Goal: Information Seeking & Learning: Learn about a topic

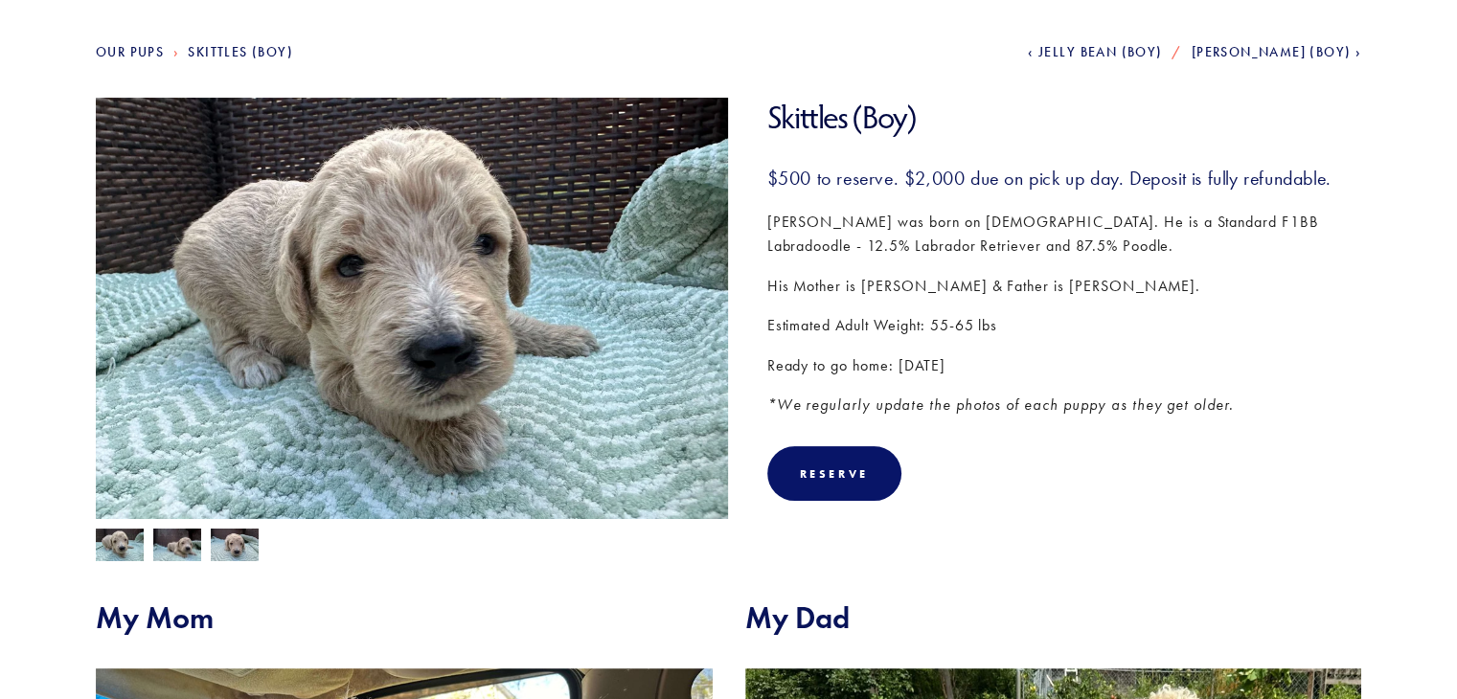
scroll to position [199, 0]
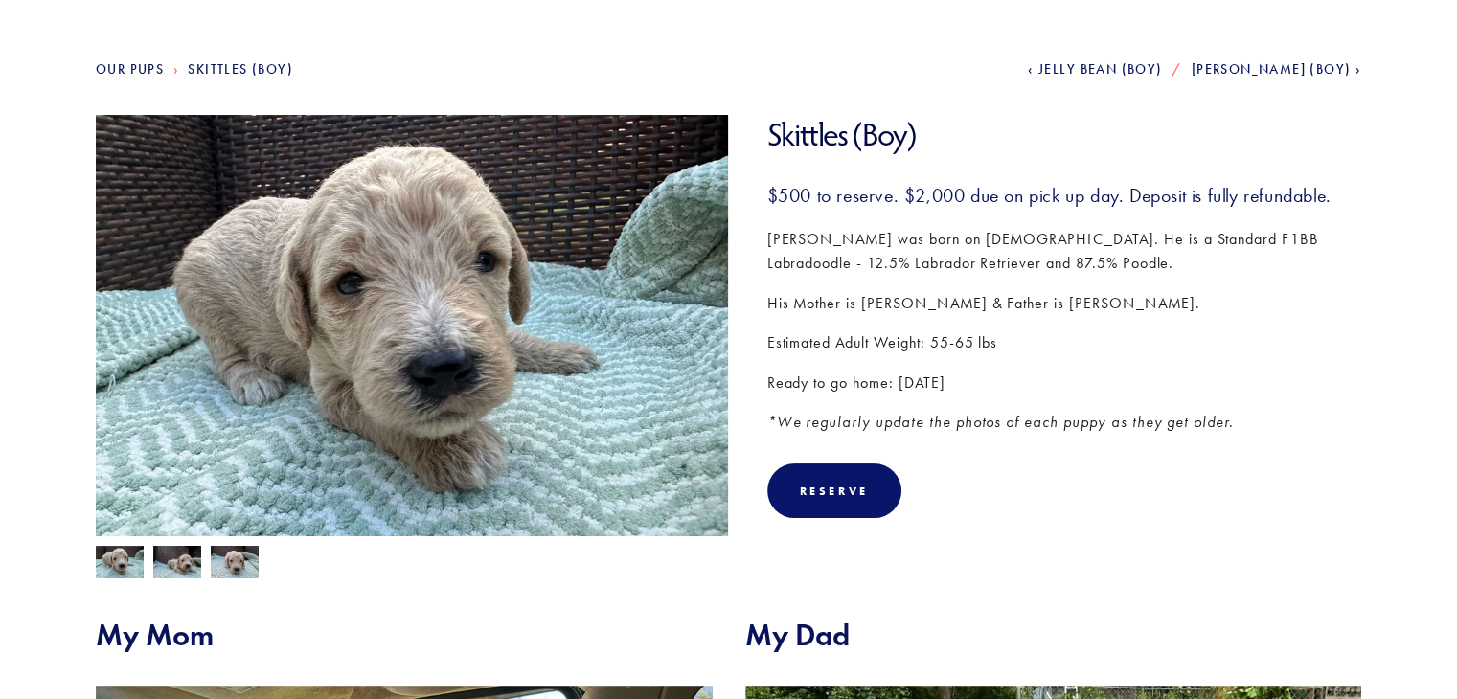
click at [1162, 69] on span "Jelly Bean (Boy)" at bounding box center [1100, 69] width 124 height 16
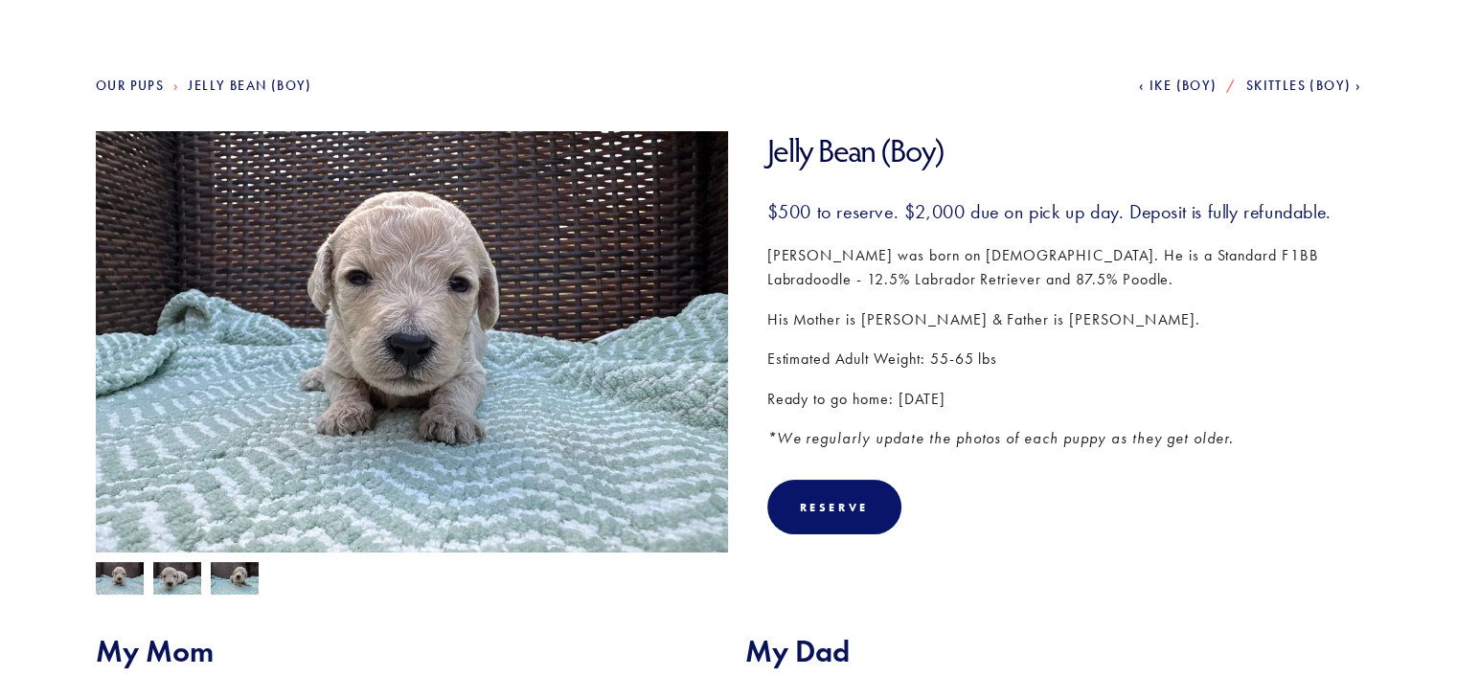
scroll to position [184, 0]
click at [1183, 80] on span "Ike (Boy)" at bounding box center [1183, 85] width 68 height 16
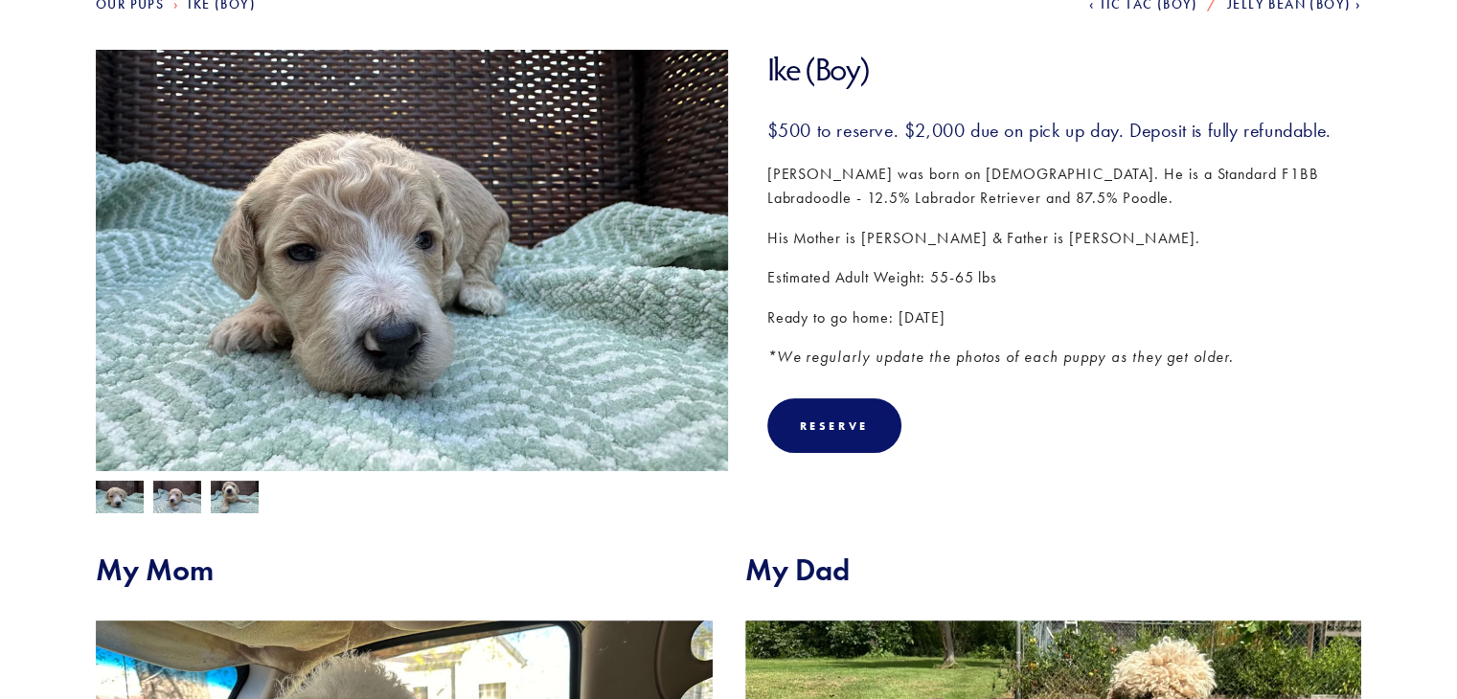
scroll to position [96, 0]
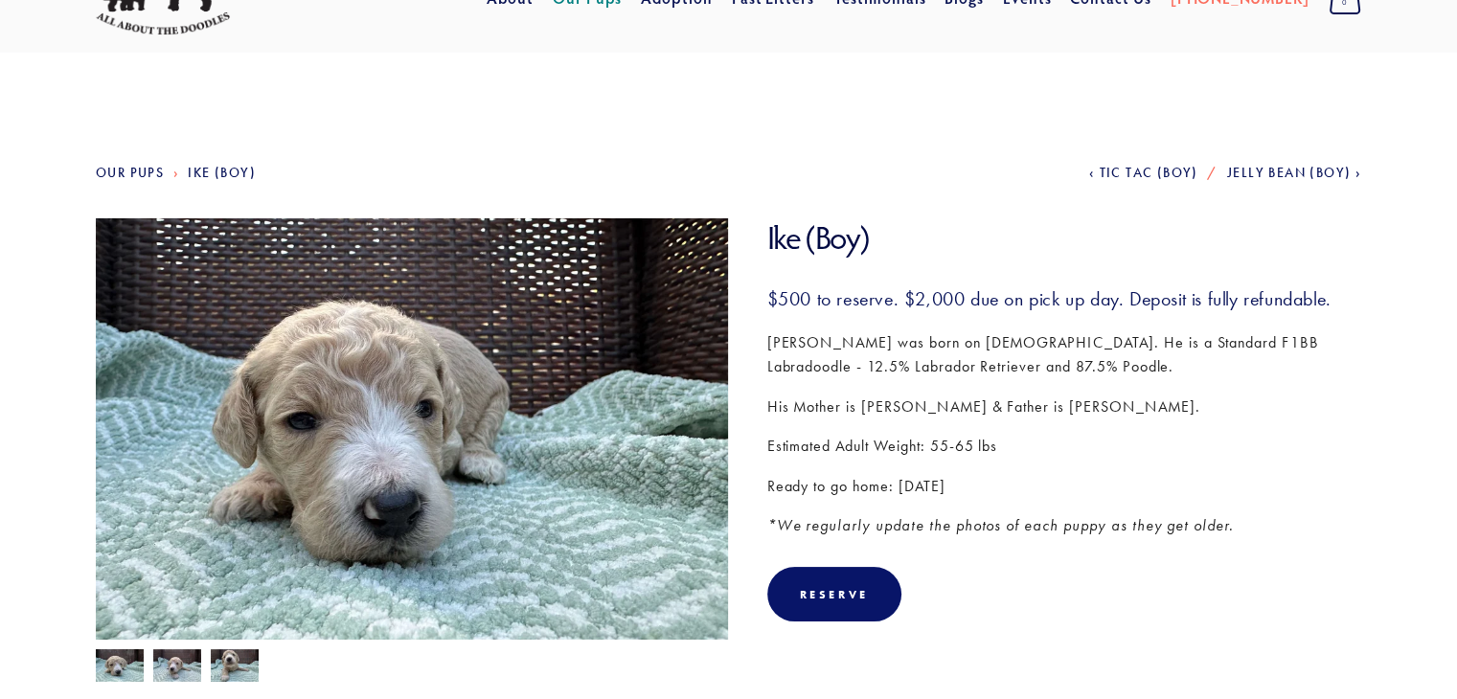
click at [1144, 170] on span "Tic Tac (Boy)" at bounding box center [1147, 173] width 99 height 16
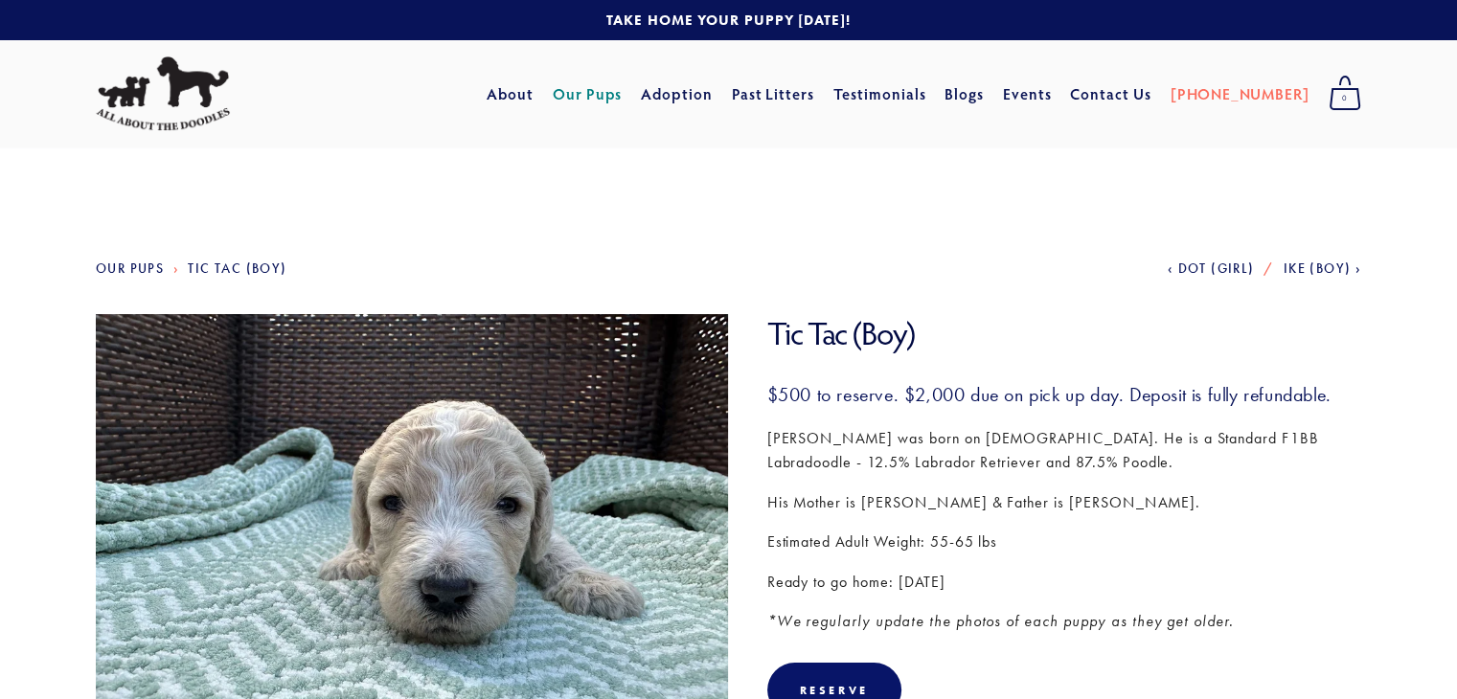
click at [1191, 267] on span "Dot (Girl)" at bounding box center [1215, 268] width 77 height 16
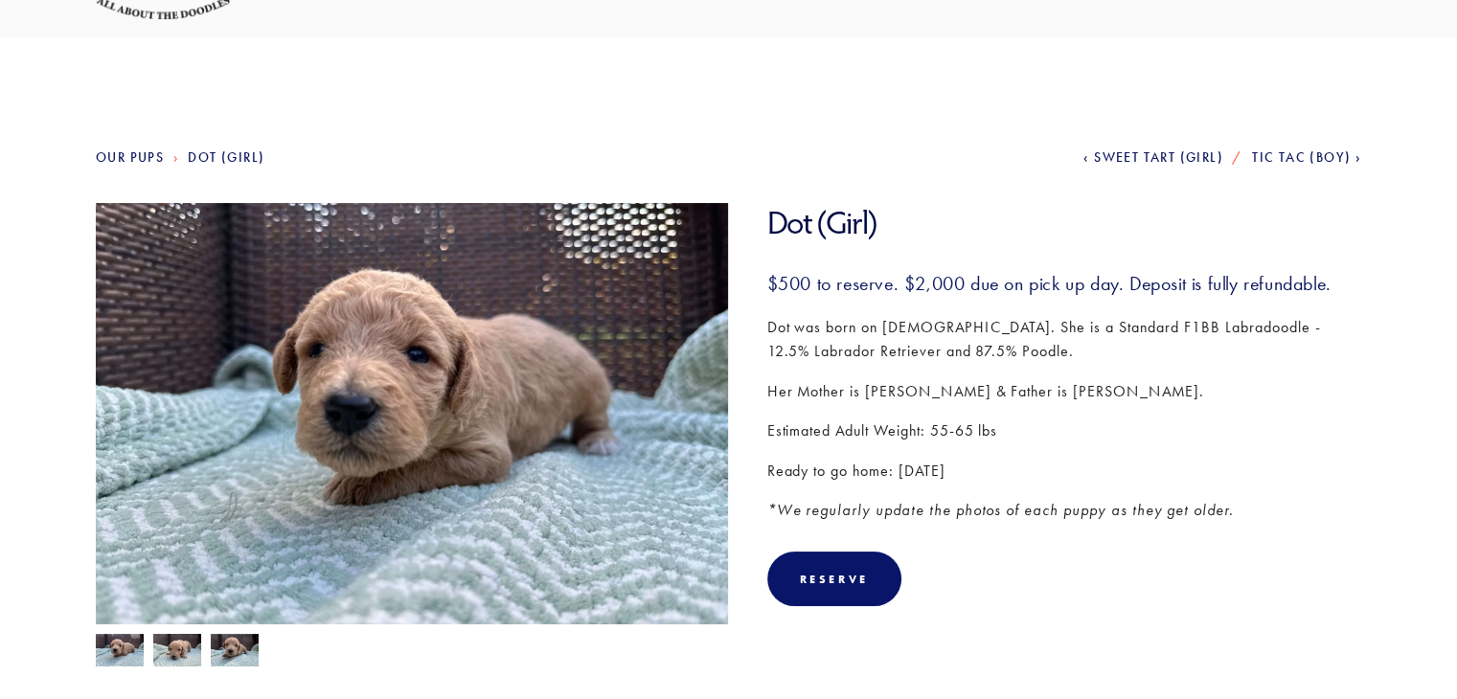
scroll to position [110, 0]
click at [1149, 157] on span "Sweet Tart (Girl)" at bounding box center [1158, 158] width 129 height 16
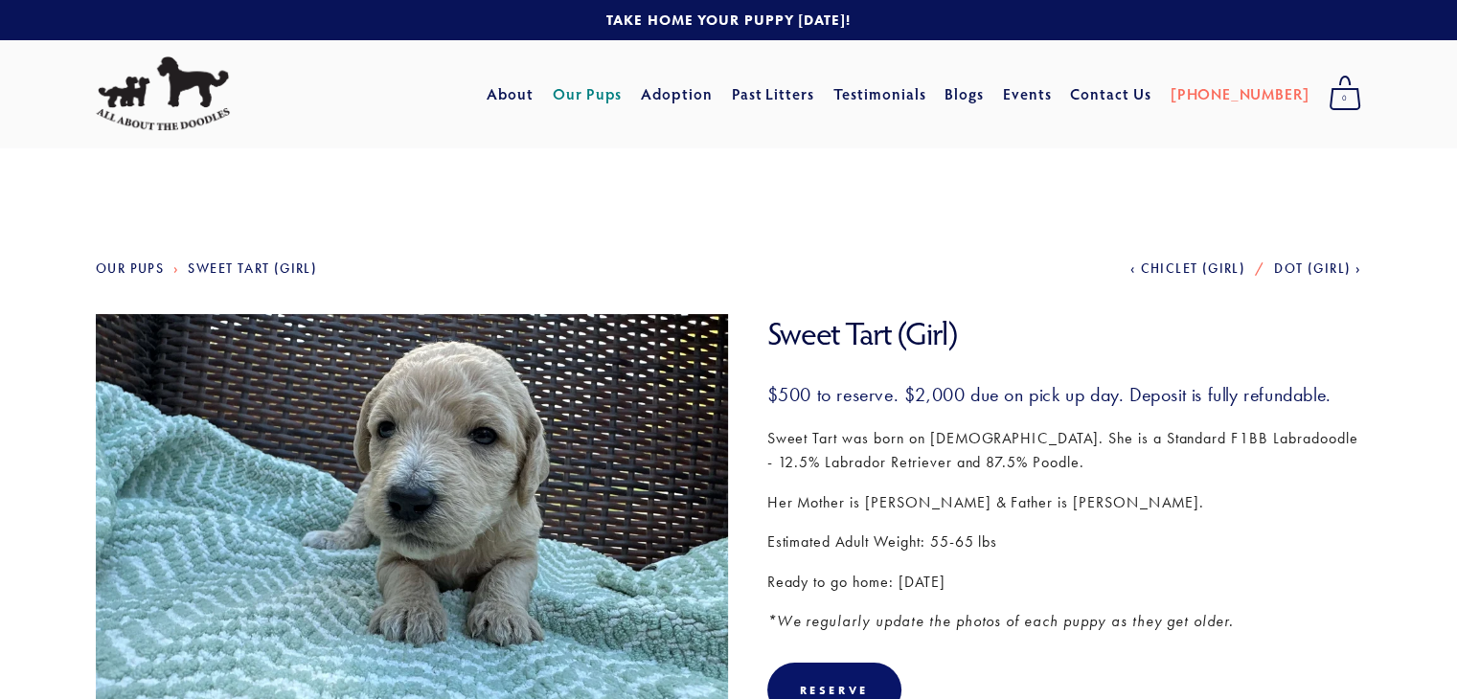
click at [1174, 269] on span "Chiclet (Girl)" at bounding box center [1192, 268] width 105 height 16
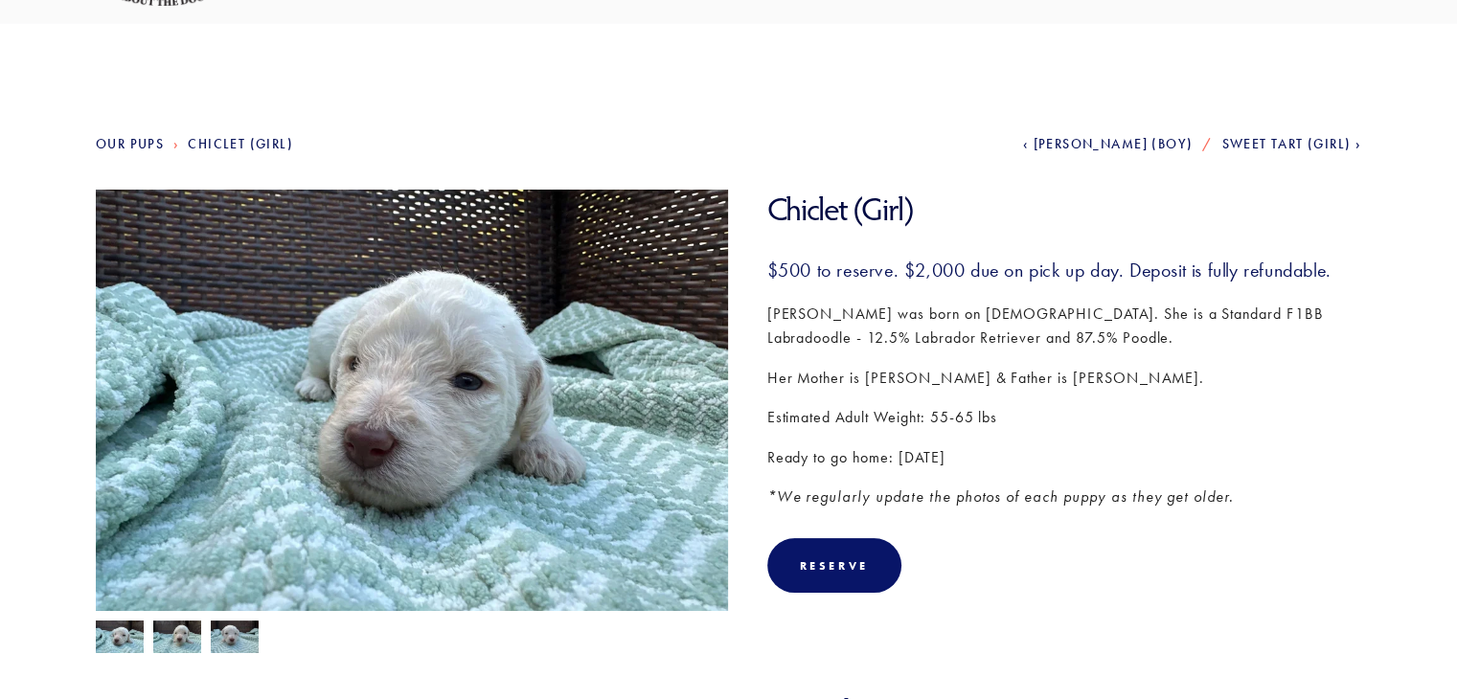
scroll to position [130, 0]
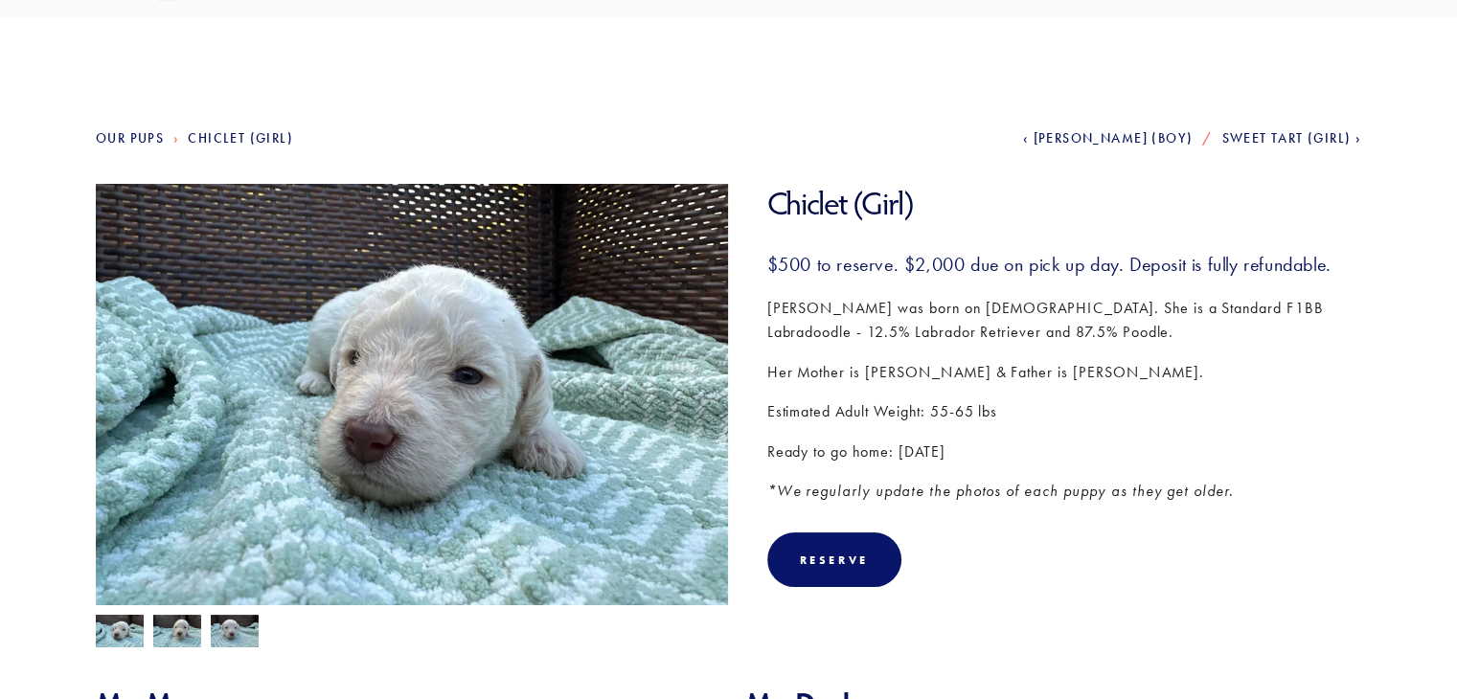
click at [1124, 135] on span "[PERSON_NAME] (Boy)" at bounding box center [1113, 138] width 160 height 16
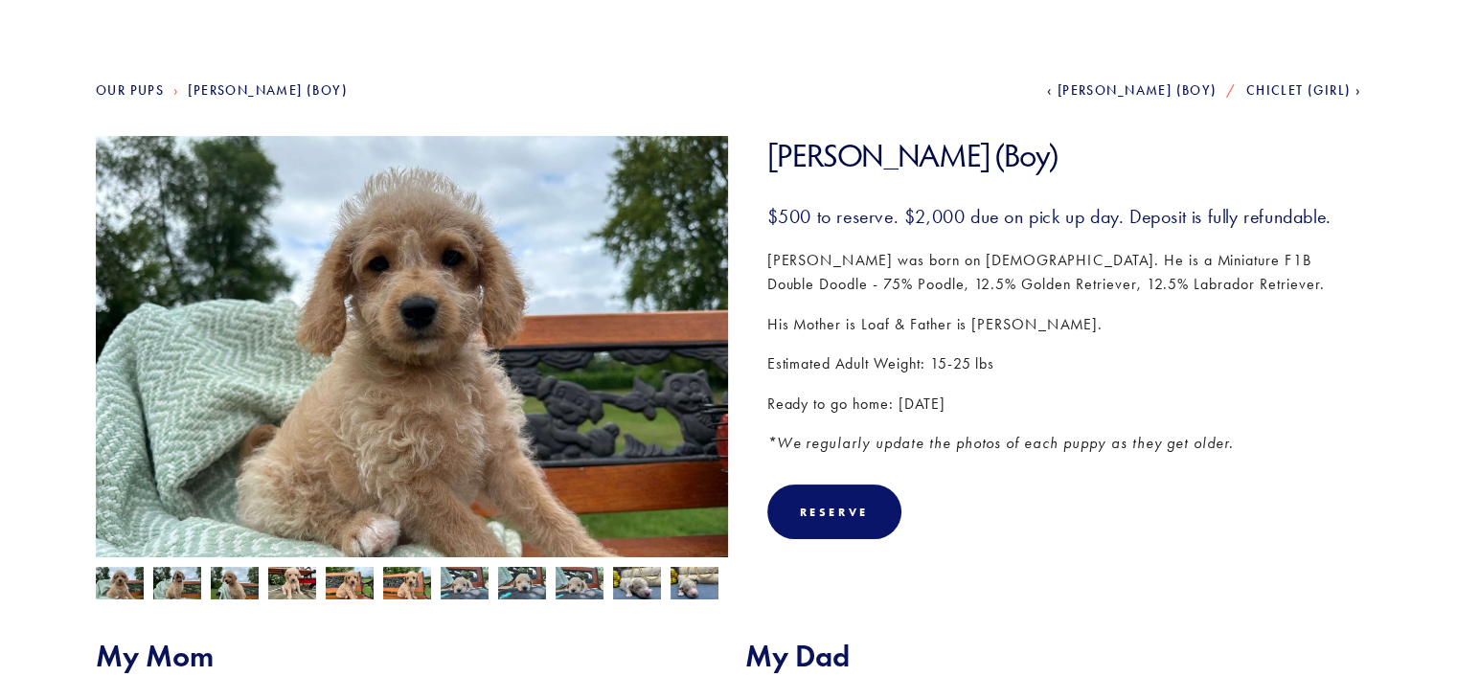
scroll to position [176, 0]
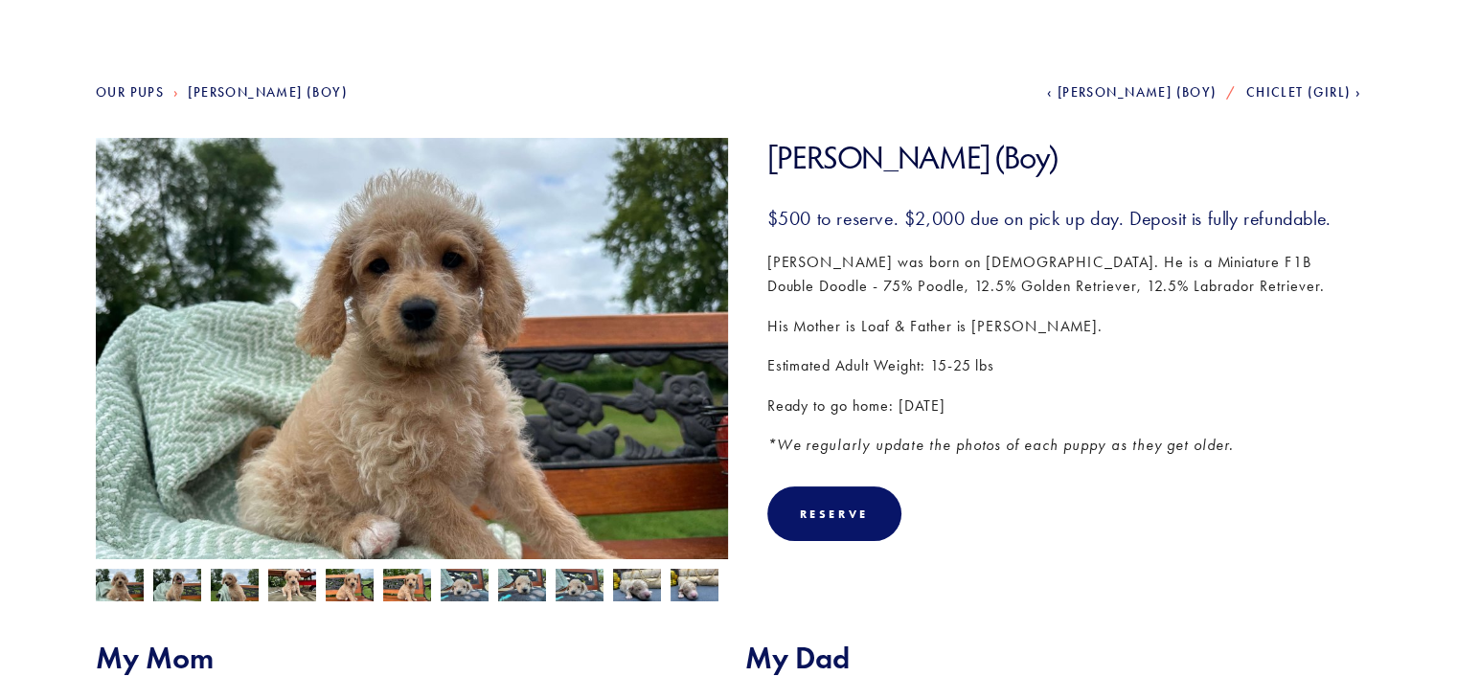
click at [567, 582] on img at bounding box center [579, 587] width 48 height 36
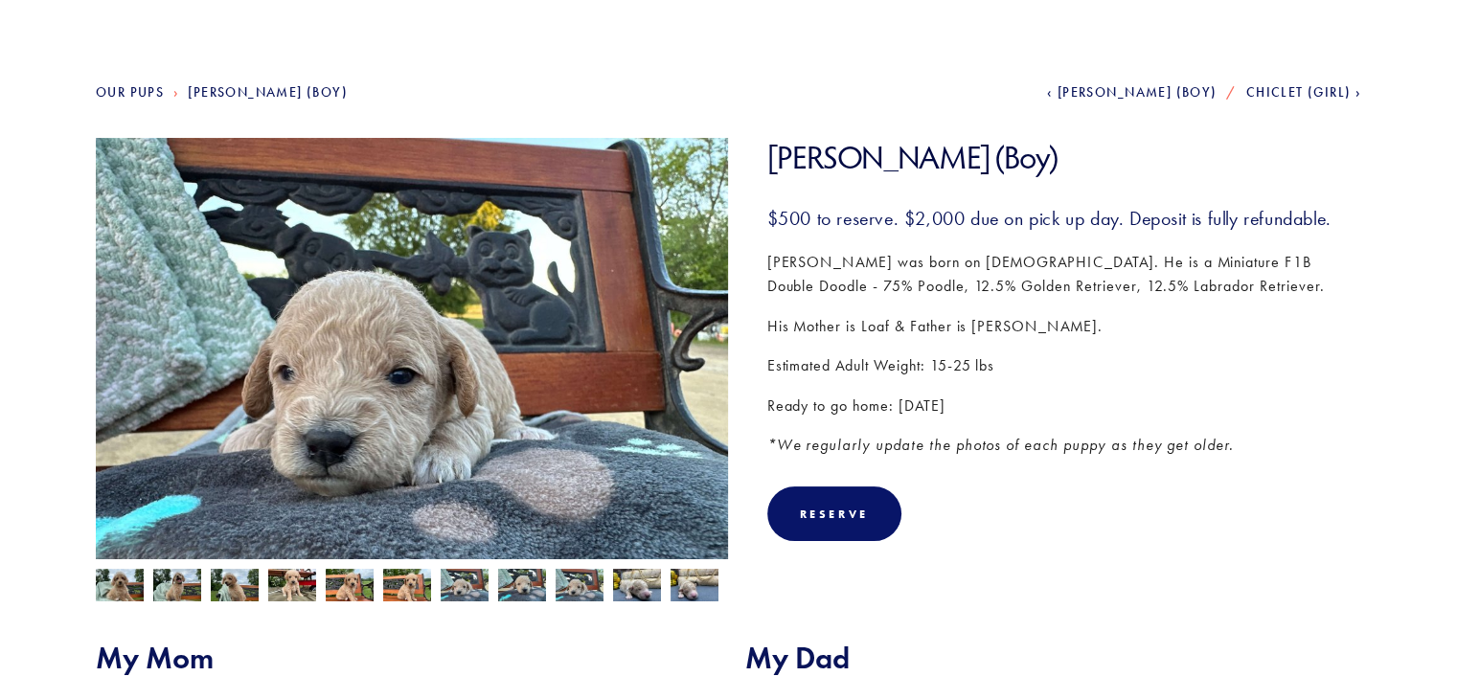
click at [521, 584] on img at bounding box center [522, 585] width 48 height 36
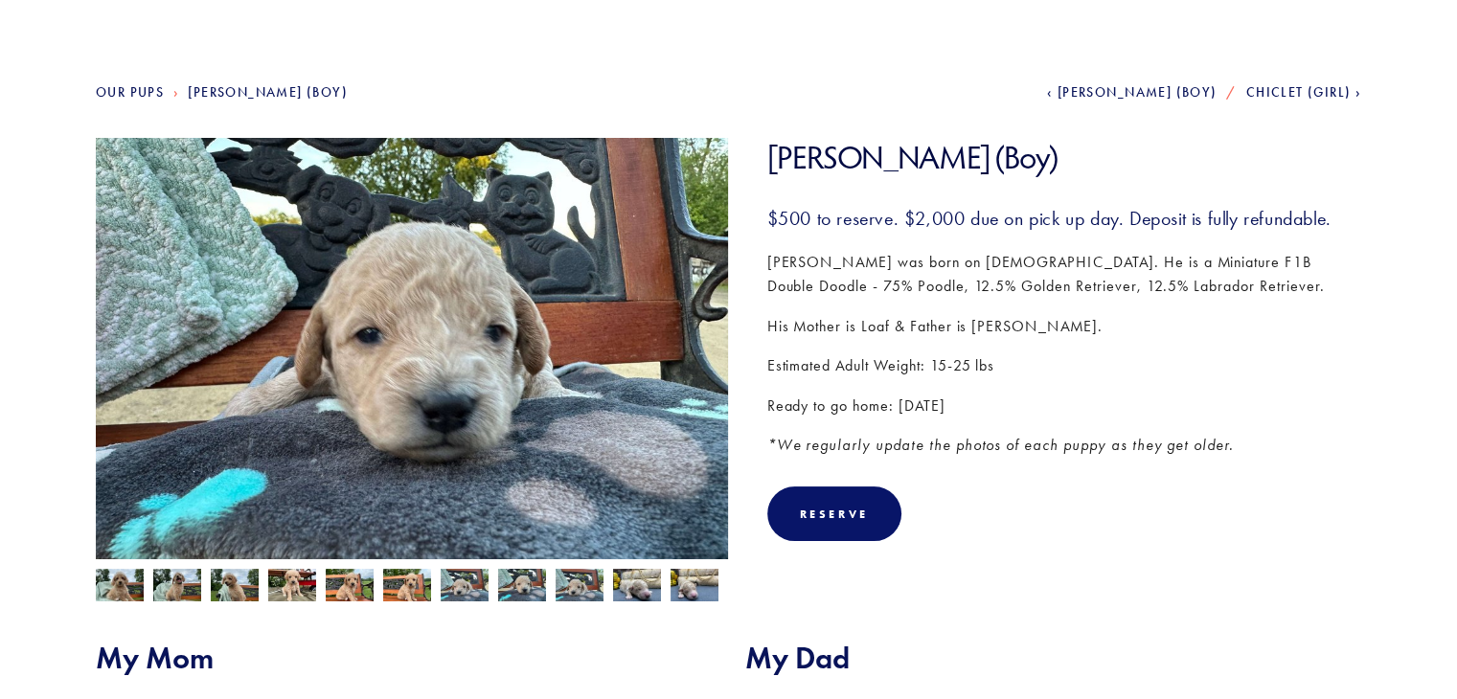
click at [416, 585] on img at bounding box center [407, 587] width 48 height 36
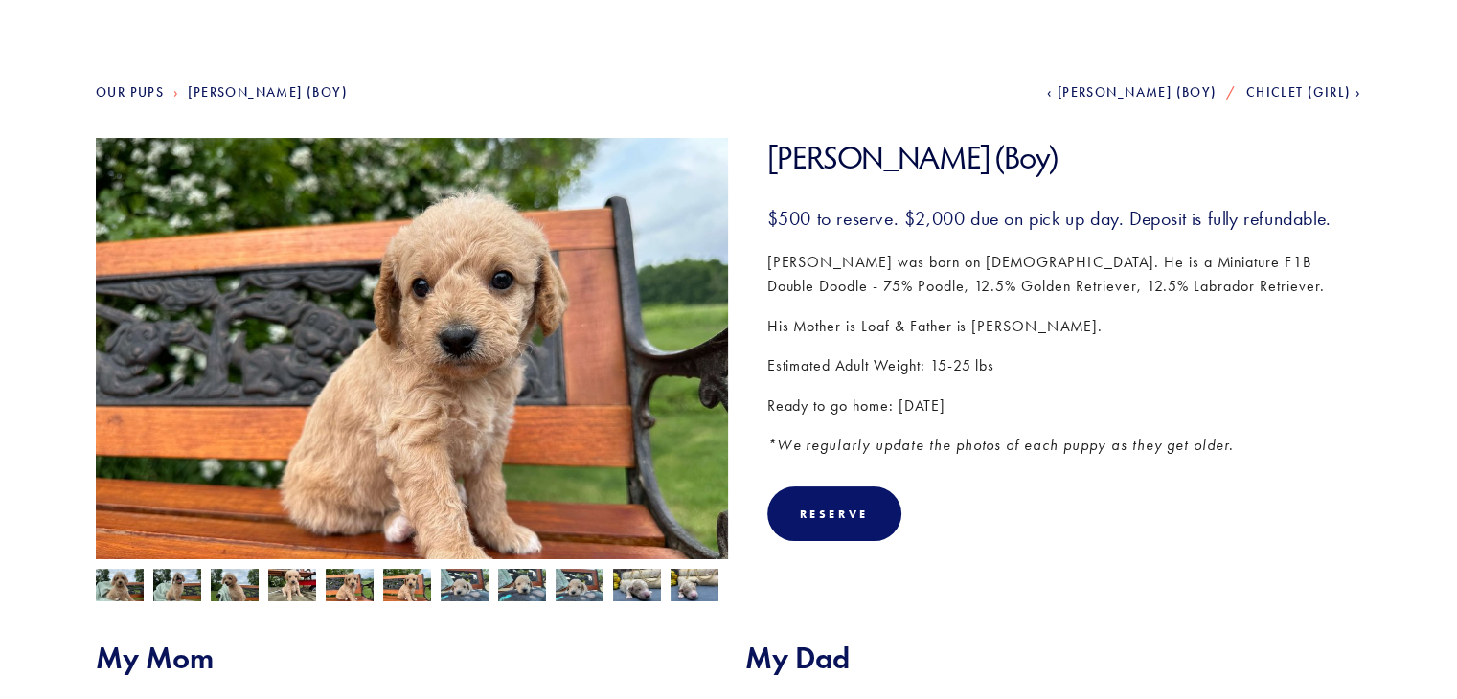
click at [337, 587] on img at bounding box center [350, 587] width 48 height 36
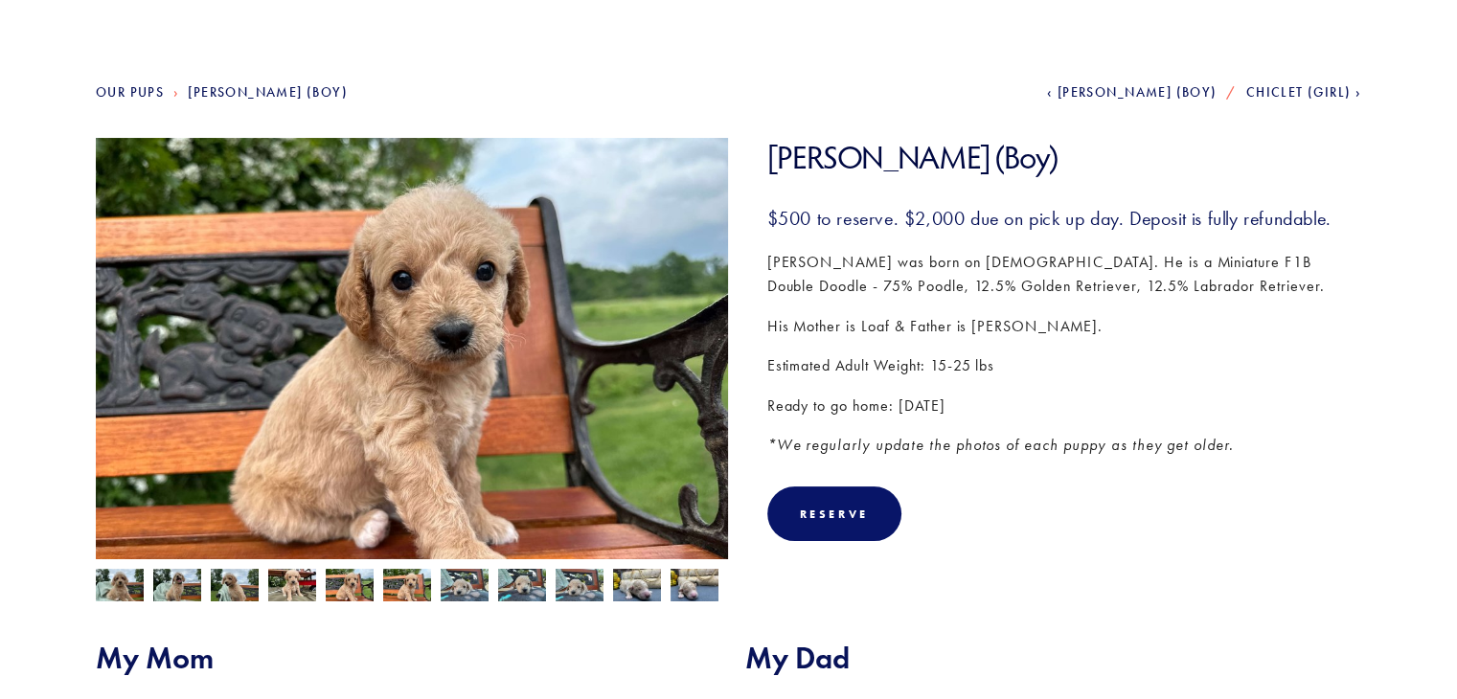
click at [289, 579] on img at bounding box center [292, 587] width 48 height 36
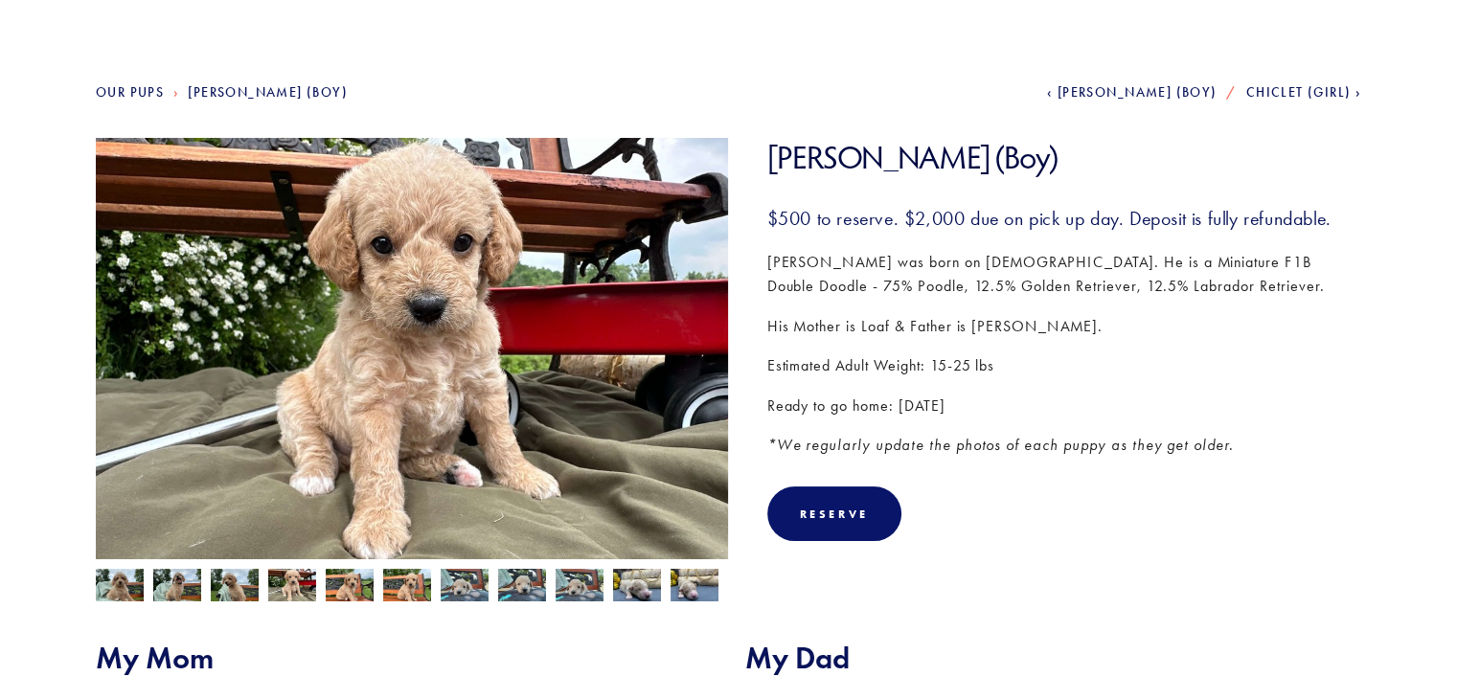
click at [238, 579] on img at bounding box center [235, 587] width 48 height 36
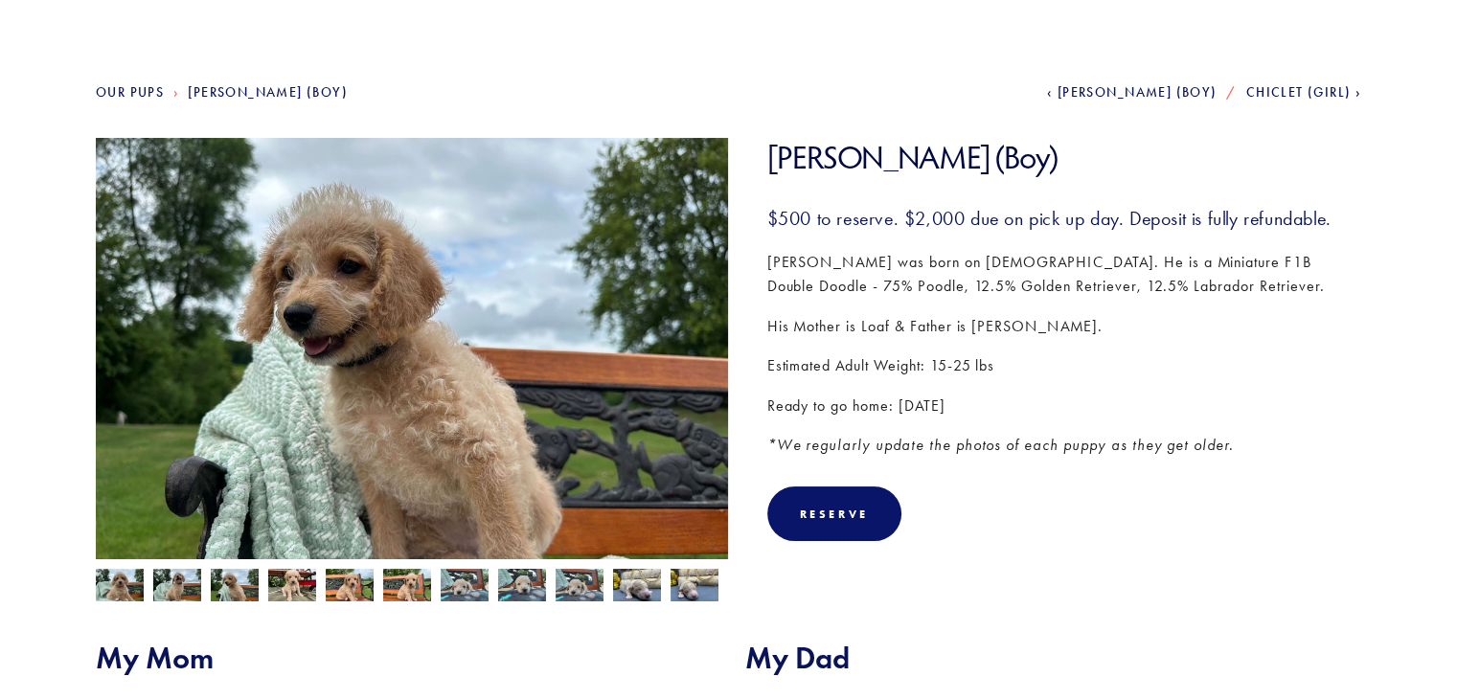
click at [184, 583] on img at bounding box center [177, 587] width 48 height 36
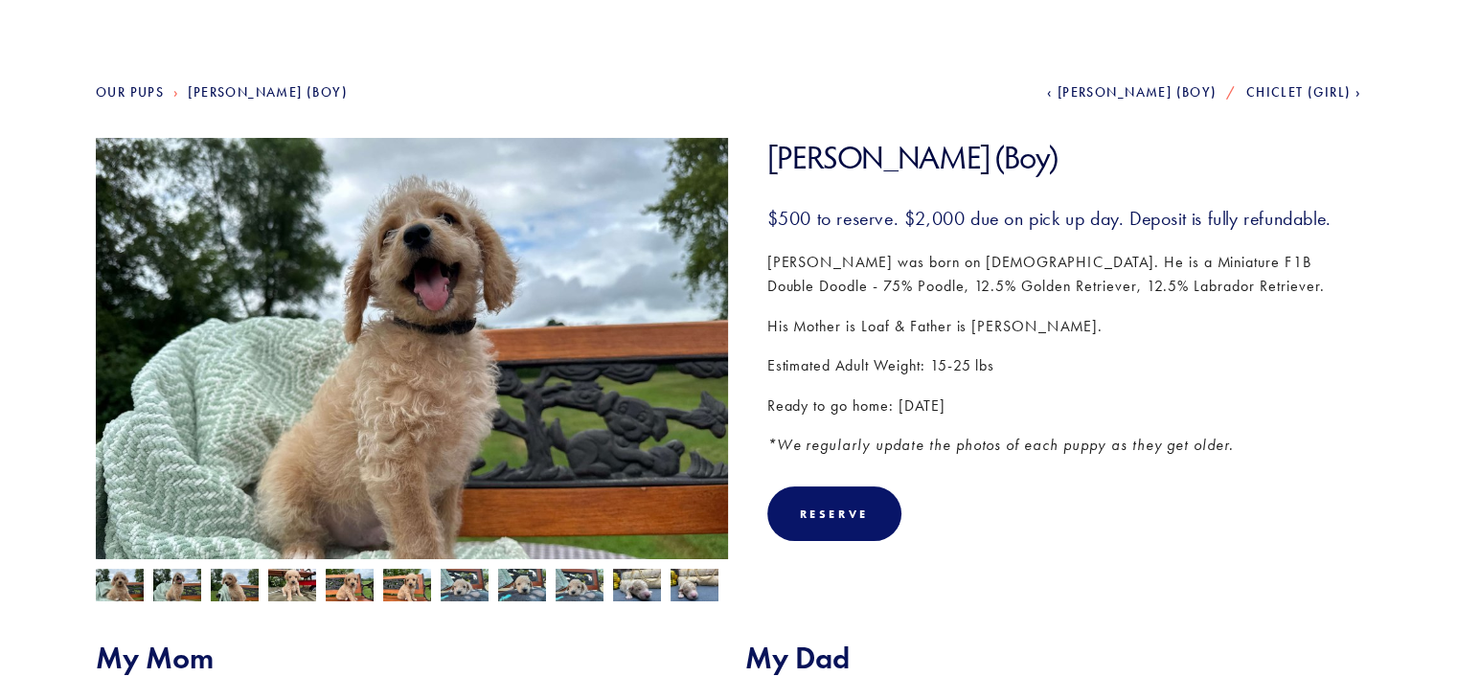
click at [105, 587] on img at bounding box center [120, 587] width 48 height 36
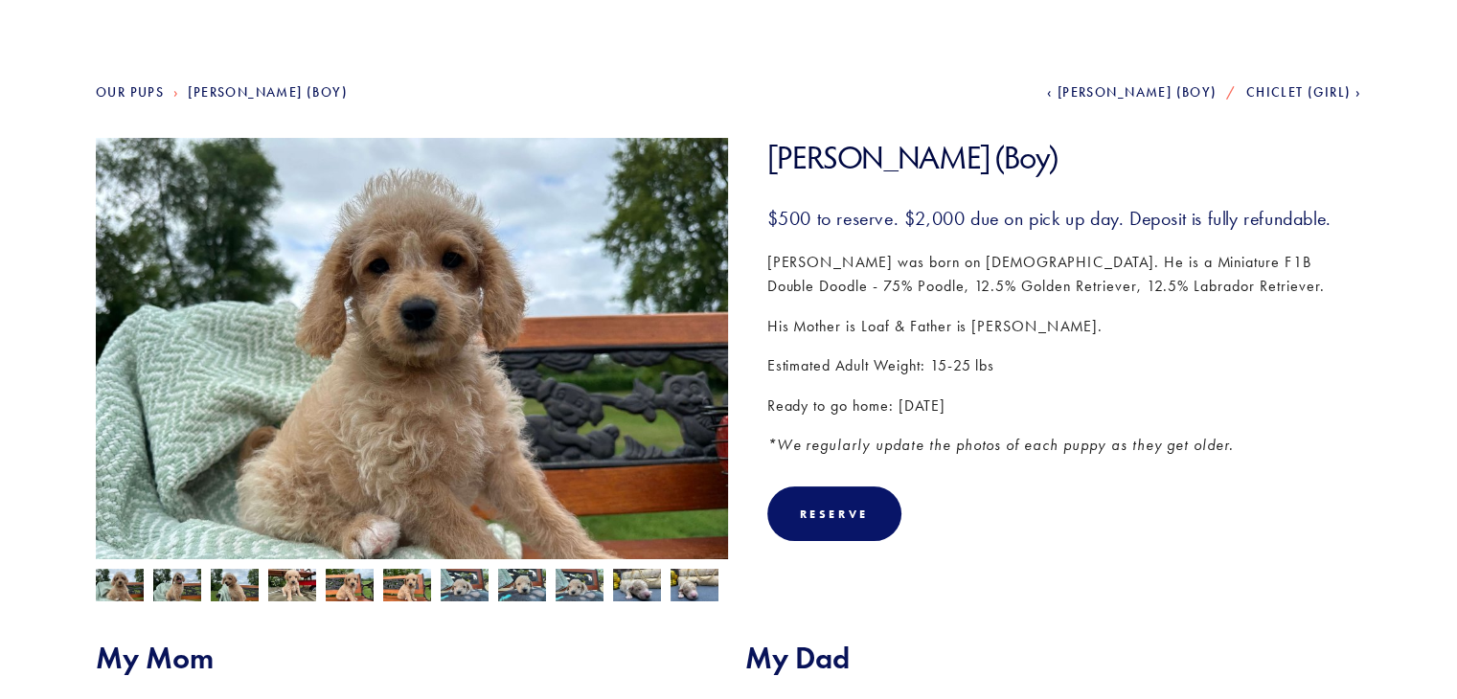
click at [138, 91] on link "Our Pups" at bounding box center [130, 92] width 68 height 16
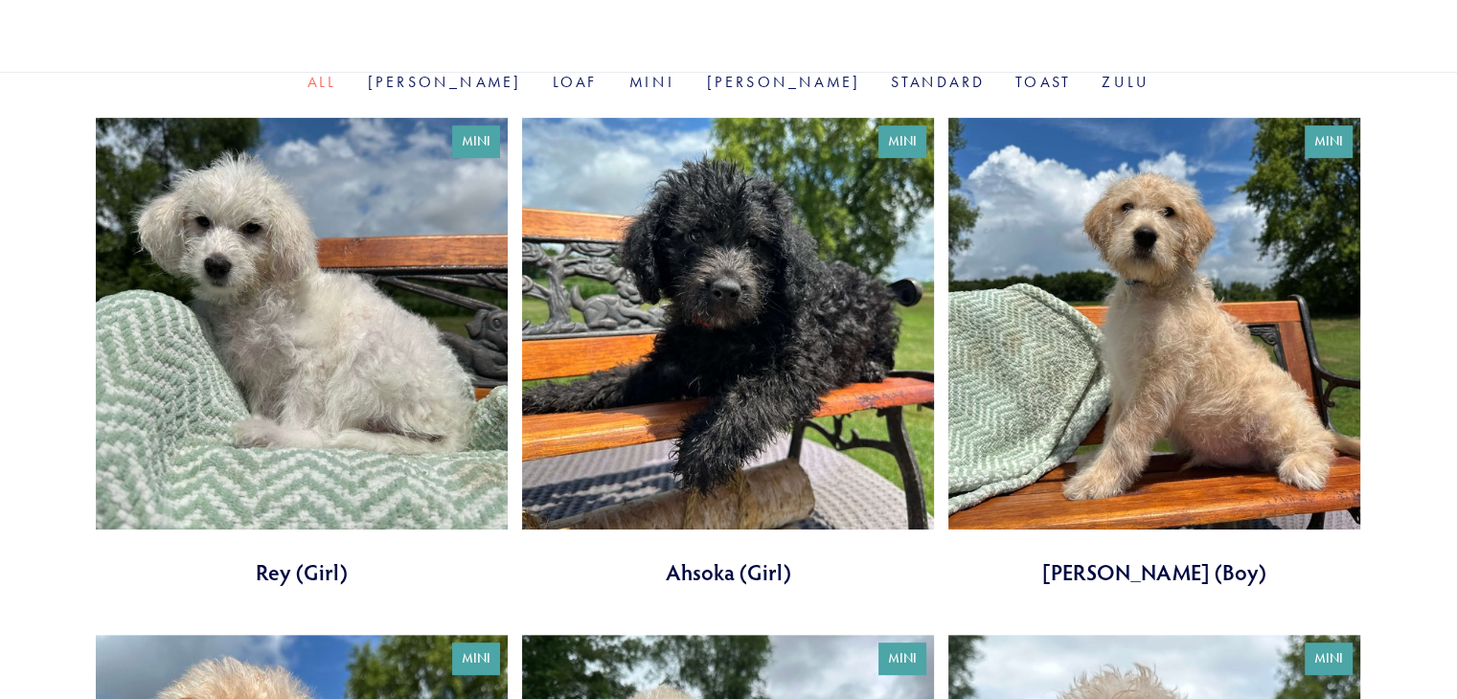
scroll to position [630, 0]
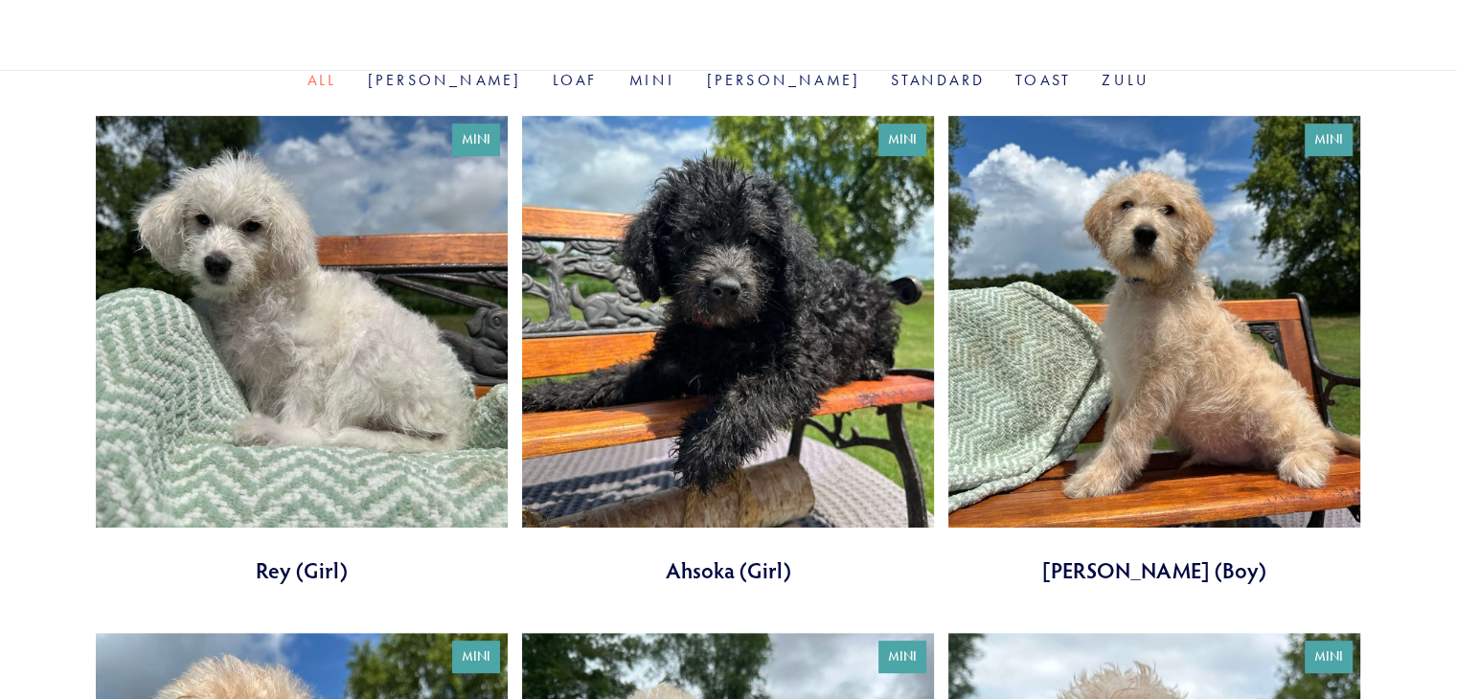
click at [1157, 329] on link at bounding box center [1154, 350] width 412 height 469
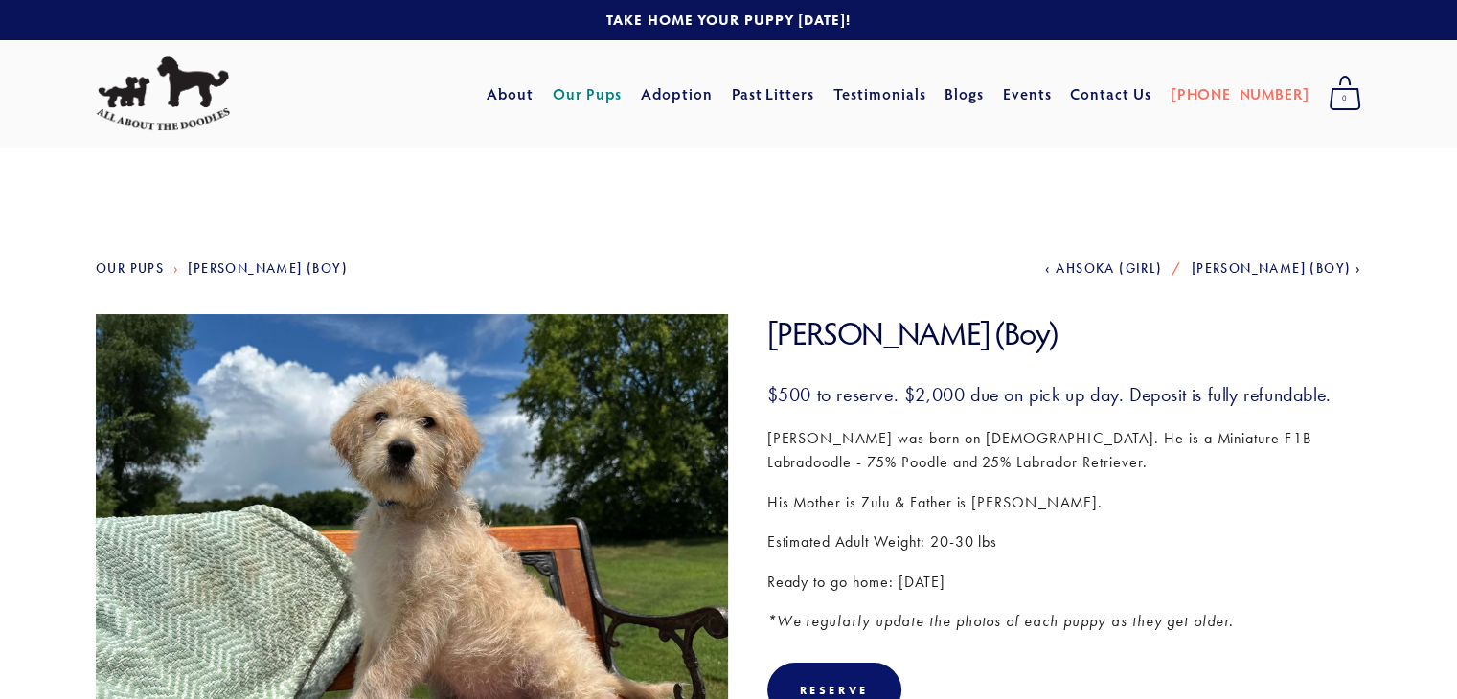
click at [139, 268] on link "Our Pups" at bounding box center [130, 268] width 68 height 16
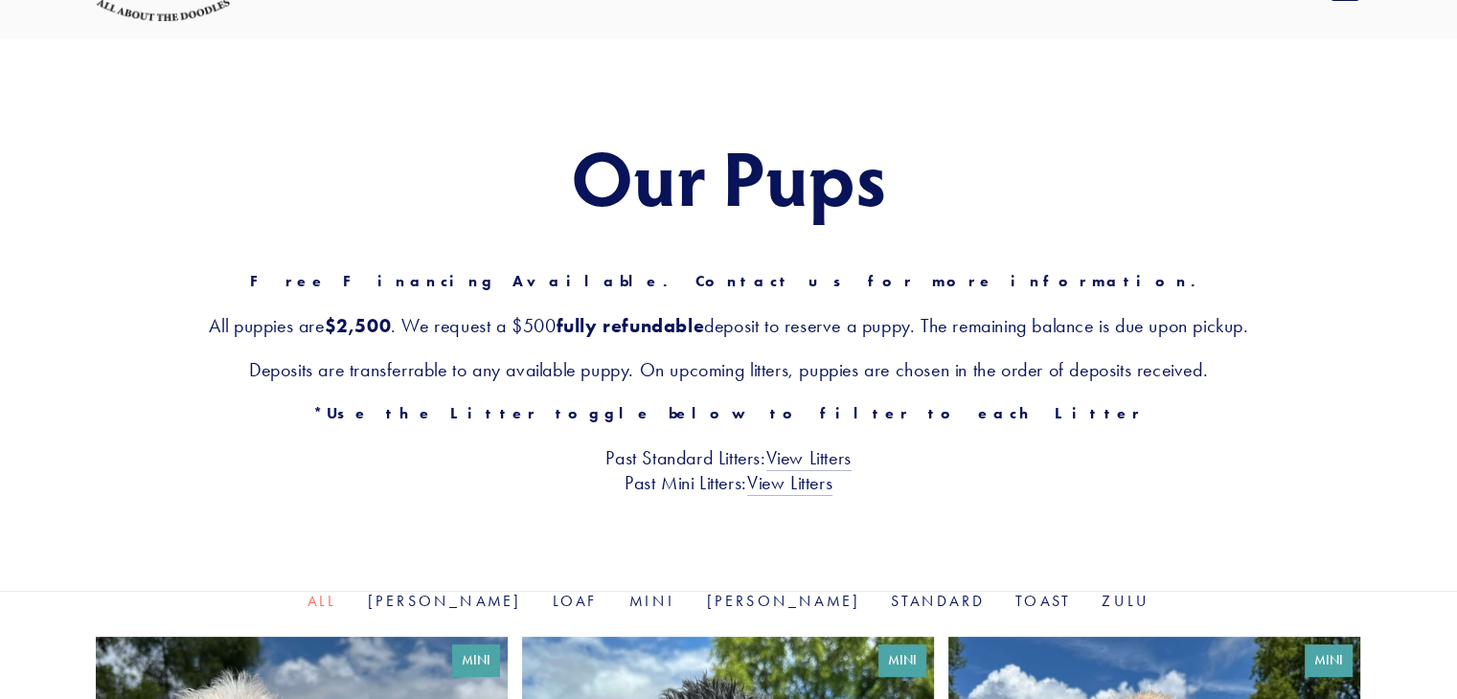
scroll to position [110, 0]
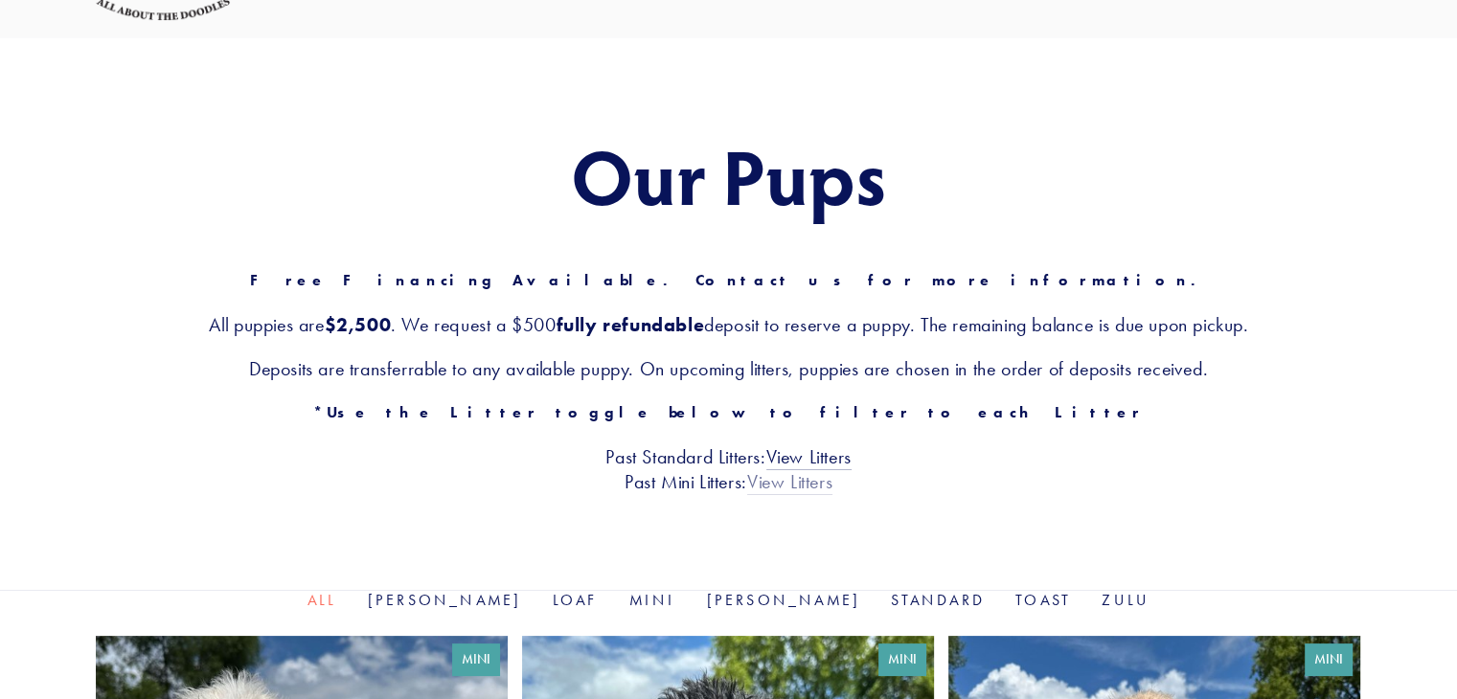
click at [785, 479] on link "View Litters" at bounding box center [789, 482] width 85 height 25
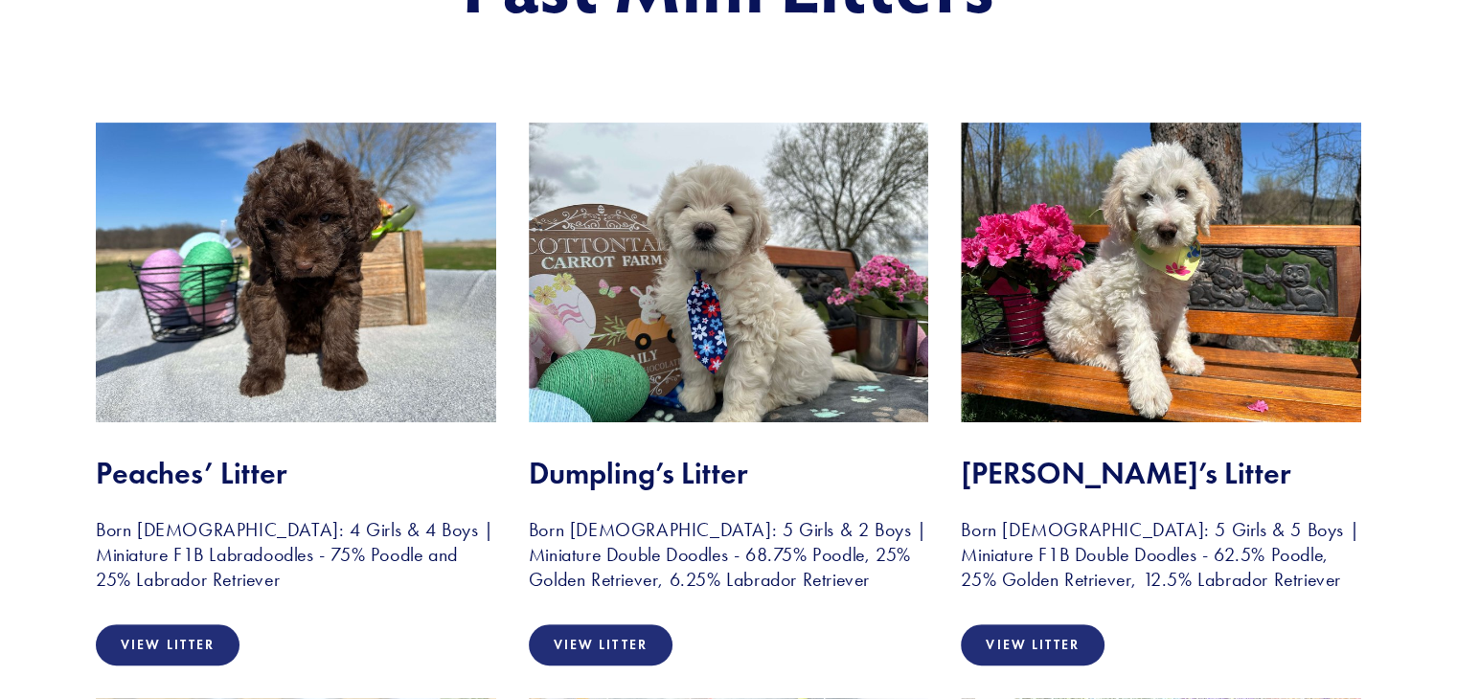
scroll to position [321, 0]
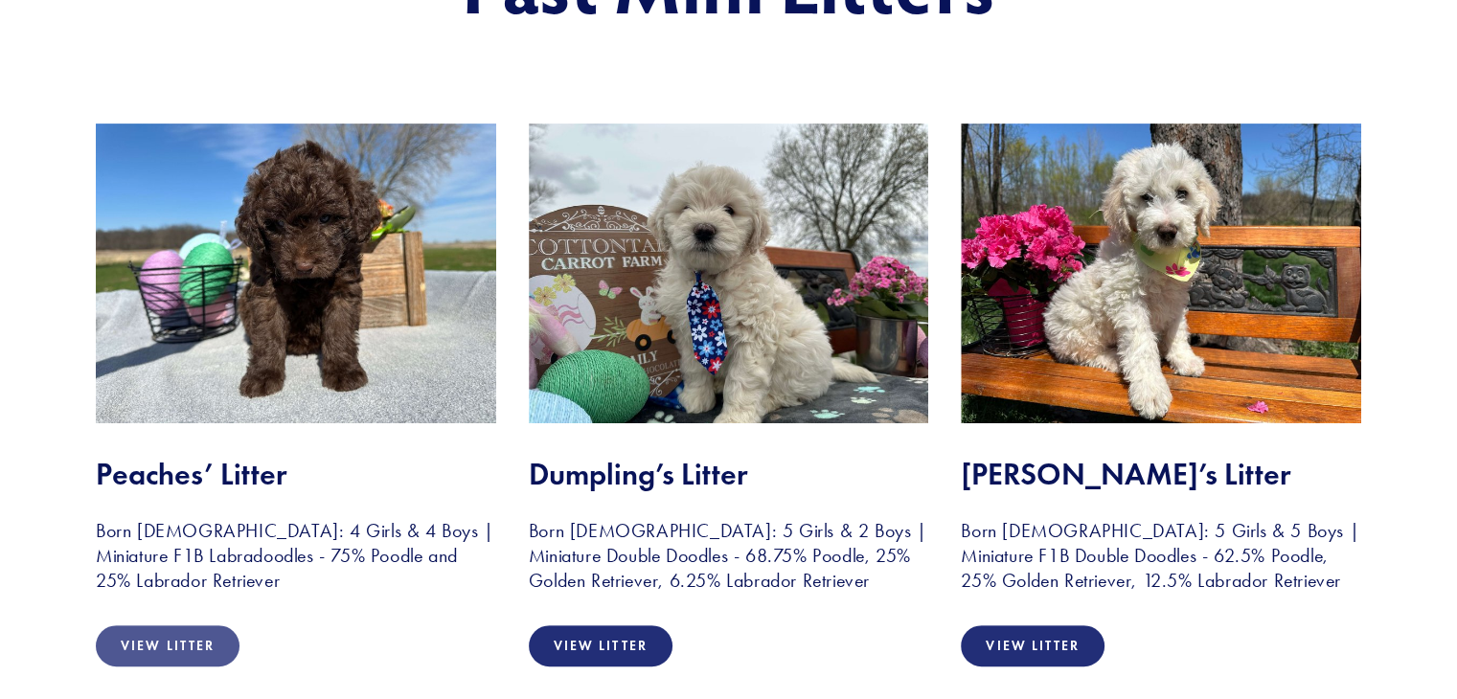
click at [153, 632] on link "View Litter" at bounding box center [168, 645] width 144 height 41
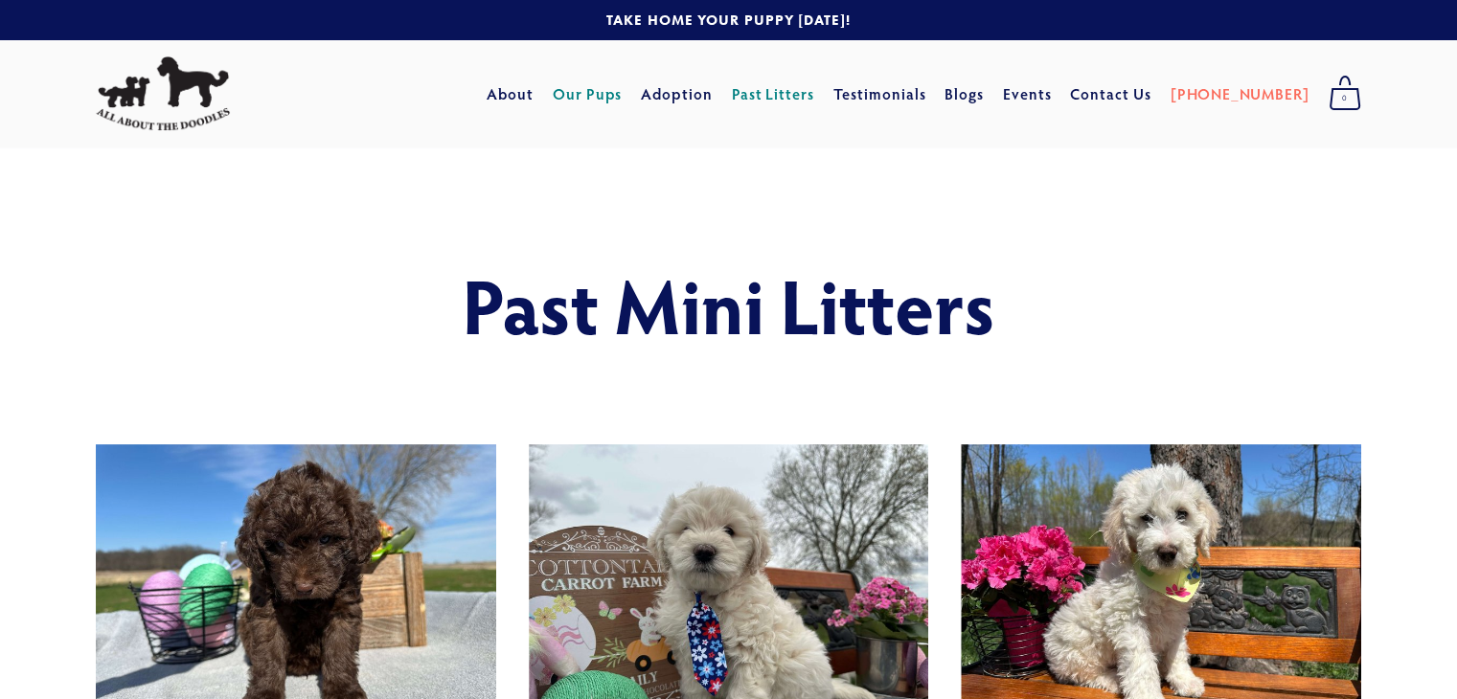
click at [622, 90] on link "Our Pups" at bounding box center [588, 94] width 70 height 34
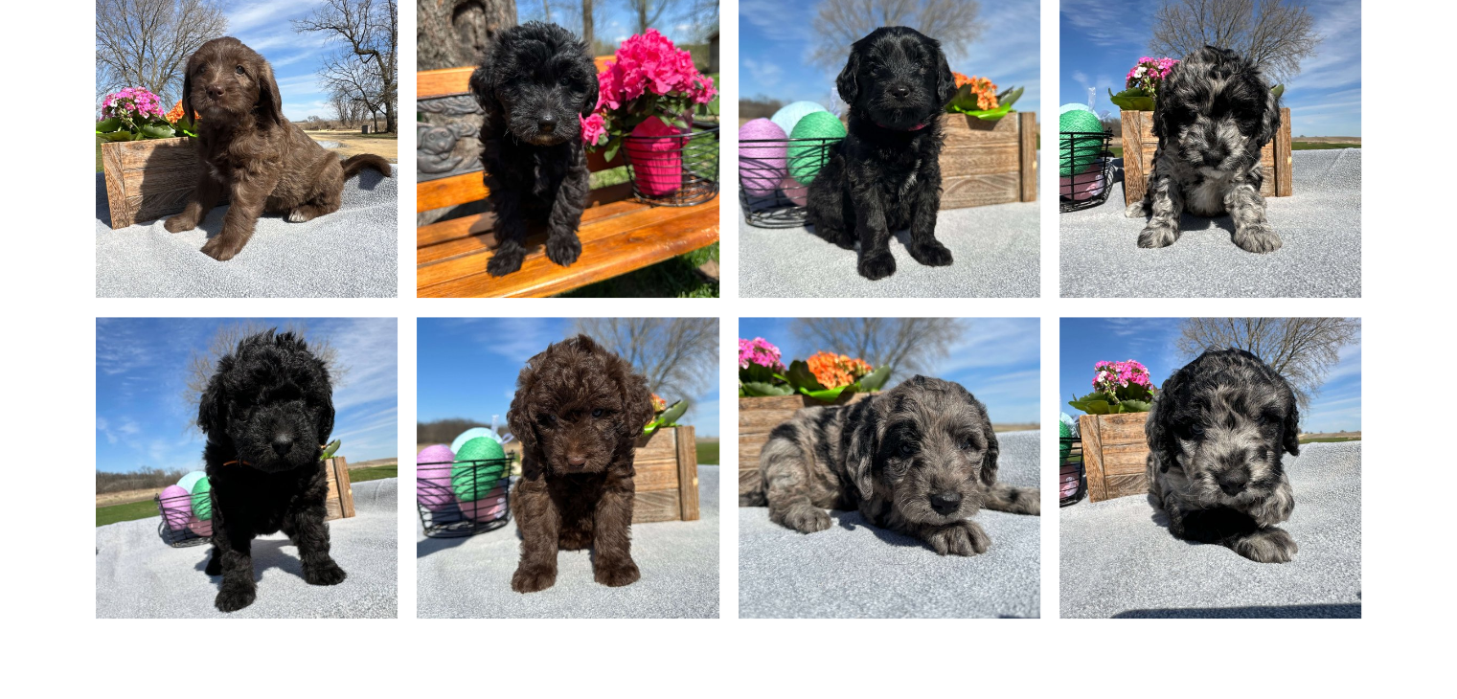
scroll to position [1390, 0]
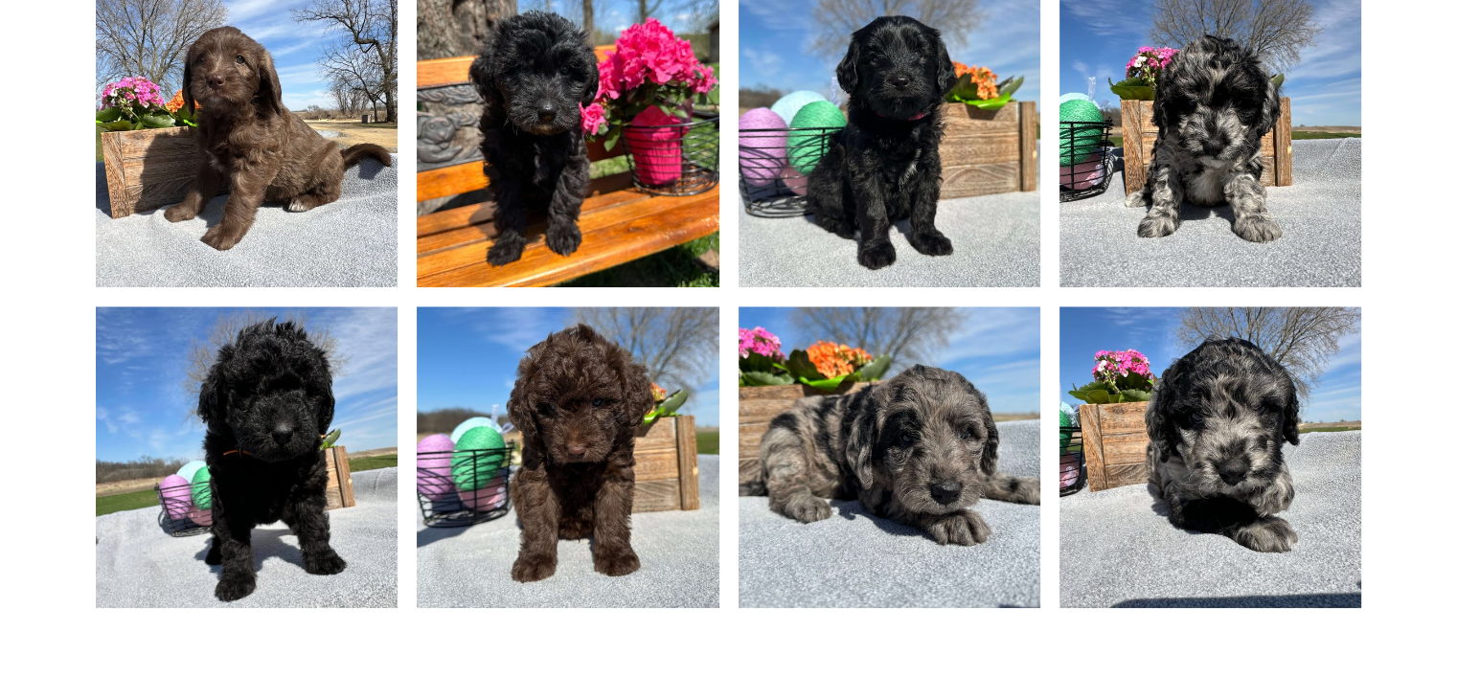
click at [282, 217] on img at bounding box center [247, 137] width 402 height 302
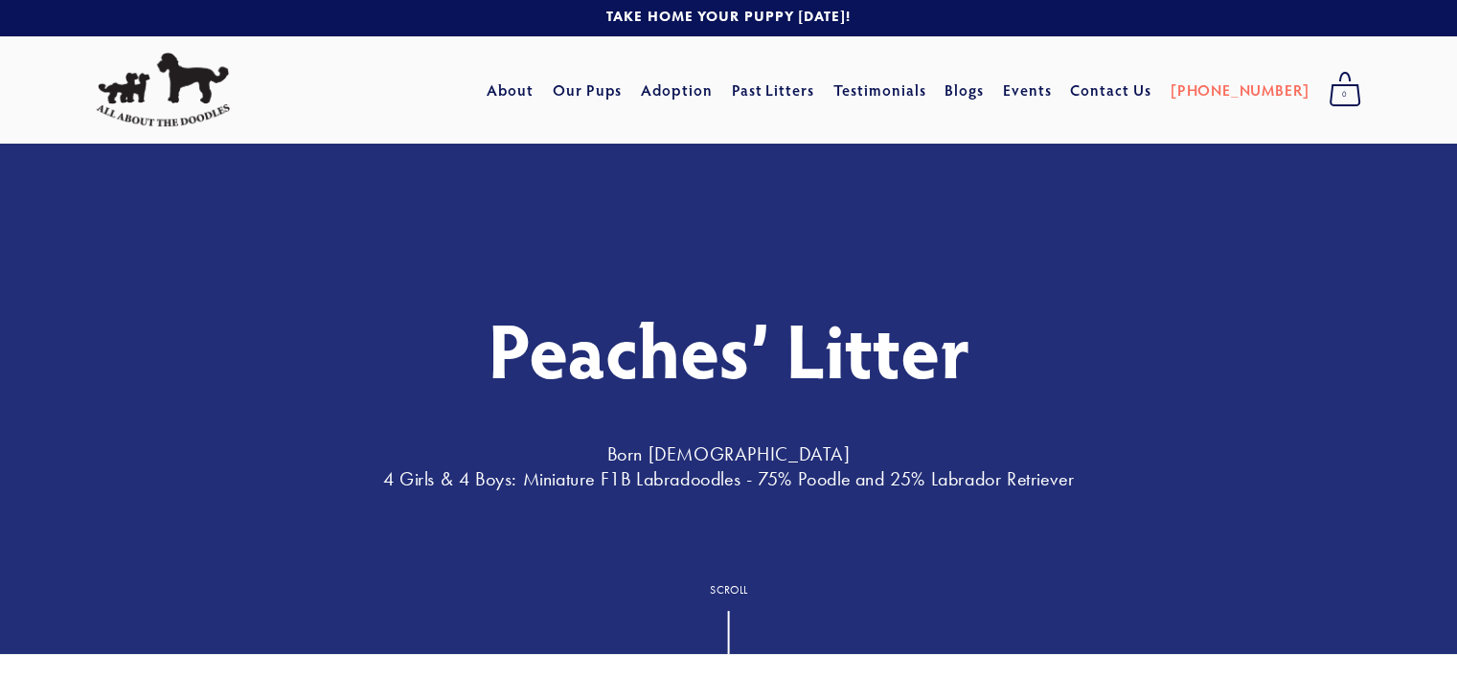
scroll to position [0, 0]
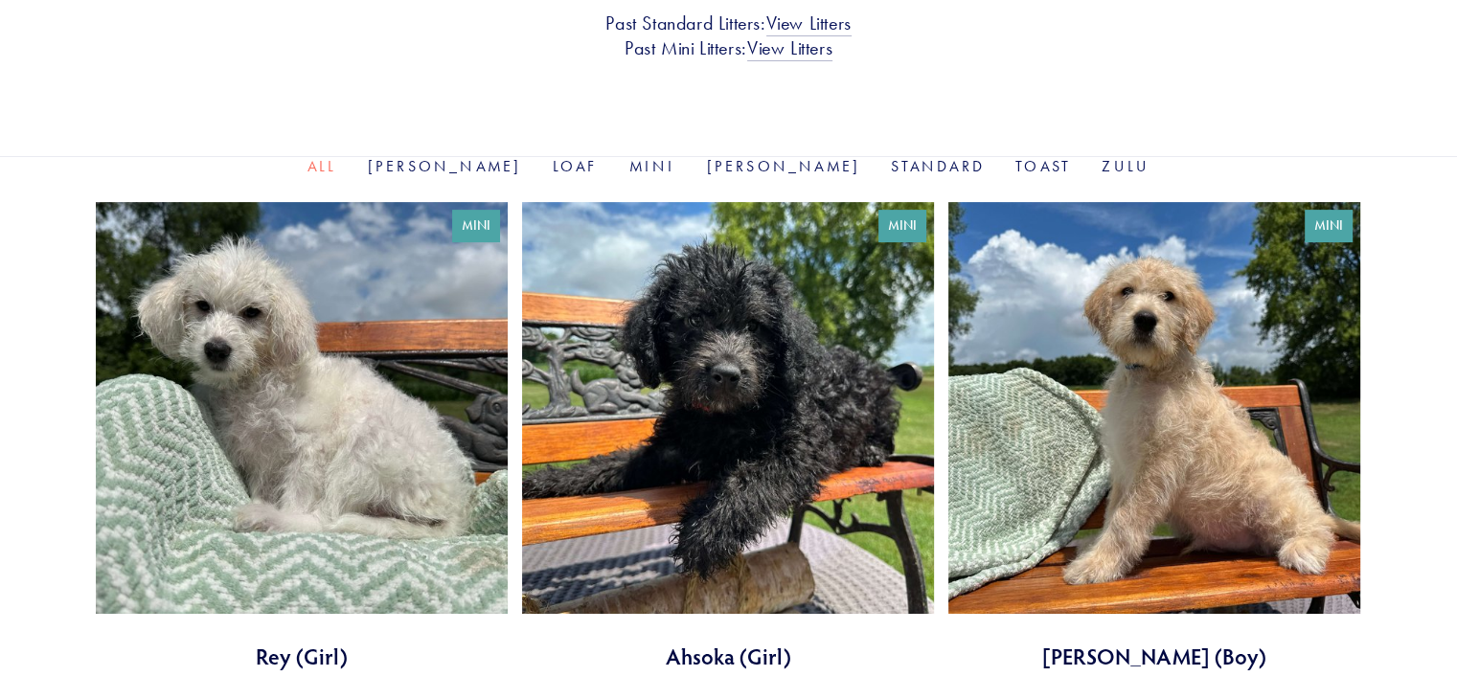
scroll to position [546, 0]
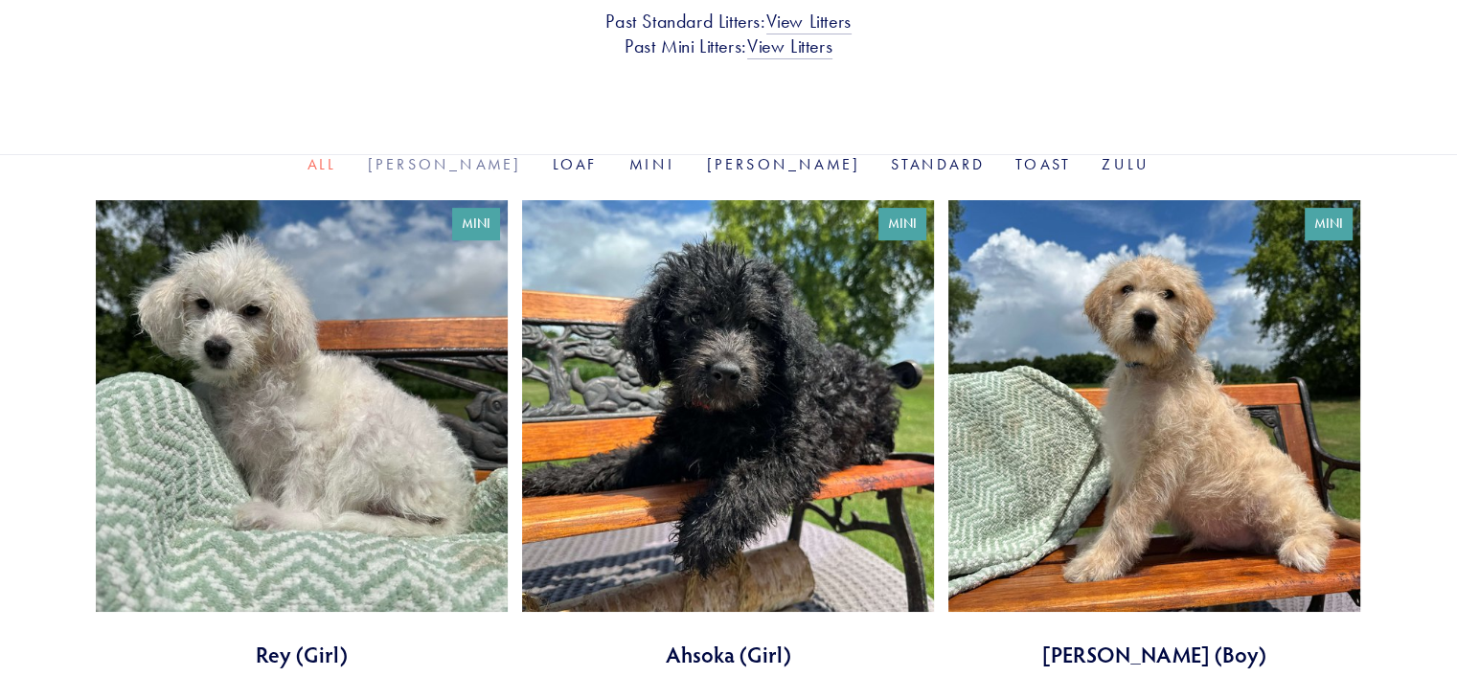
click at [493, 159] on link "[PERSON_NAME]" at bounding box center [445, 164] width 154 height 18
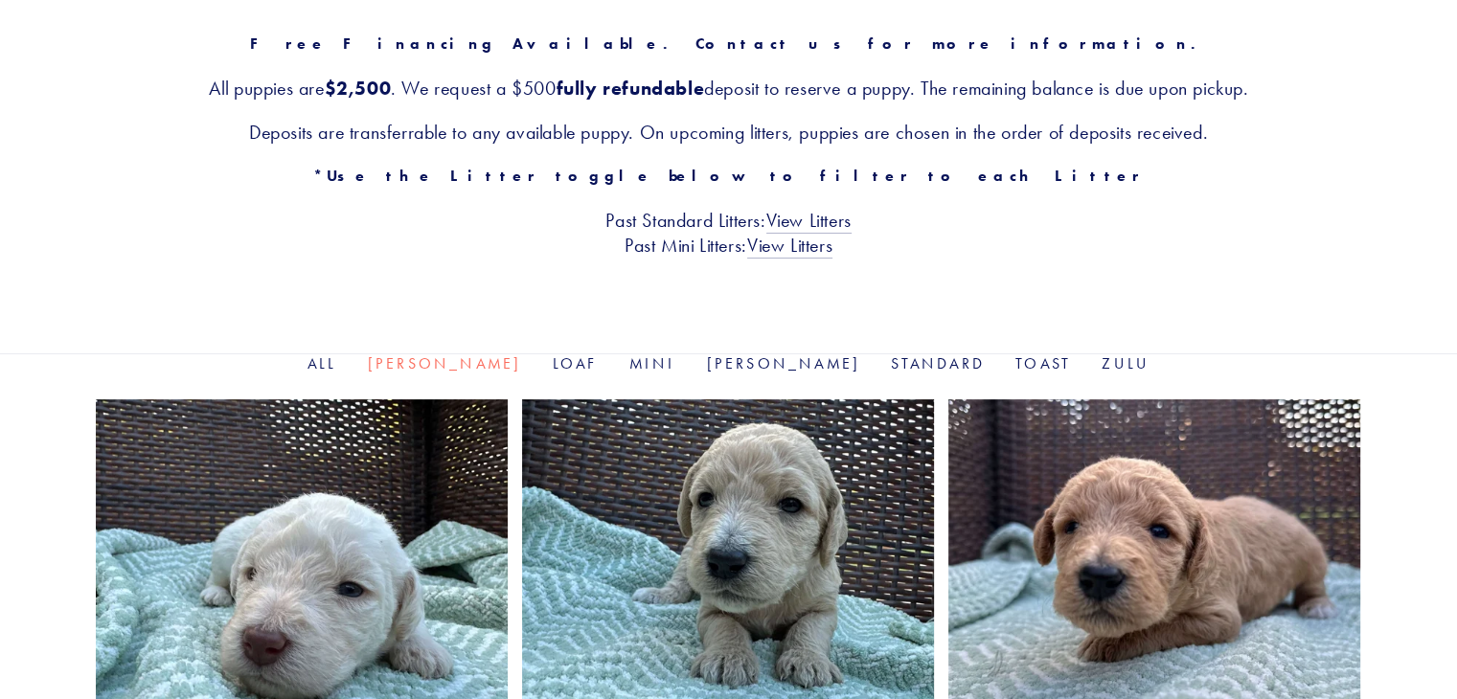
scroll to position [345, 0]
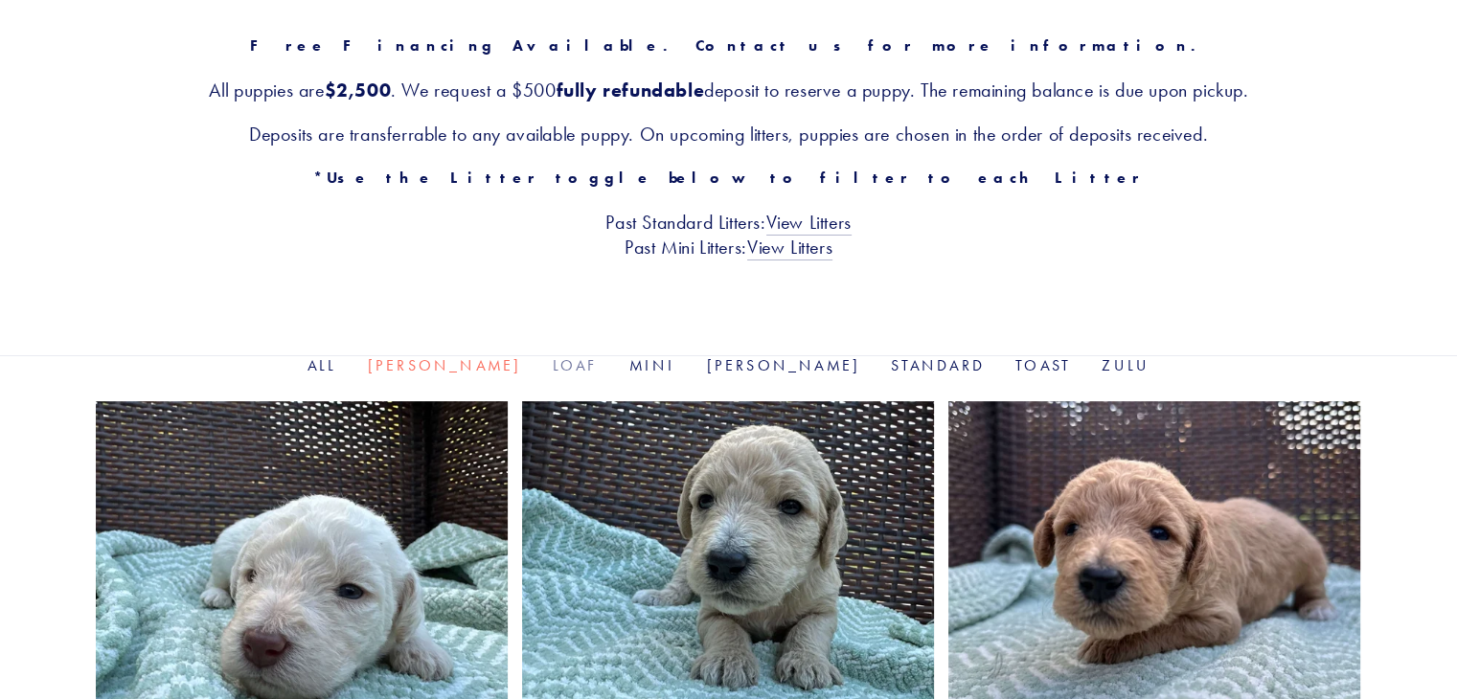
click at [590, 362] on link "Loaf" at bounding box center [575, 365] width 46 height 18
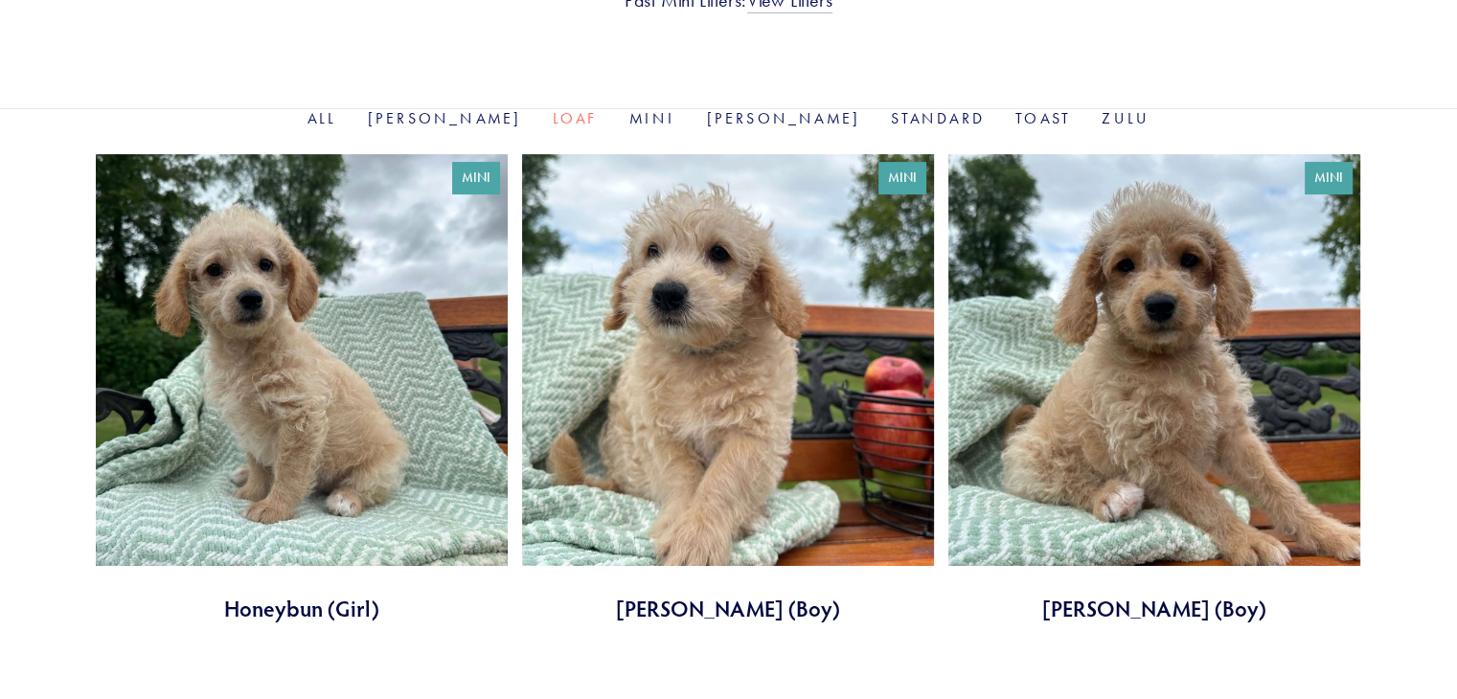
scroll to position [590, 0]
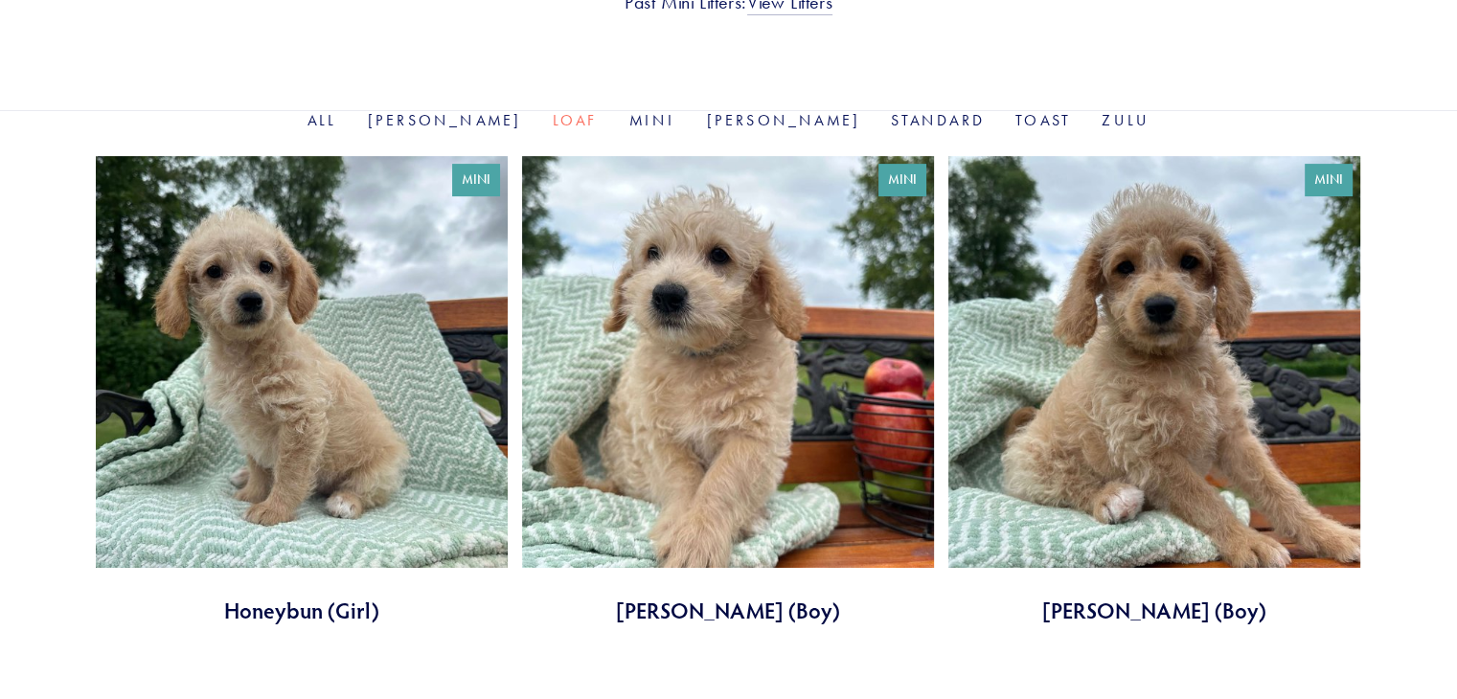
click at [668, 359] on link at bounding box center [728, 390] width 412 height 469
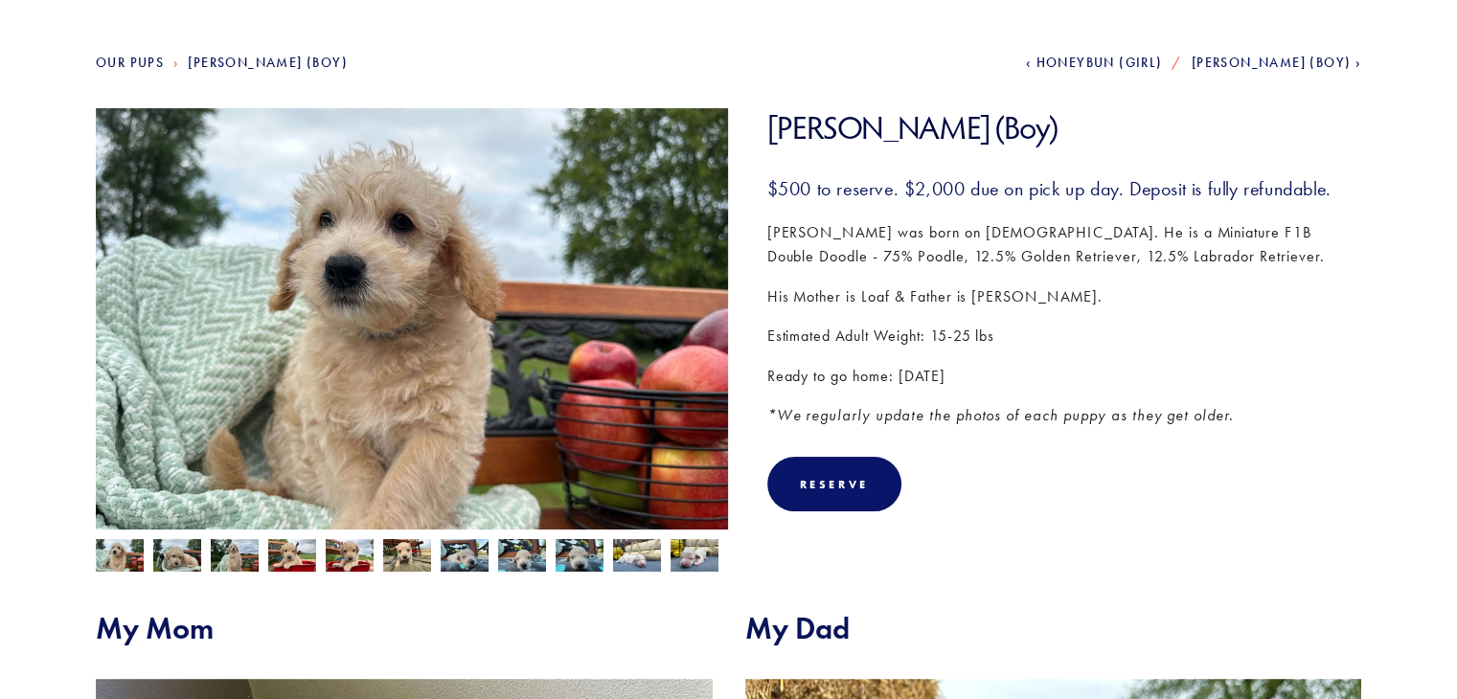
scroll to position [210, 0]
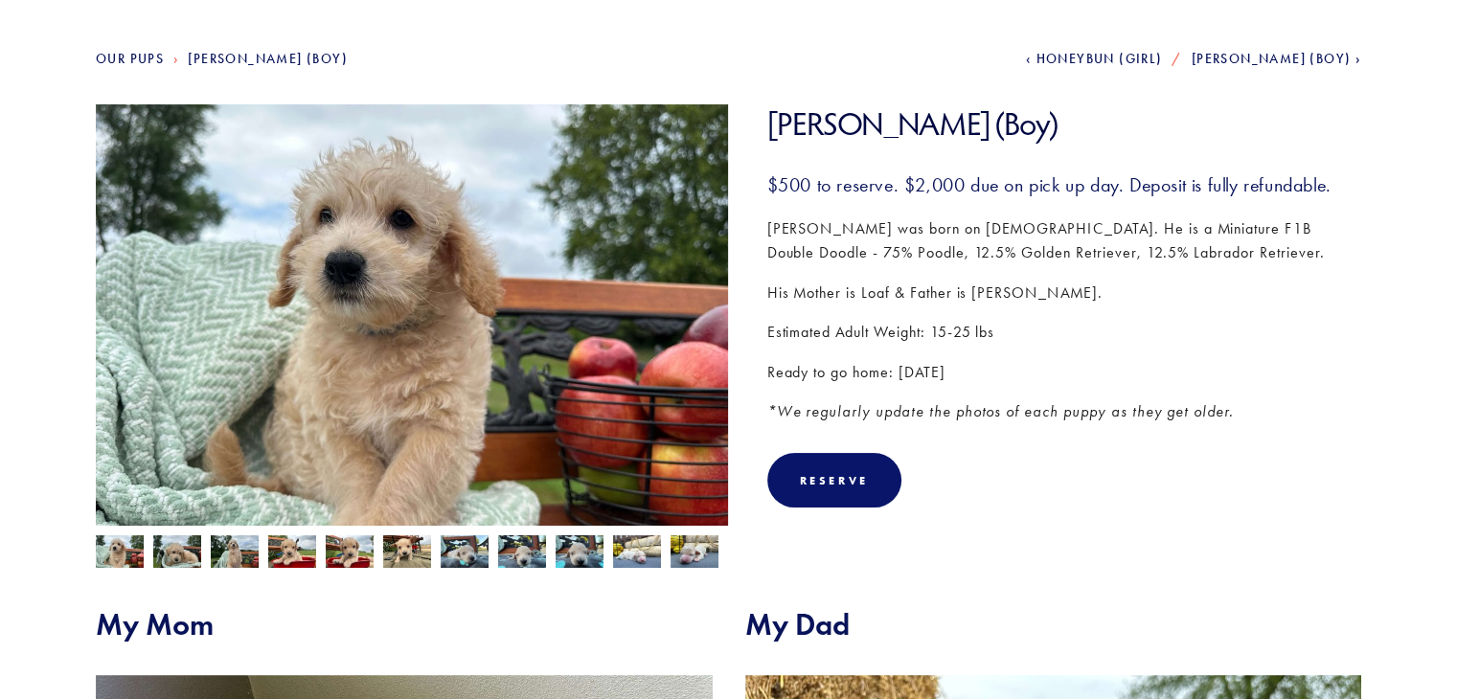
click at [178, 560] on img at bounding box center [177, 551] width 48 height 36
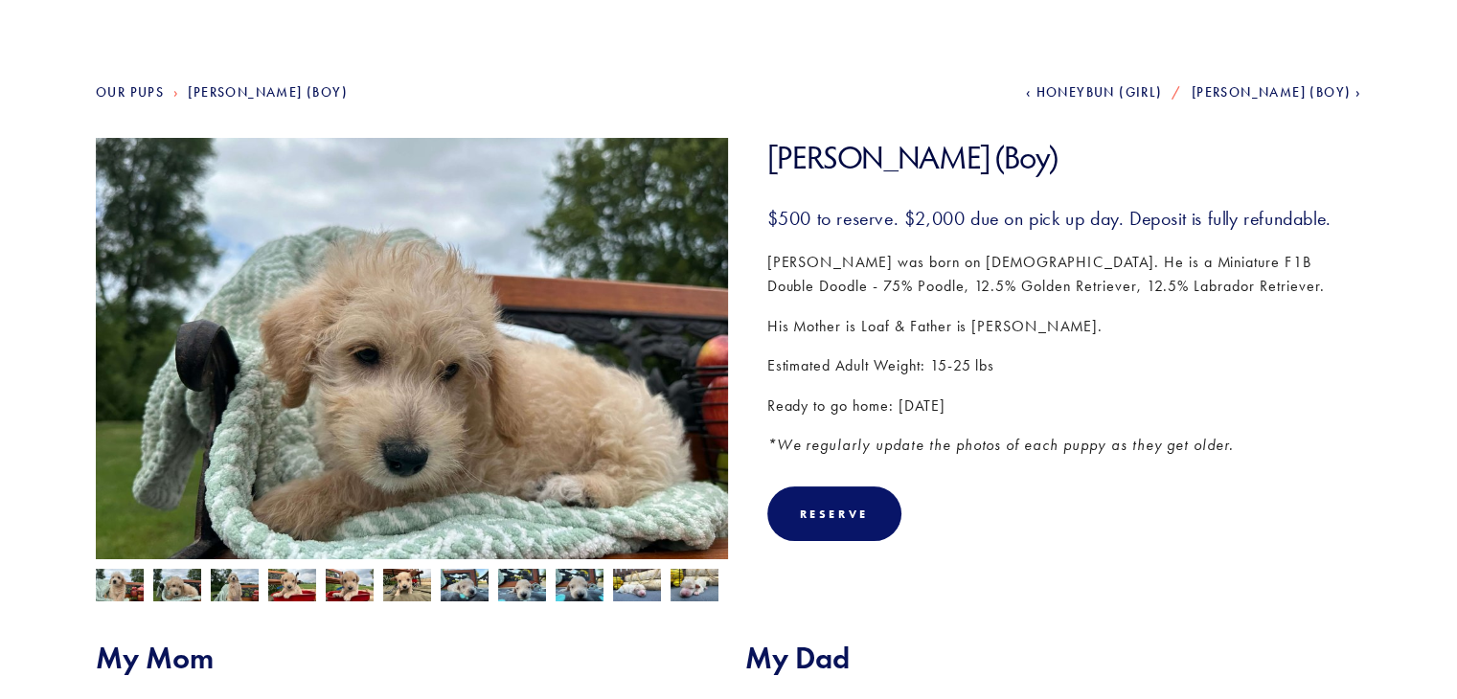
scroll to position [172, 0]
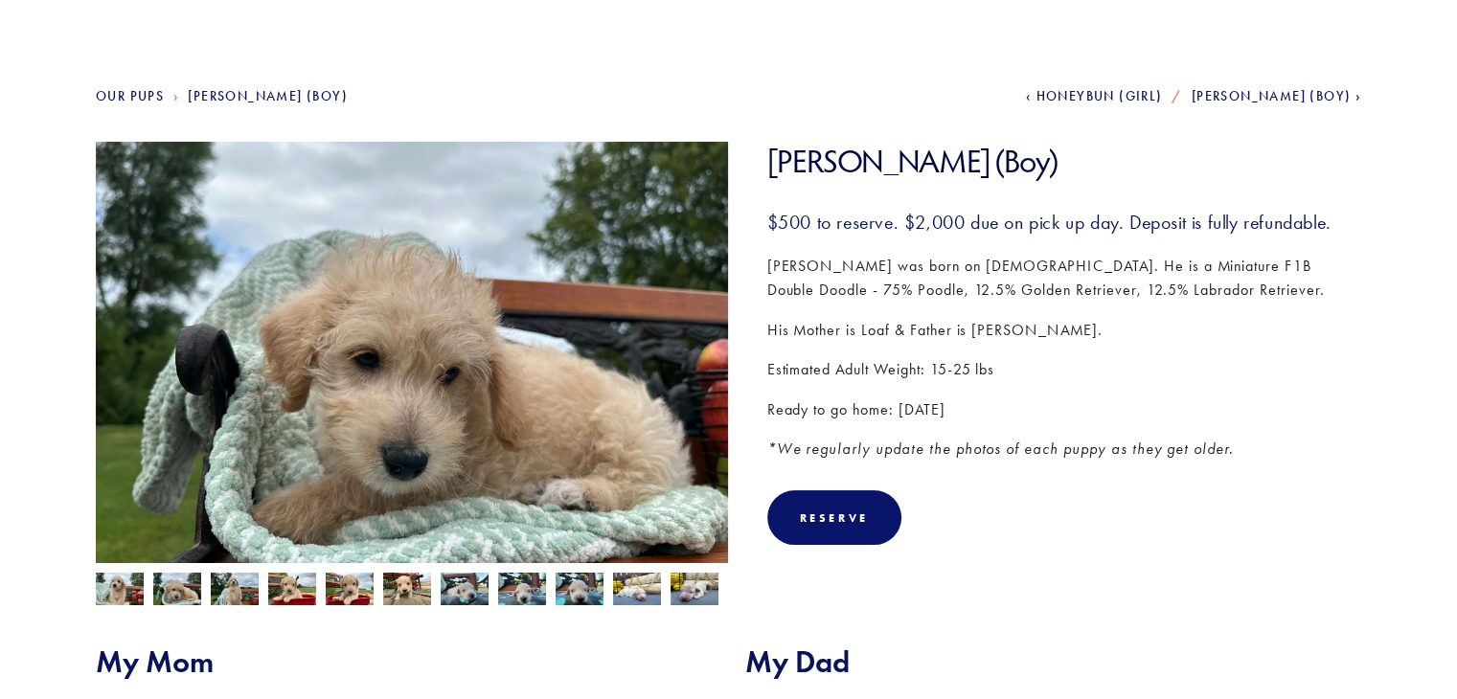
click at [134, 96] on link "Our Pups" at bounding box center [130, 96] width 68 height 16
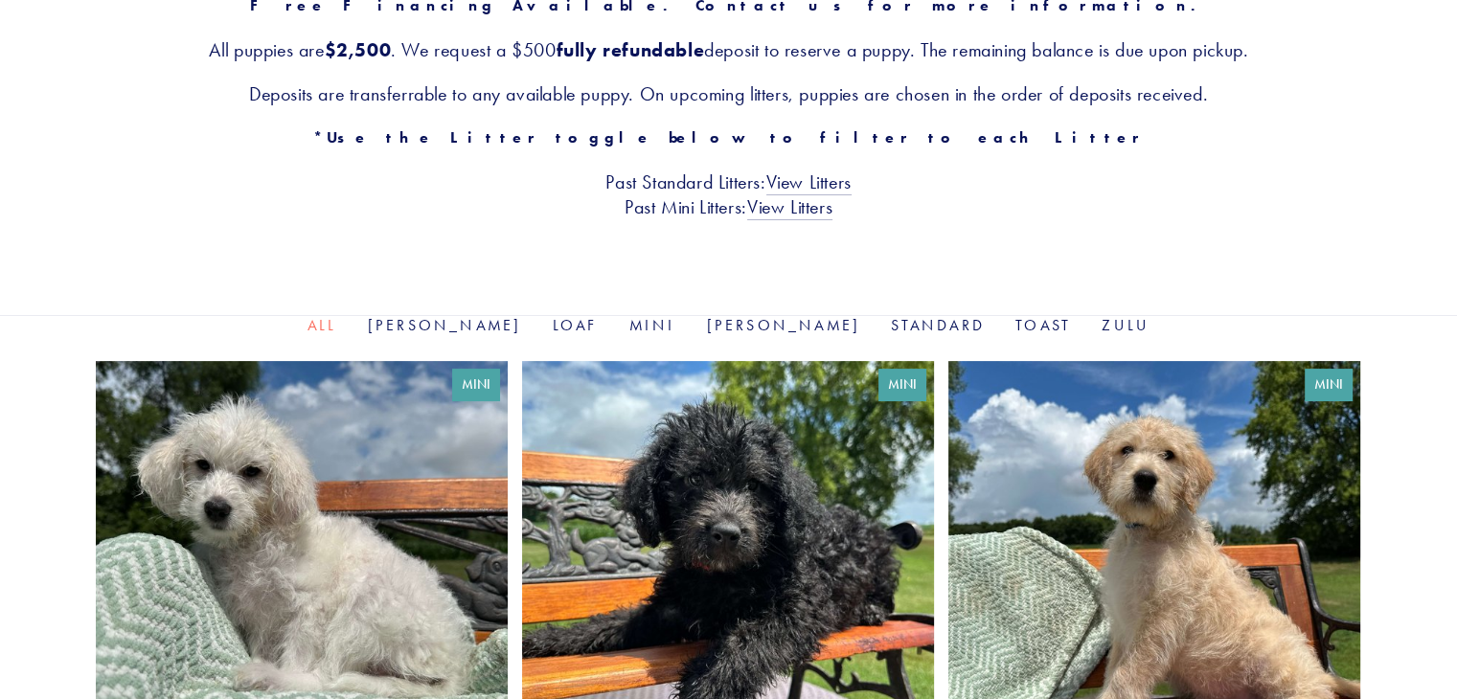
scroll to position [386, 0]
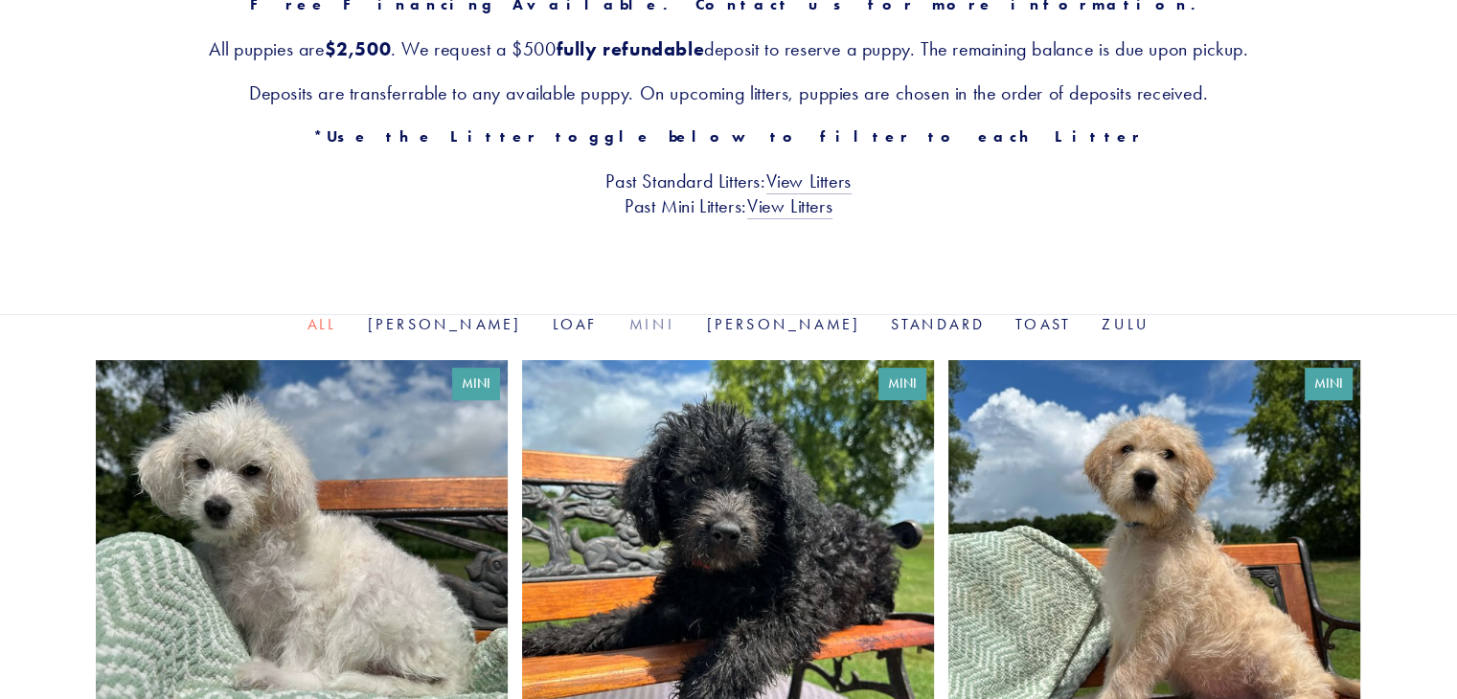
click at [666, 319] on link "Mini" at bounding box center [651, 324] width 47 height 18
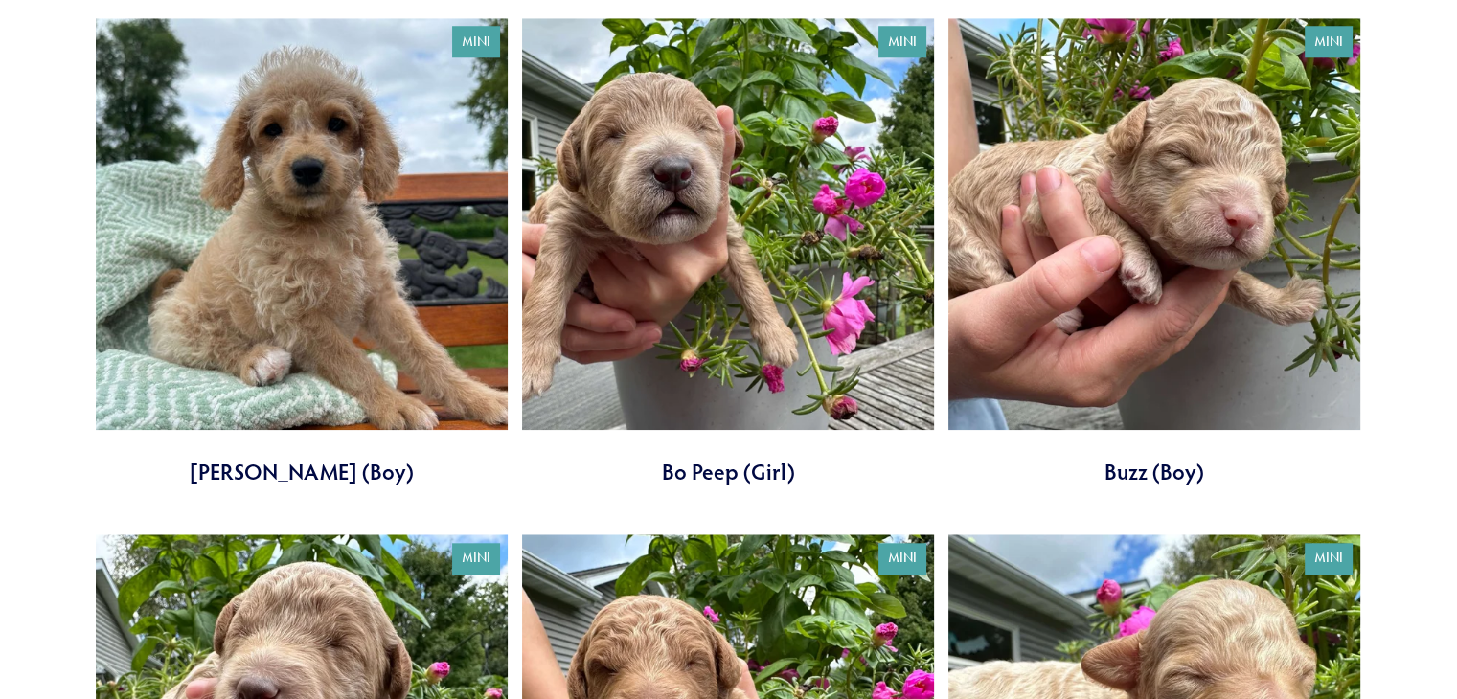
scroll to position [1760, 0]
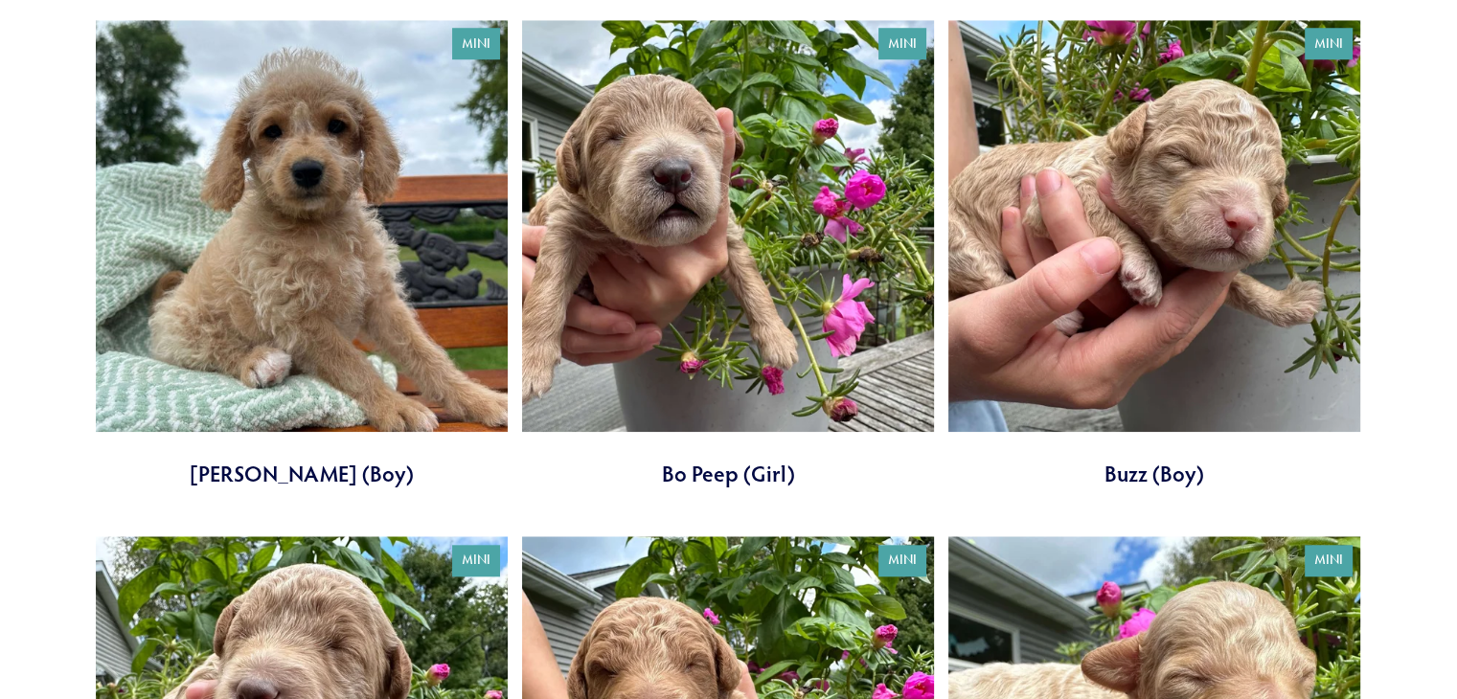
click at [680, 196] on link at bounding box center [728, 254] width 412 height 469
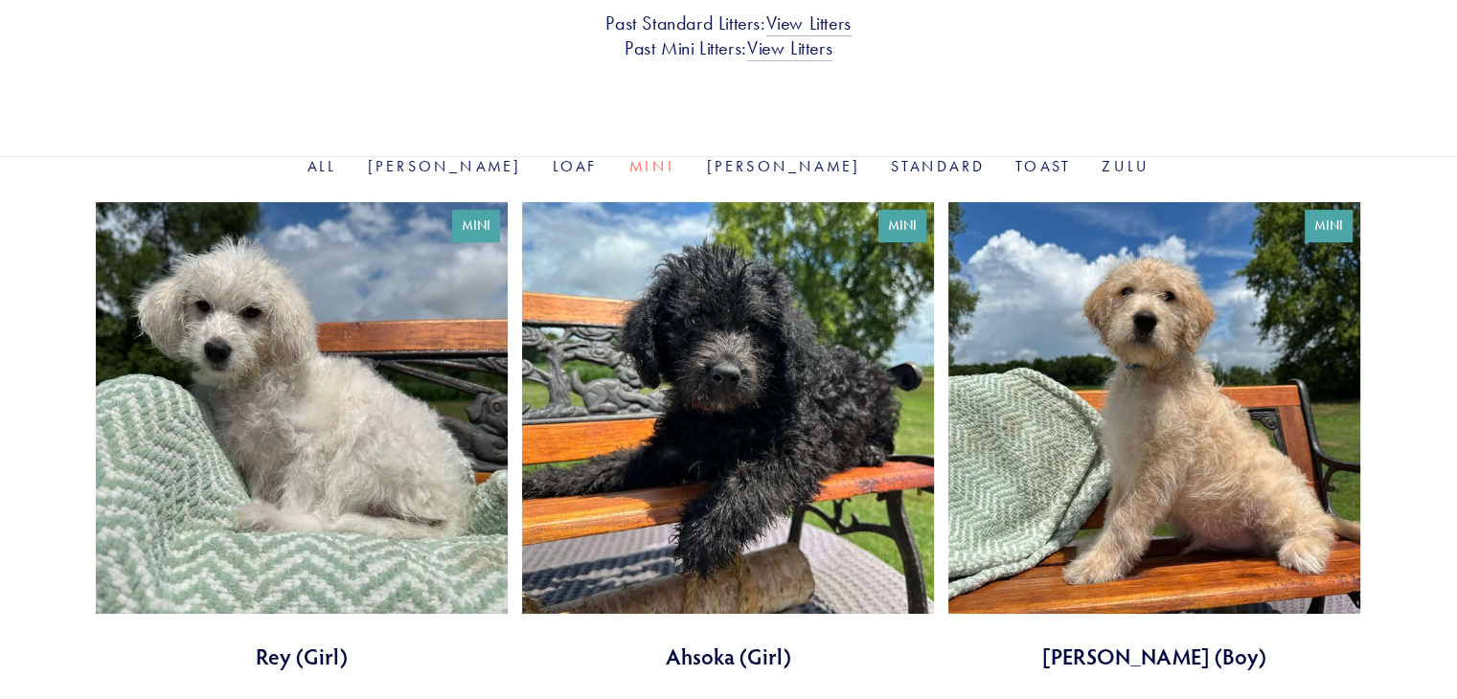
scroll to position [544, 0]
click at [728, 166] on link "[PERSON_NAME]" at bounding box center [784, 166] width 154 height 18
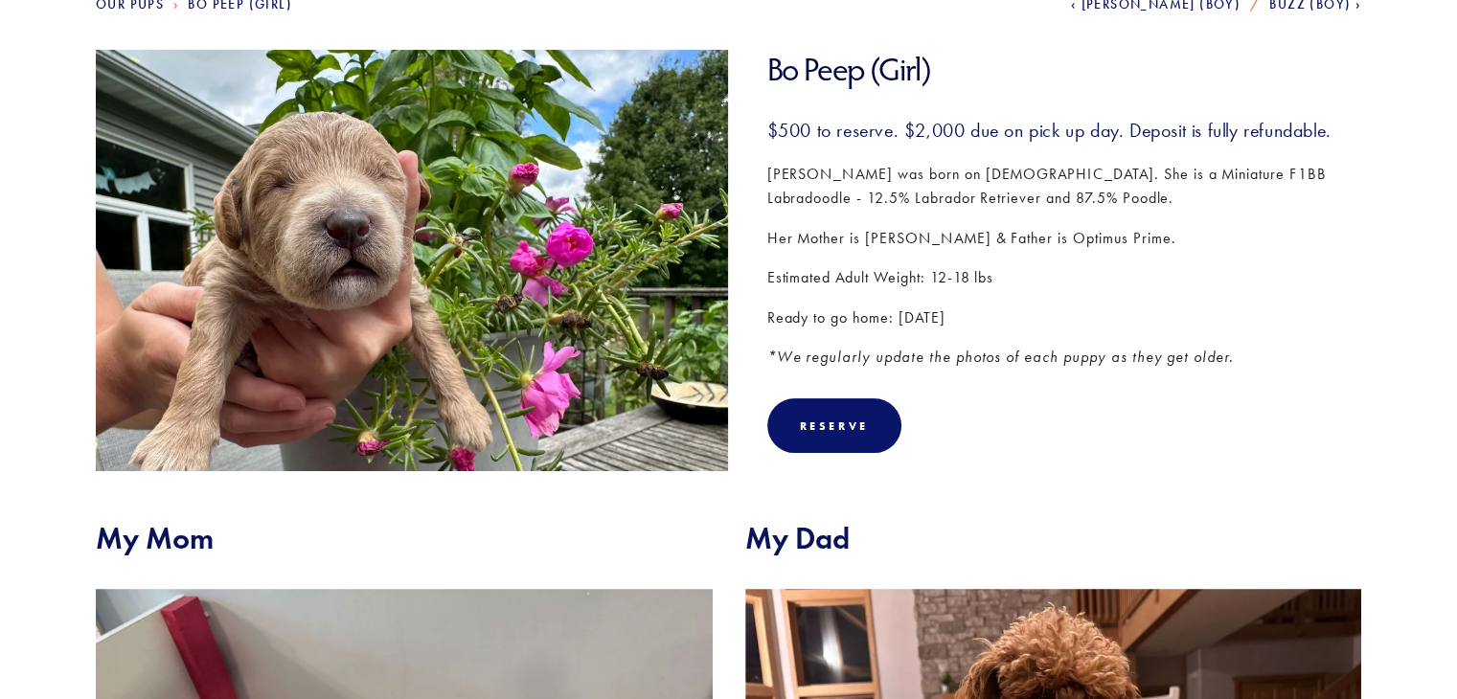
scroll to position [263, 0]
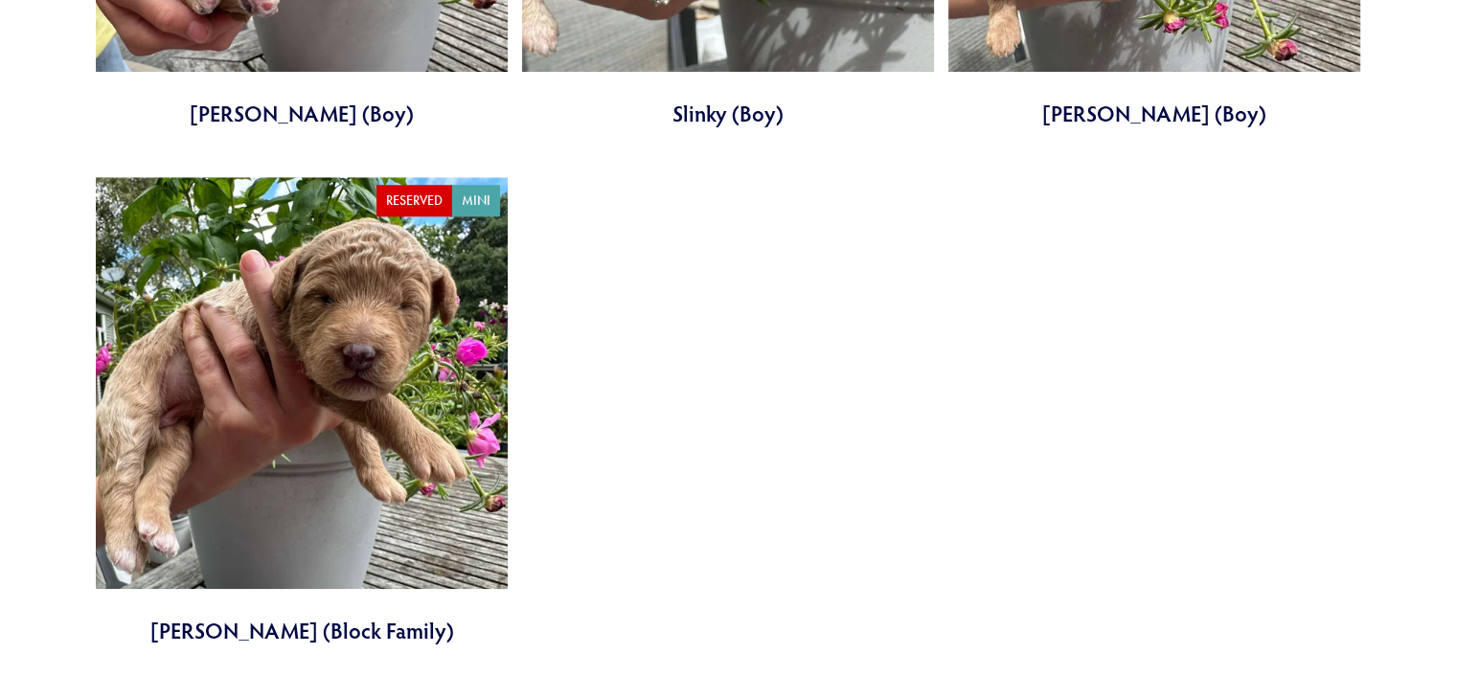
scroll to position [1608, 0]
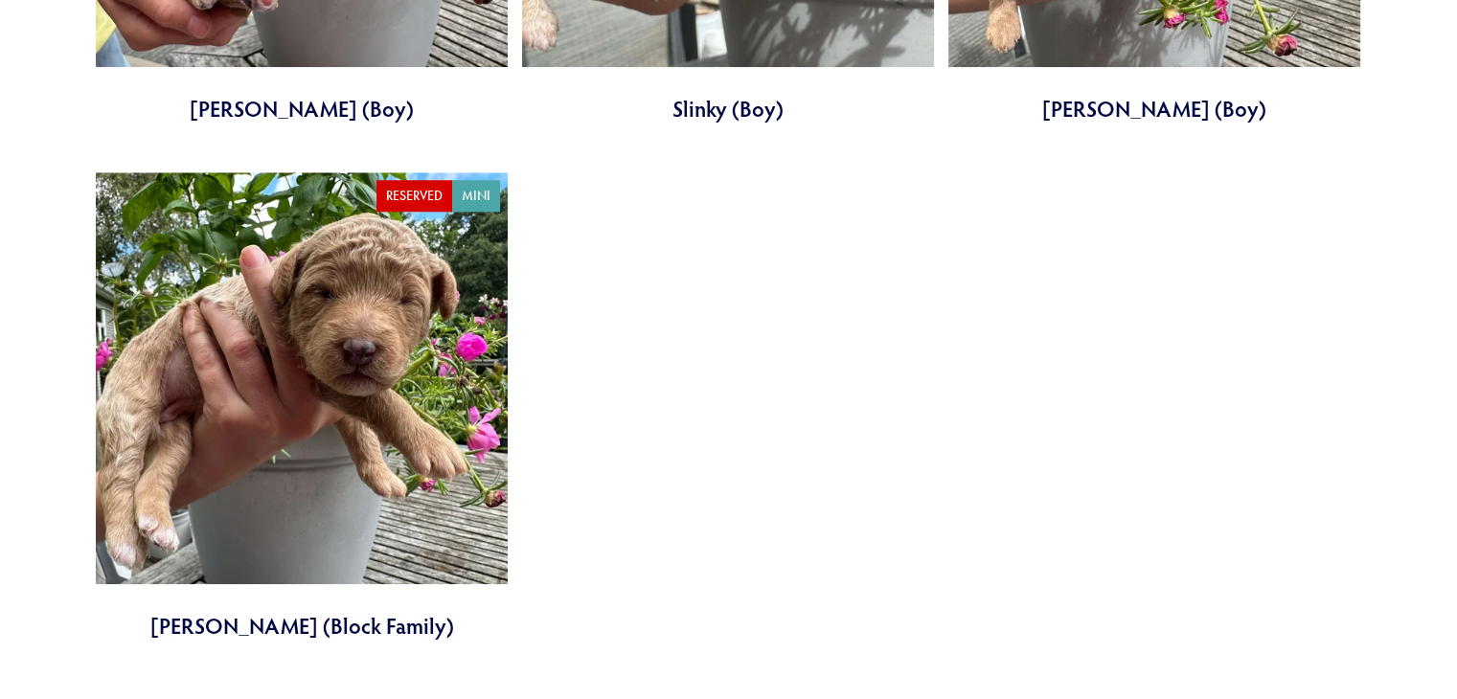
click at [358, 335] on link at bounding box center [302, 406] width 412 height 469
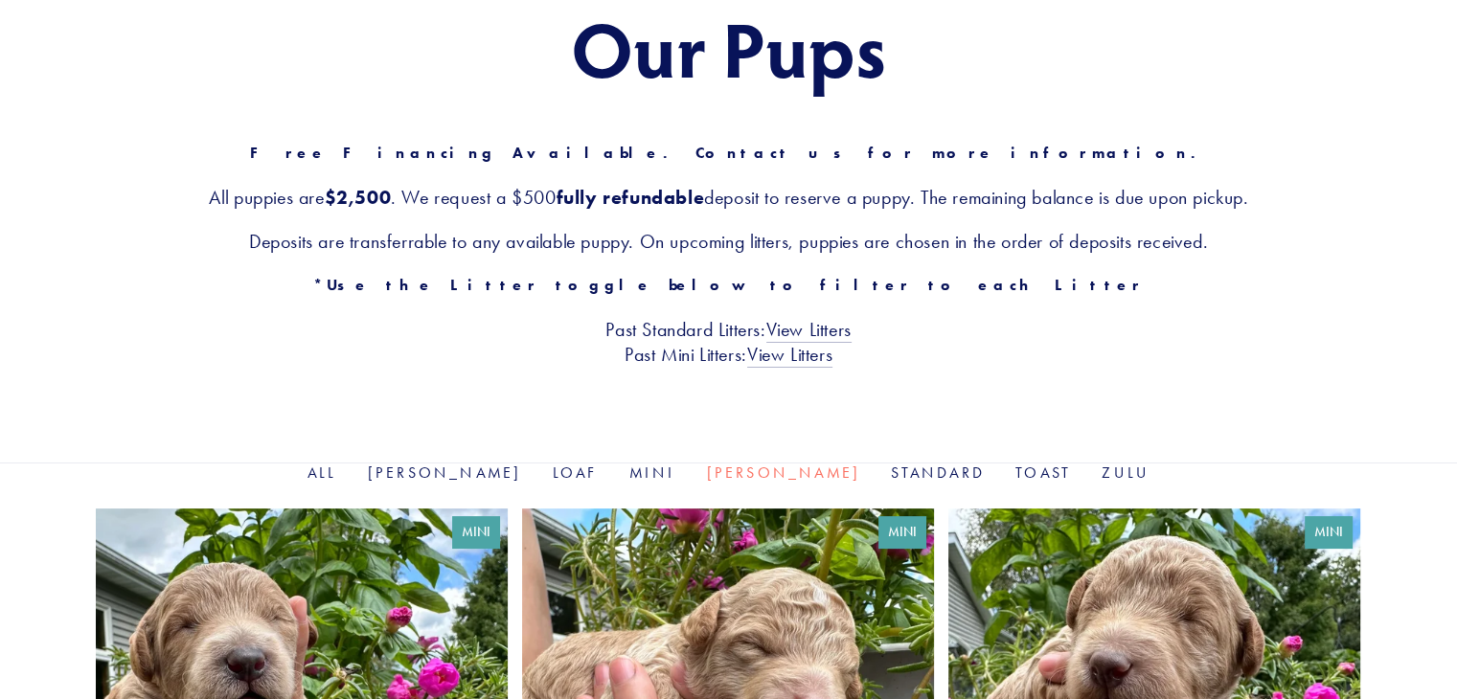
scroll to position [237, 0]
click at [891, 478] on link "Standard" at bounding box center [938, 473] width 94 height 18
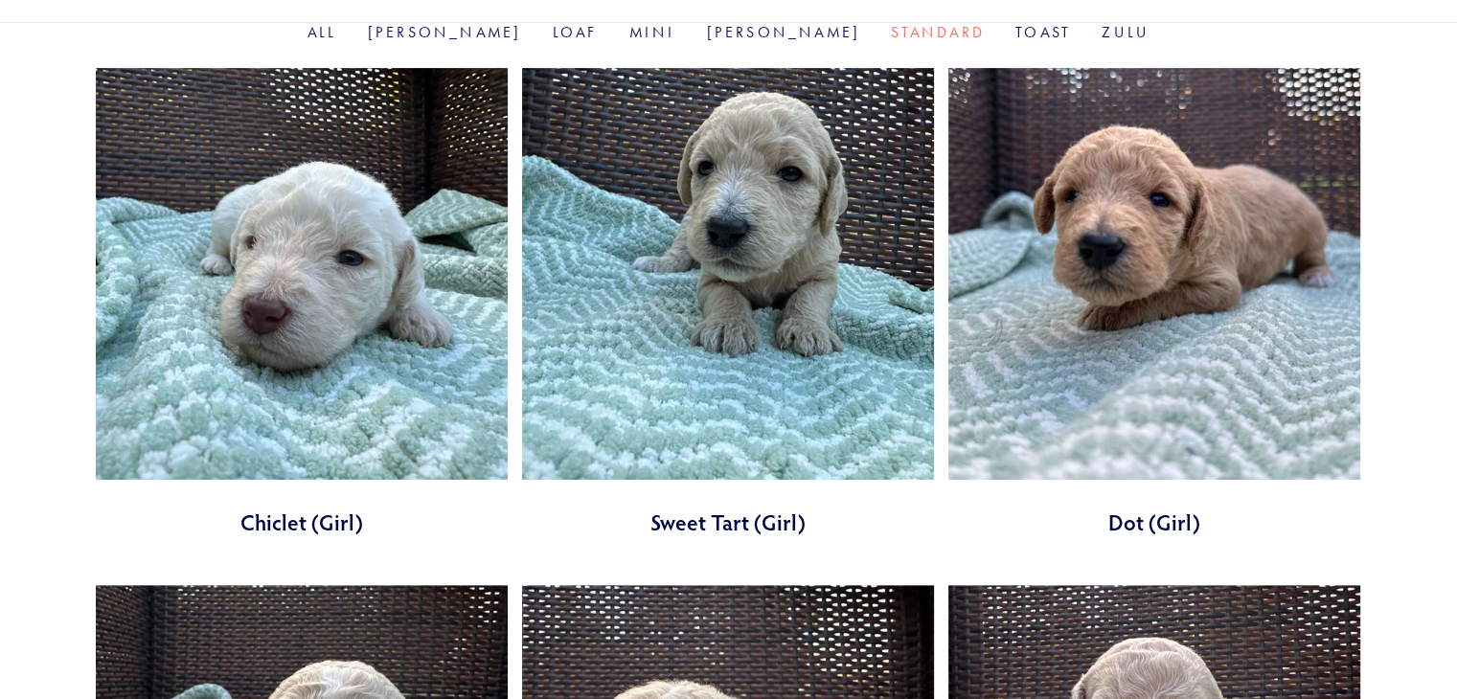
scroll to position [678, 0]
click at [745, 257] on link at bounding box center [728, 302] width 412 height 469
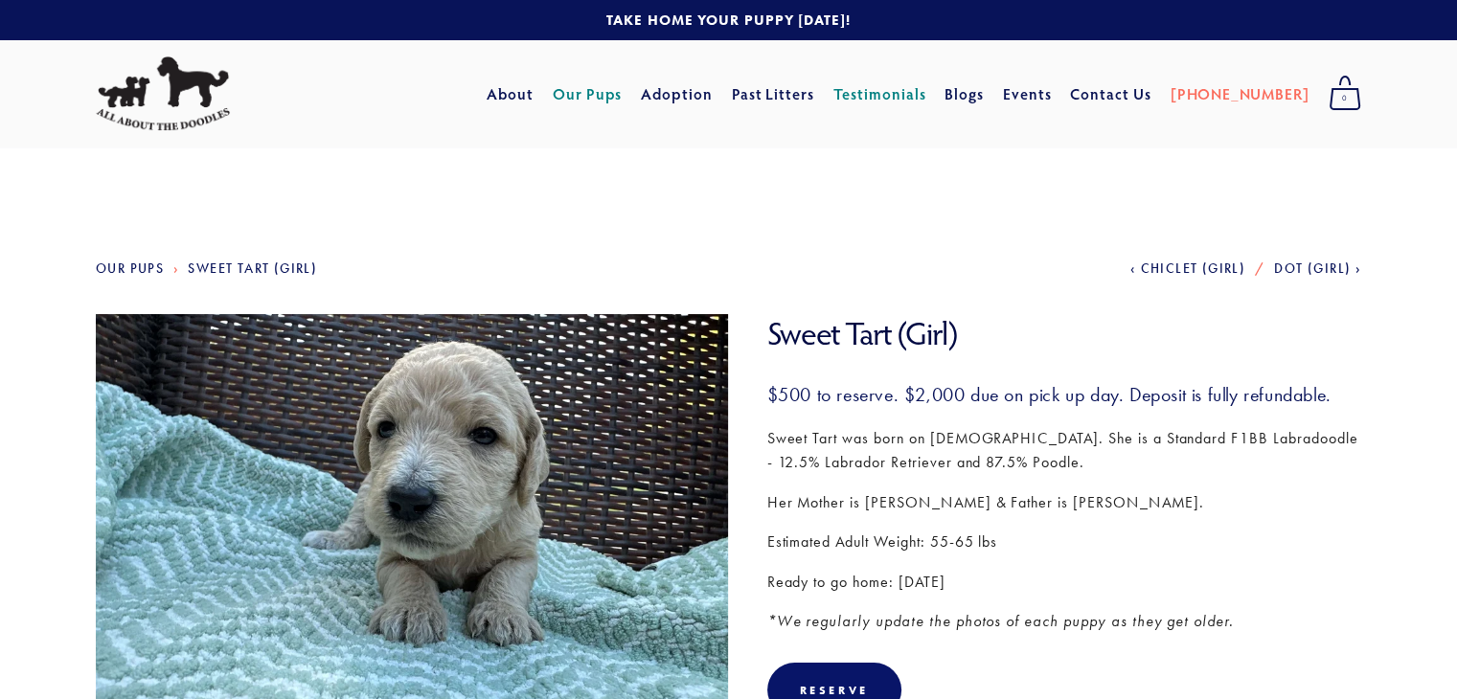
click at [922, 89] on link "Testimonials" at bounding box center [879, 94] width 93 height 34
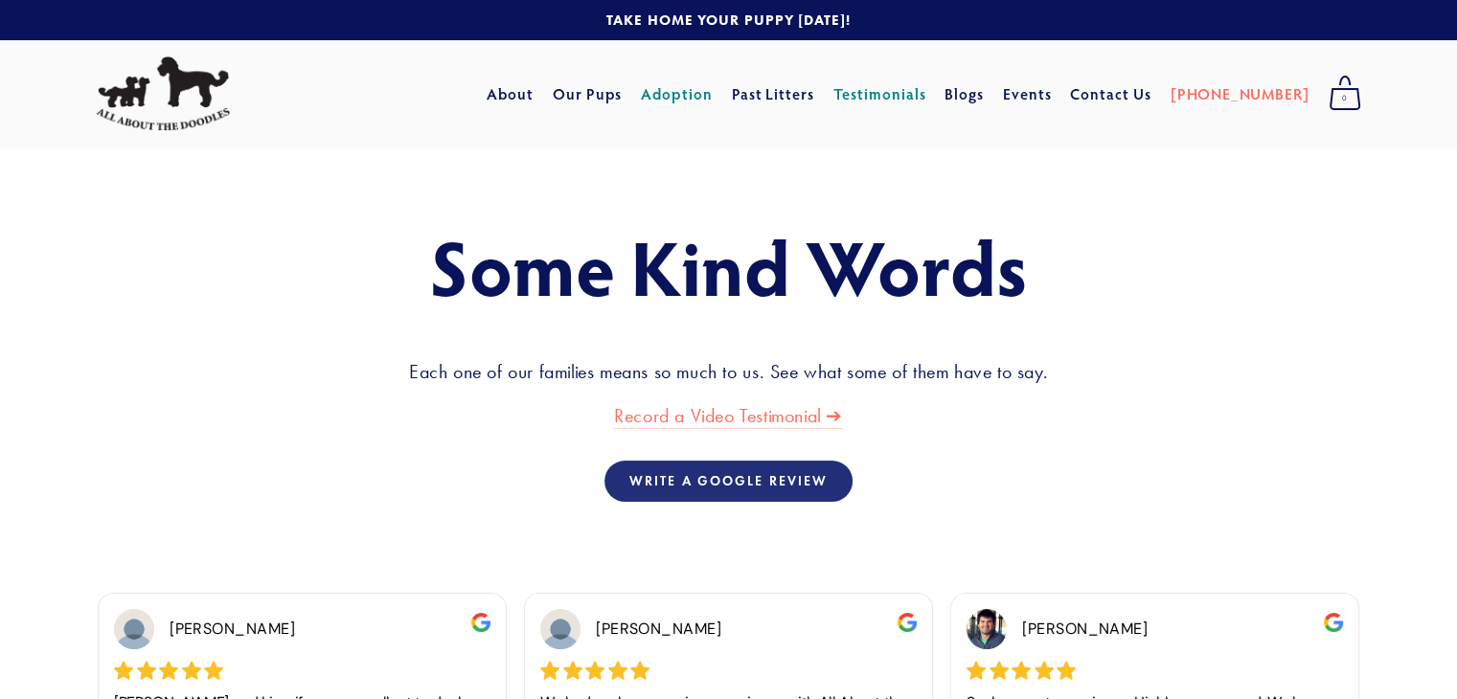
click at [713, 97] on link "Adoption" at bounding box center [677, 94] width 72 height 34
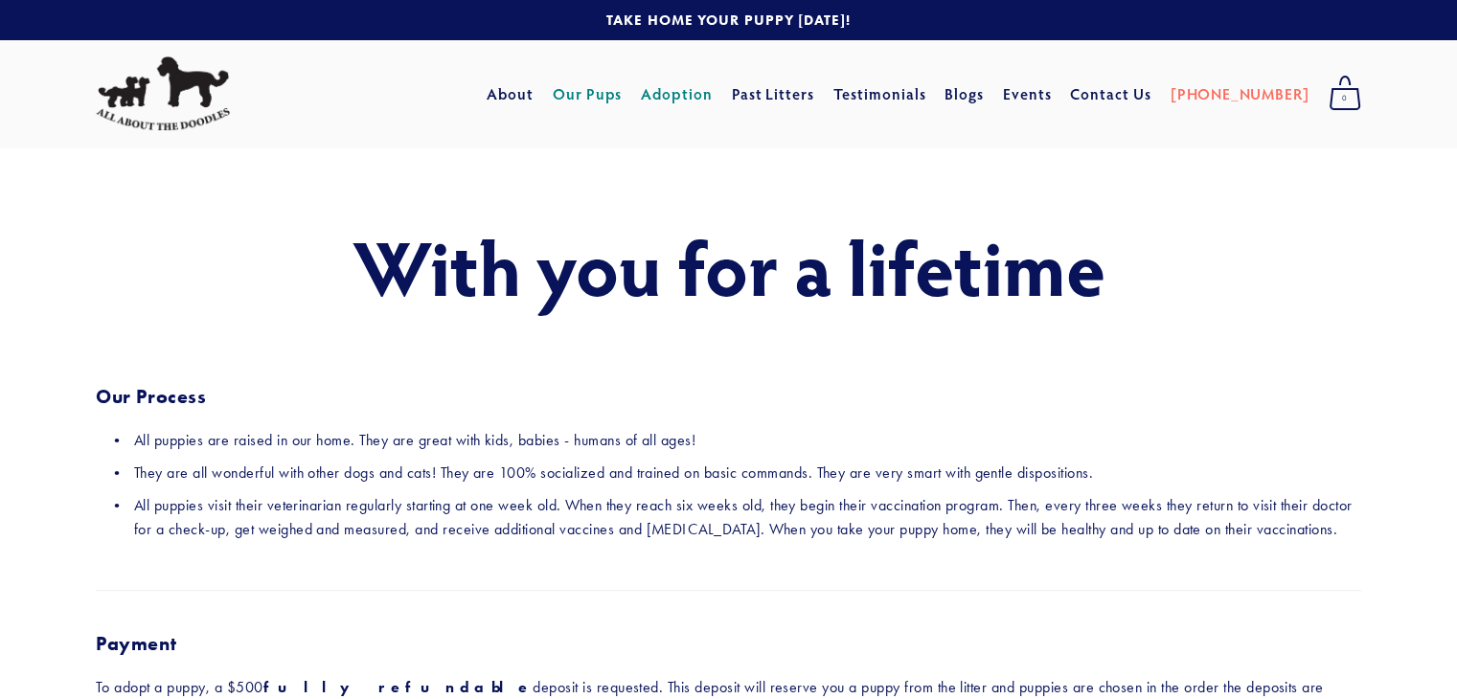
click at [623, 98] on link "Our Pups" at bounding box center [588, 94] width 70 height 34
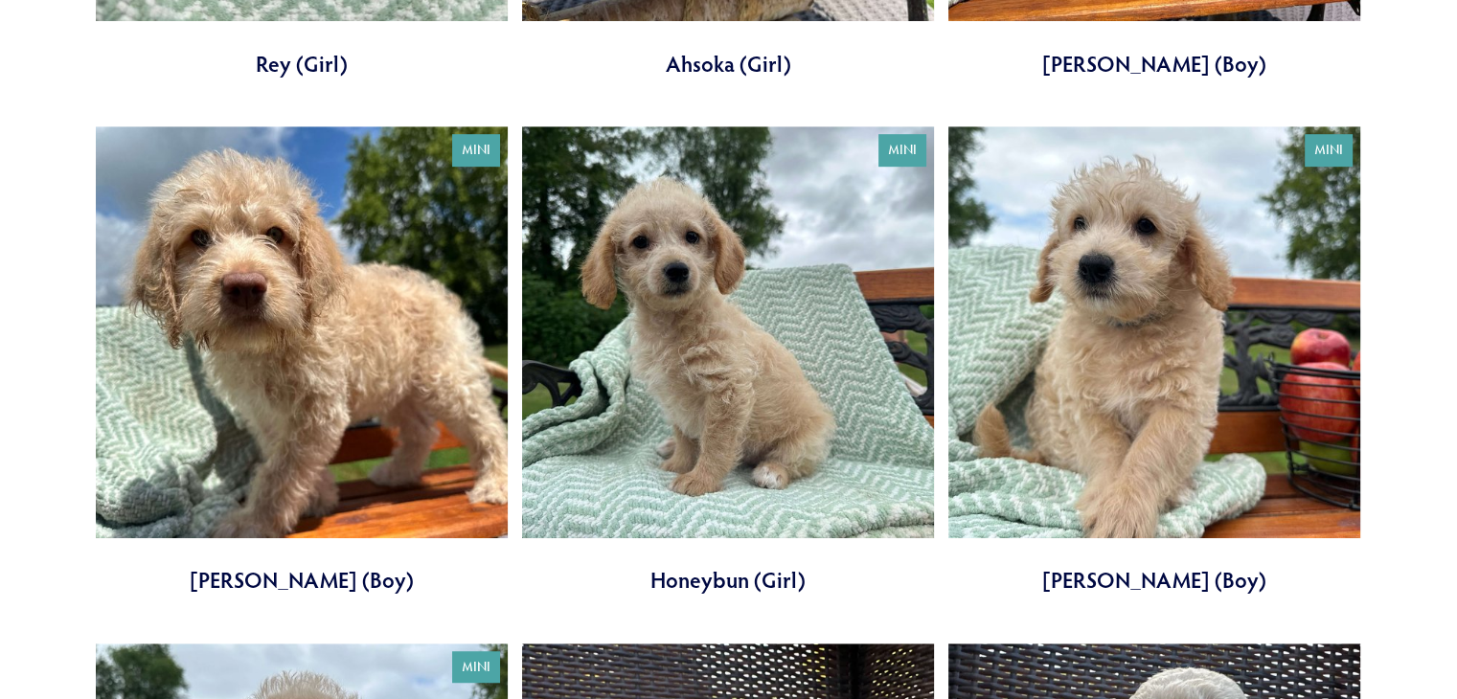
scroll to position [1136, 0]
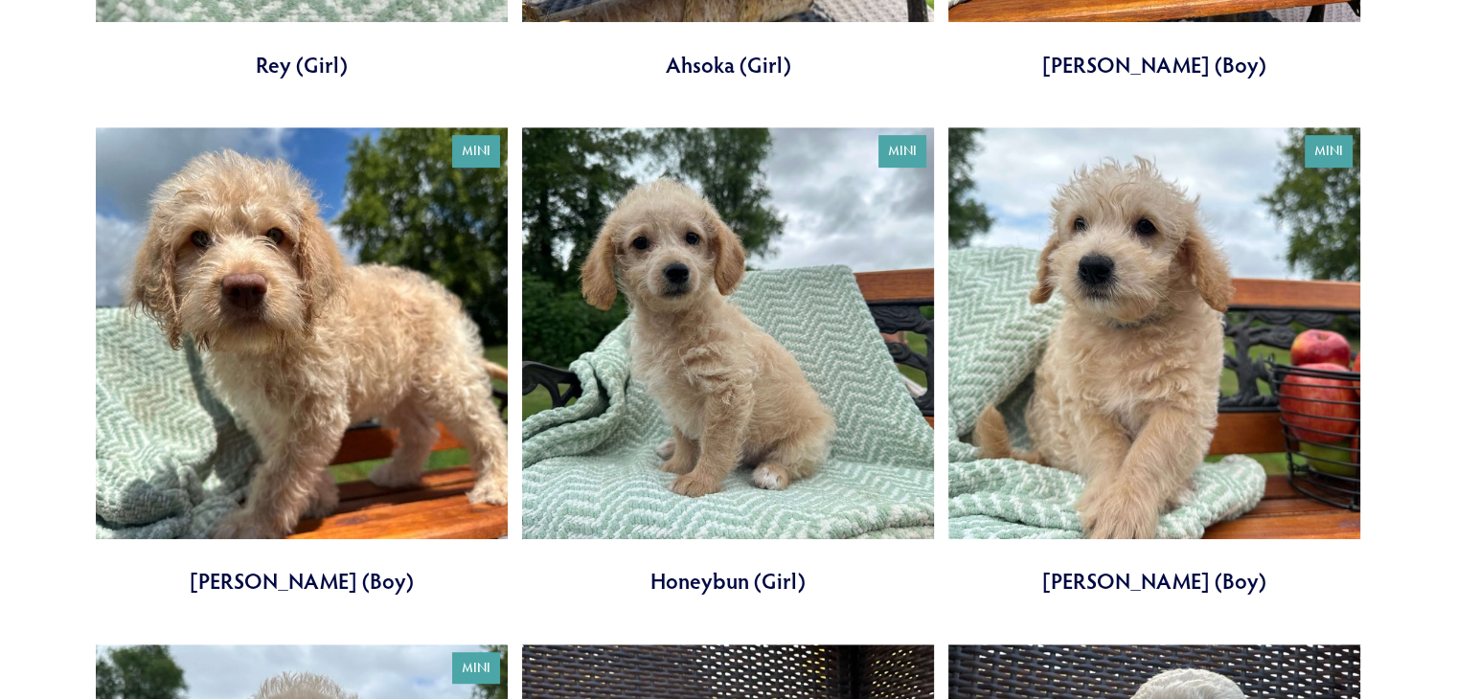
click at [1089, 359] on link at bounding box center [1154, 361] width 412 height 469
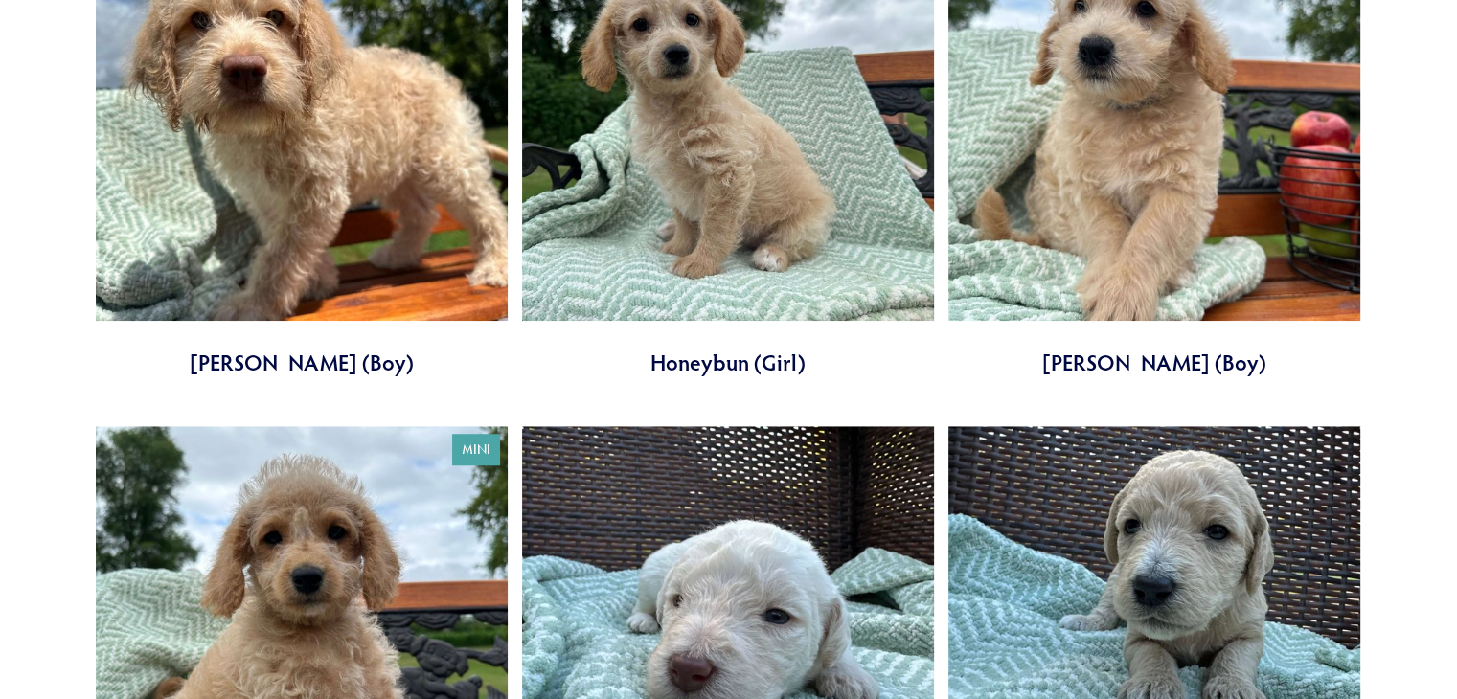
scroll to position [1693, 0]
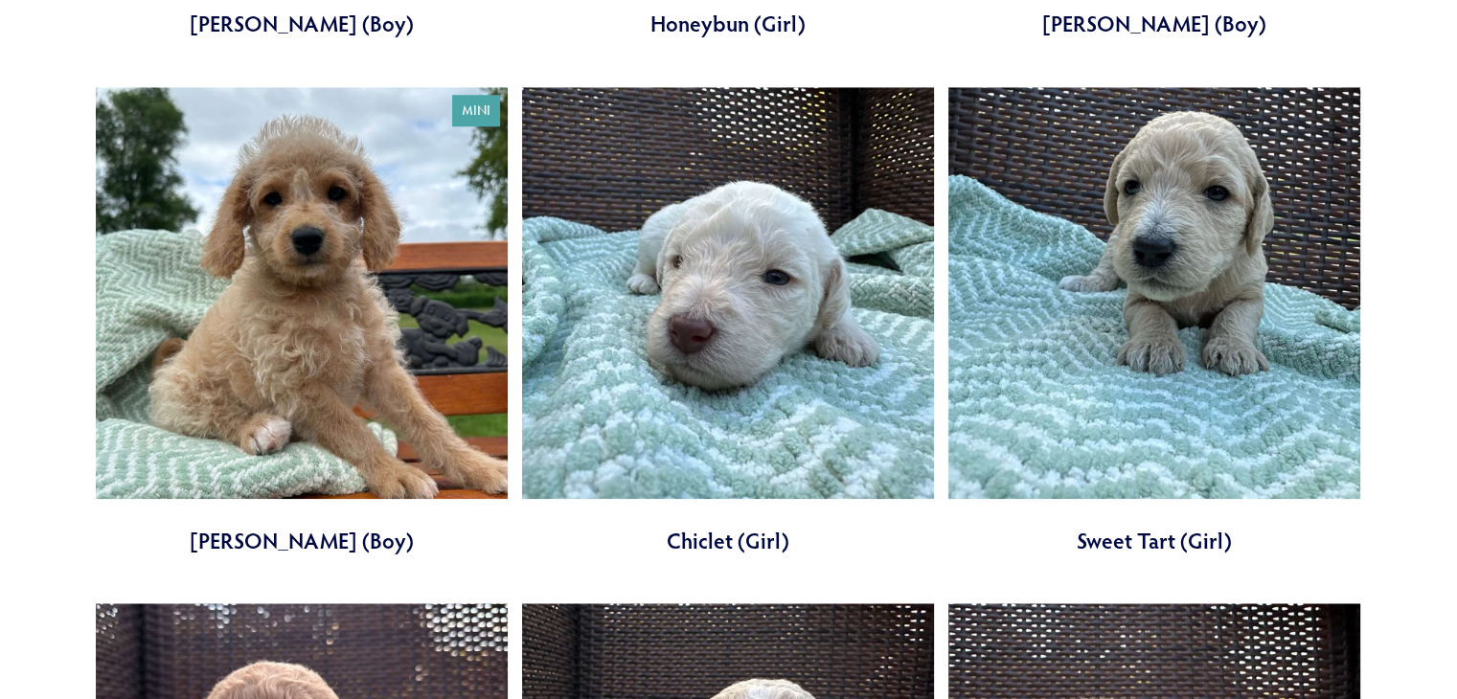
click at [709, 253] on link at bounding box center [728, 321] width 412 height 469
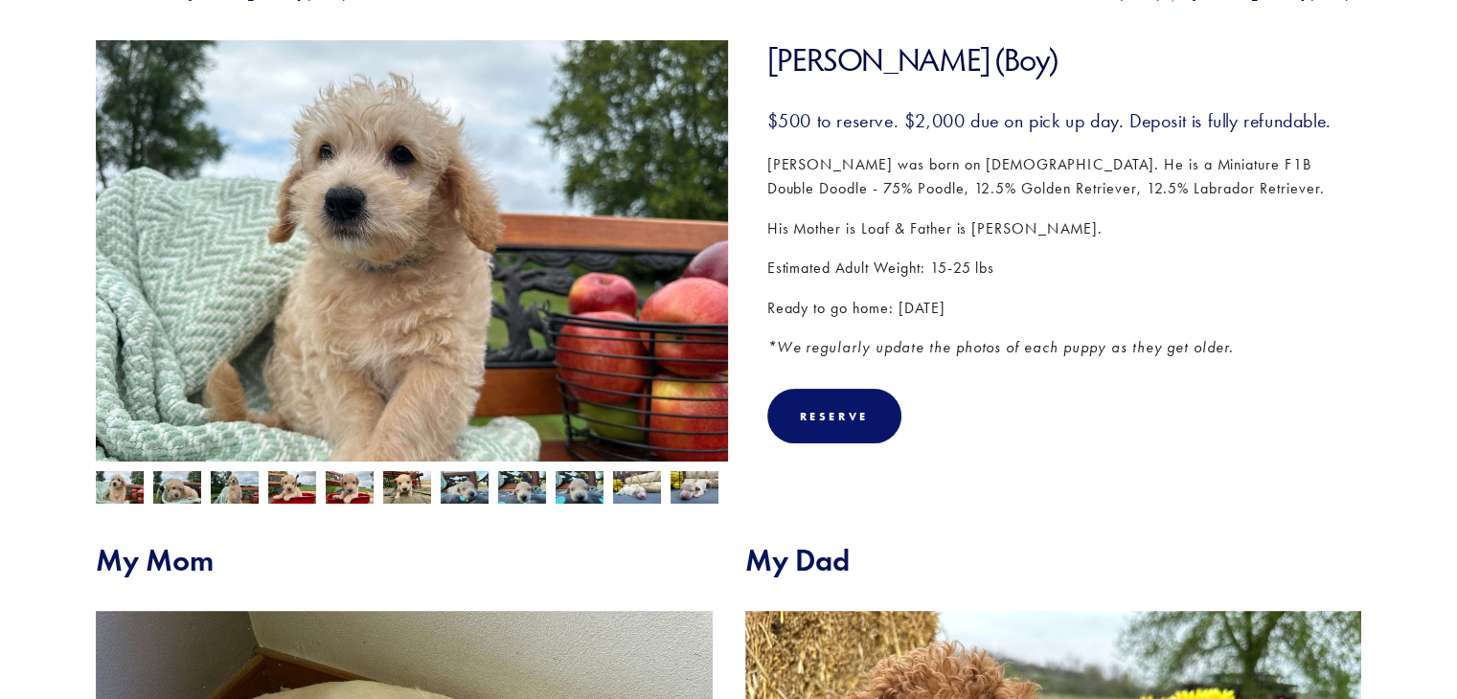
scroll to position [278, 0]
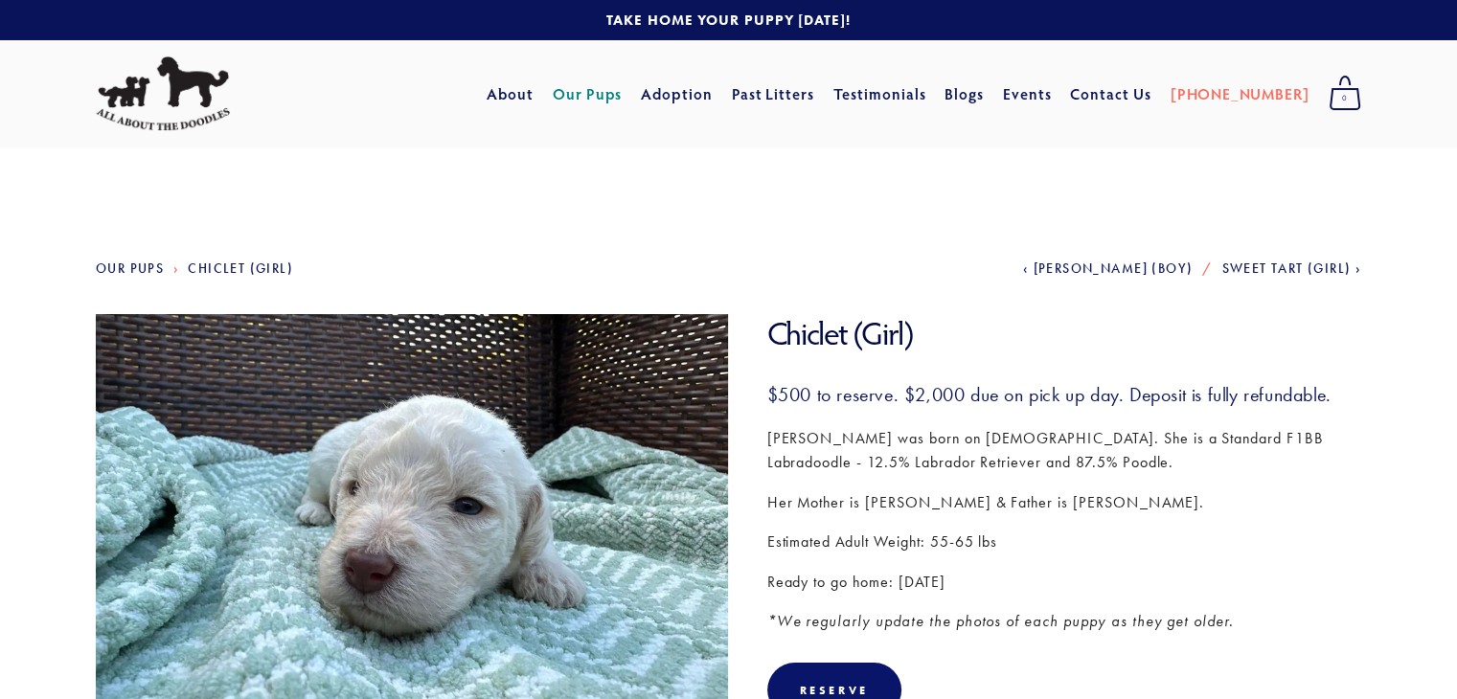
scroll to position [29, 0]
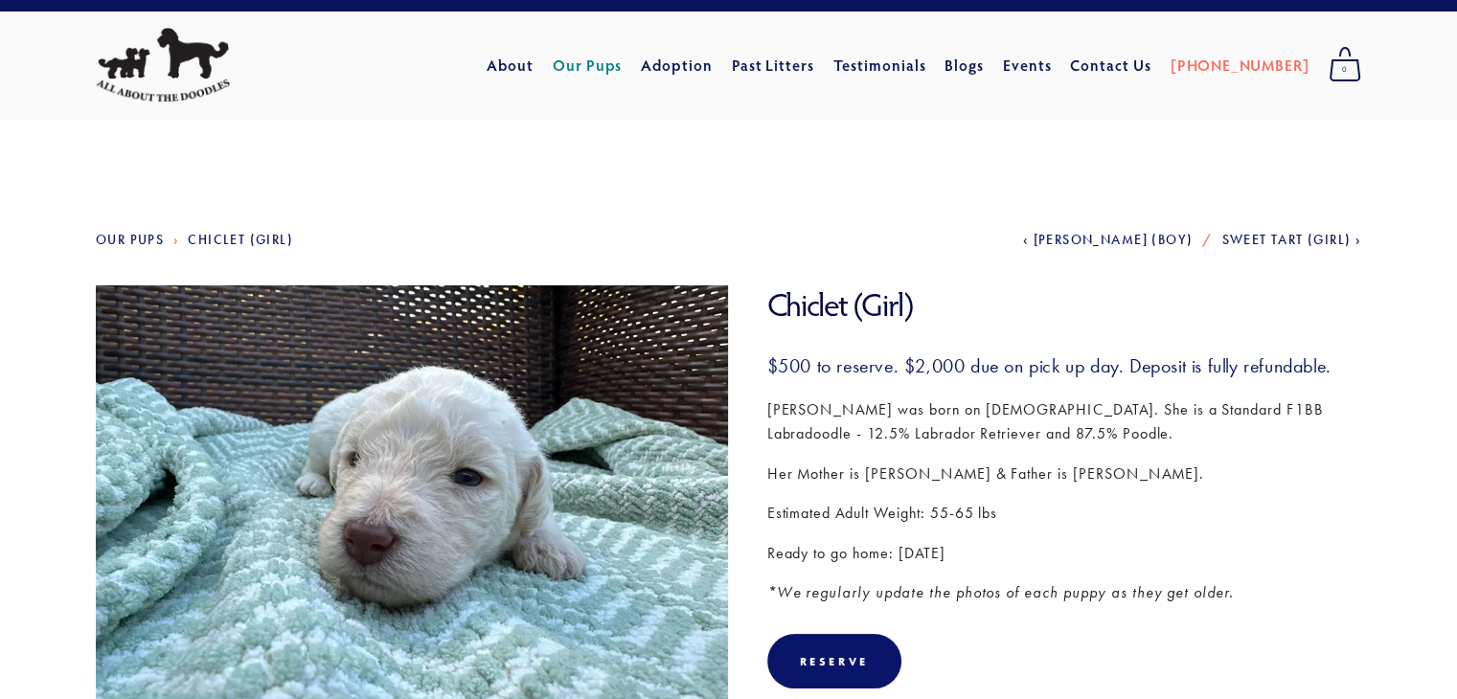
click at [142, 236] on link "Our Pups" at bounding box center [130, 240] width 68 height 16
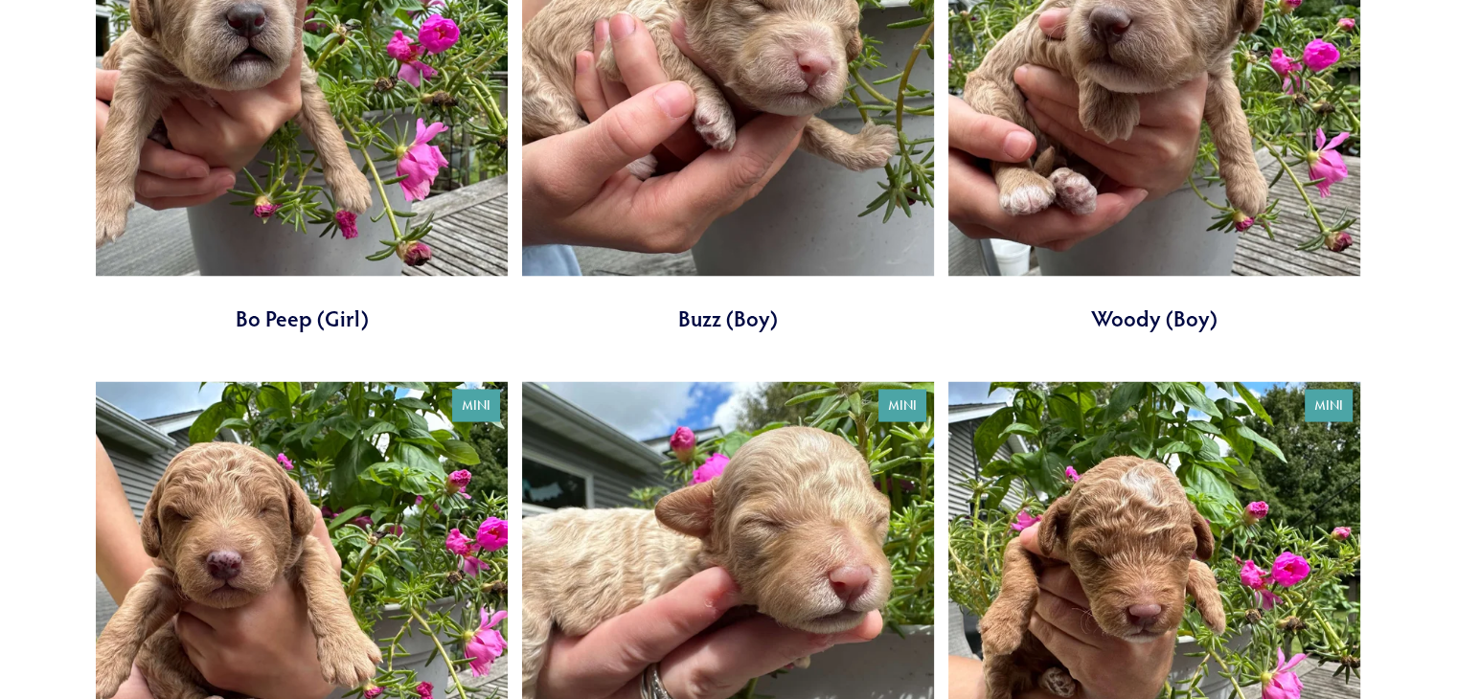
scroll to position [3476, 0]
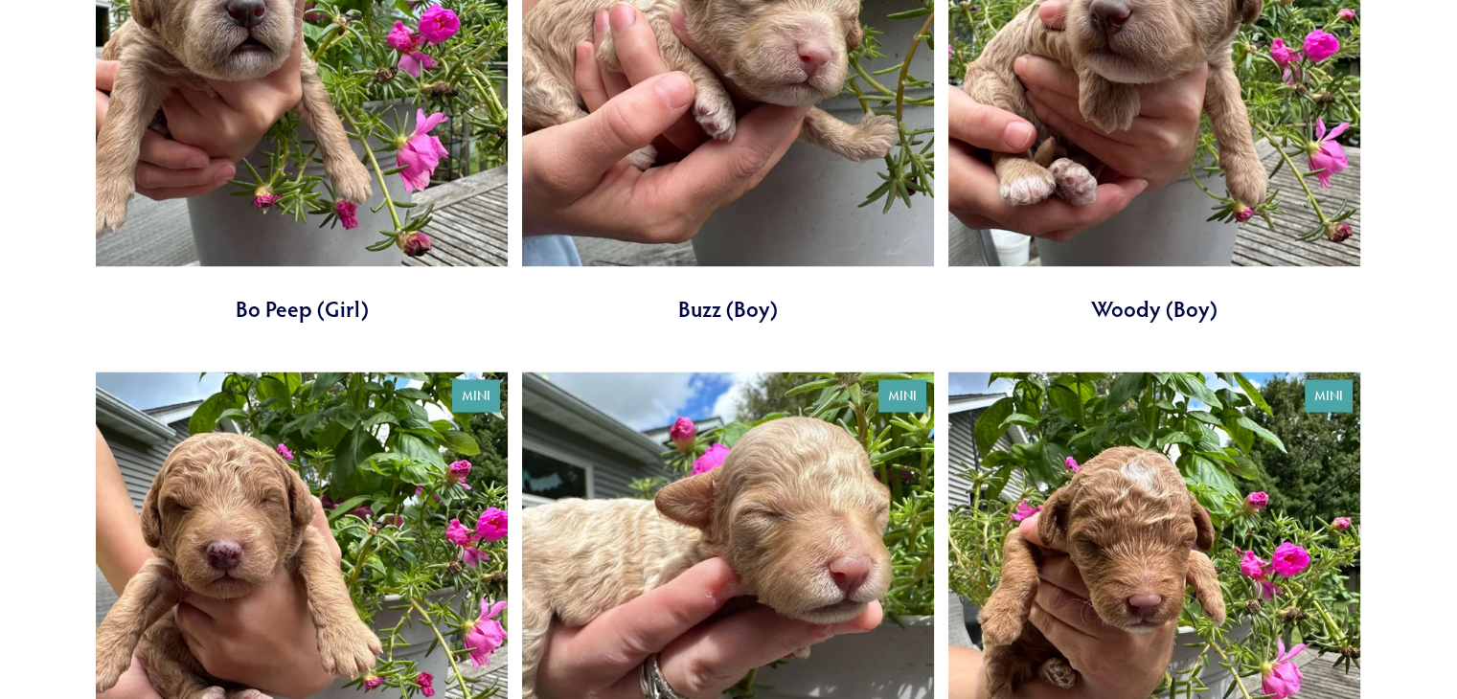
click at [310, 192] on link at bounding box center [302, 88] width 412 height 469
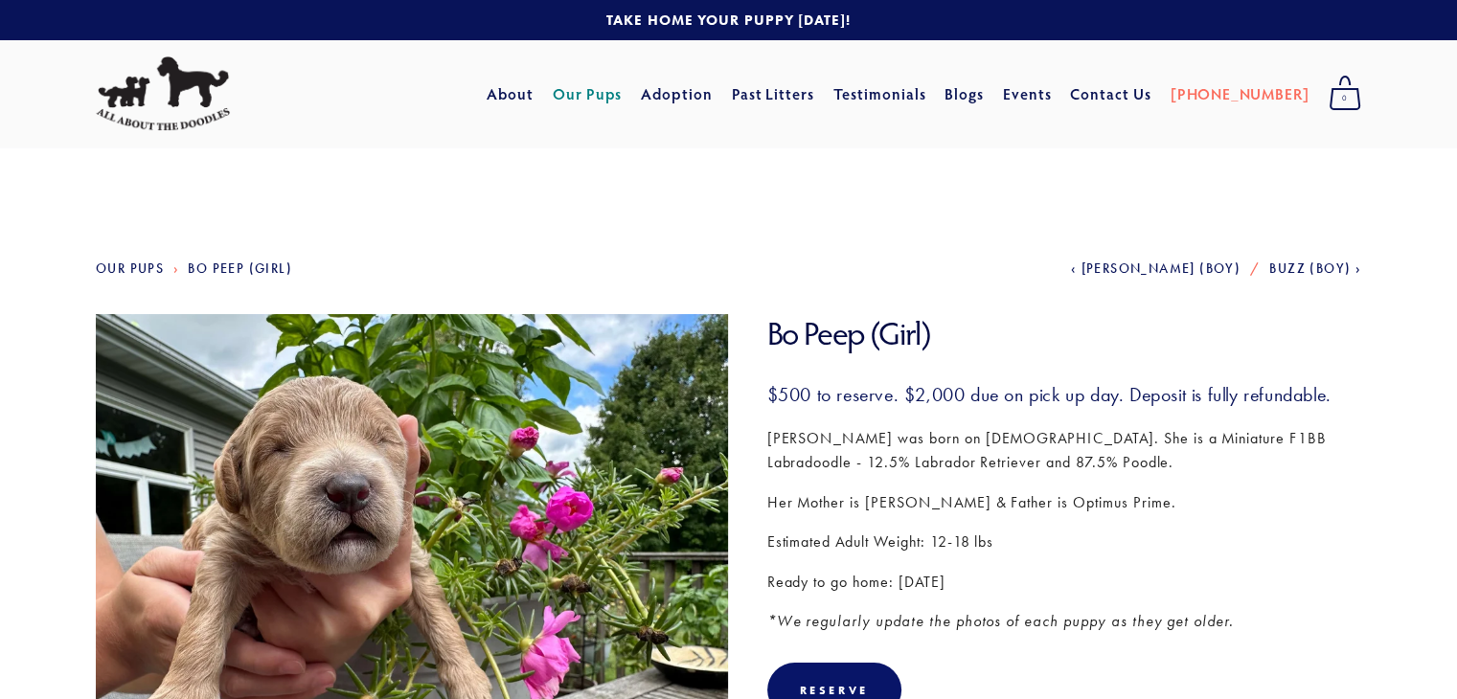
click at [623, 93] on link "Our Pups" at bounding box center [588, 94] width 70 height 34
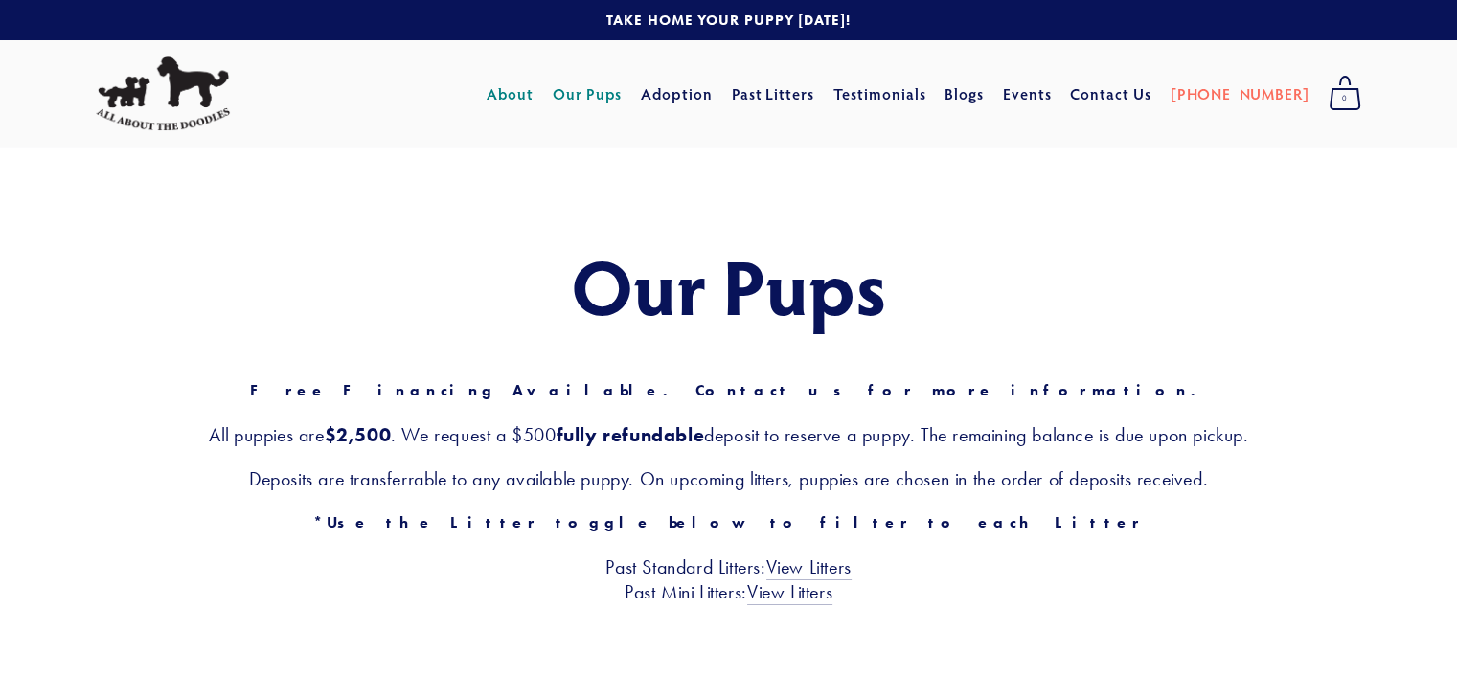
click at [533, 99] on link "About" at bounding box center [510, 94] width 47 height 34
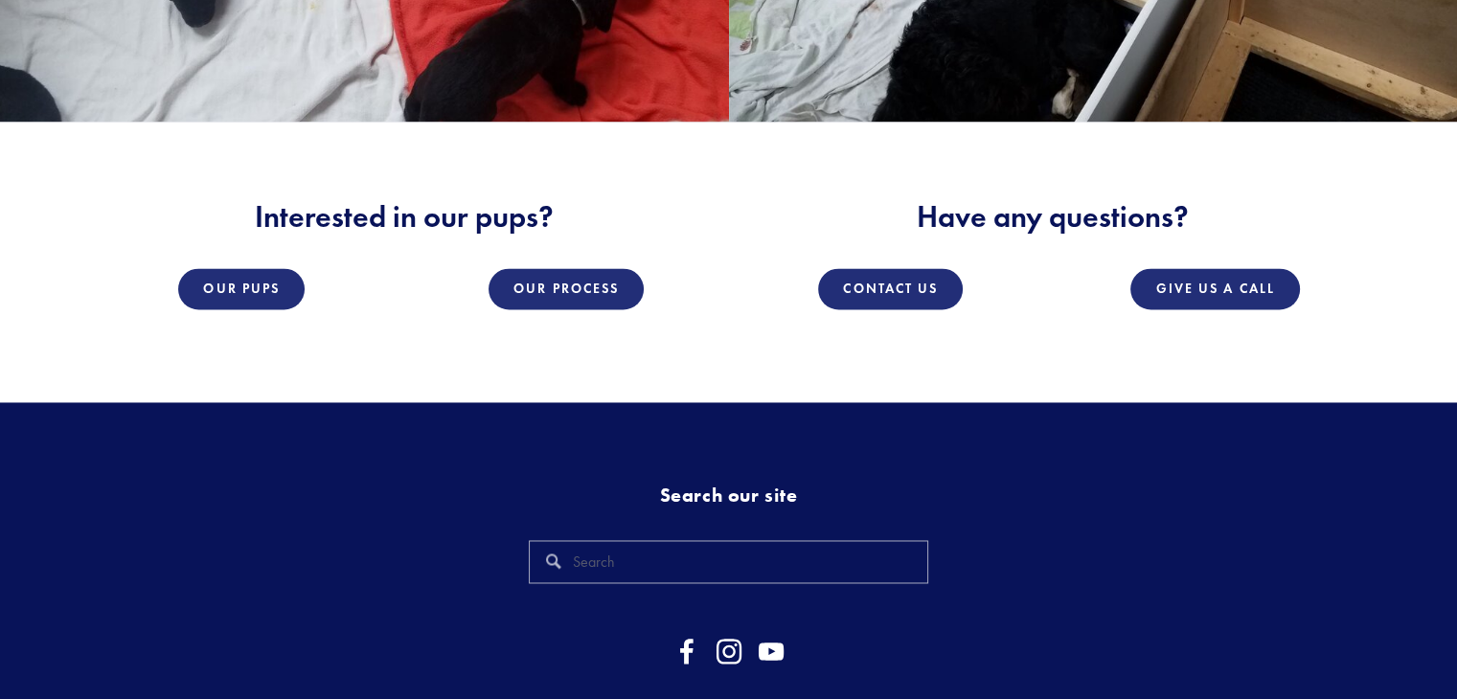
scroll to position [3061, 0]
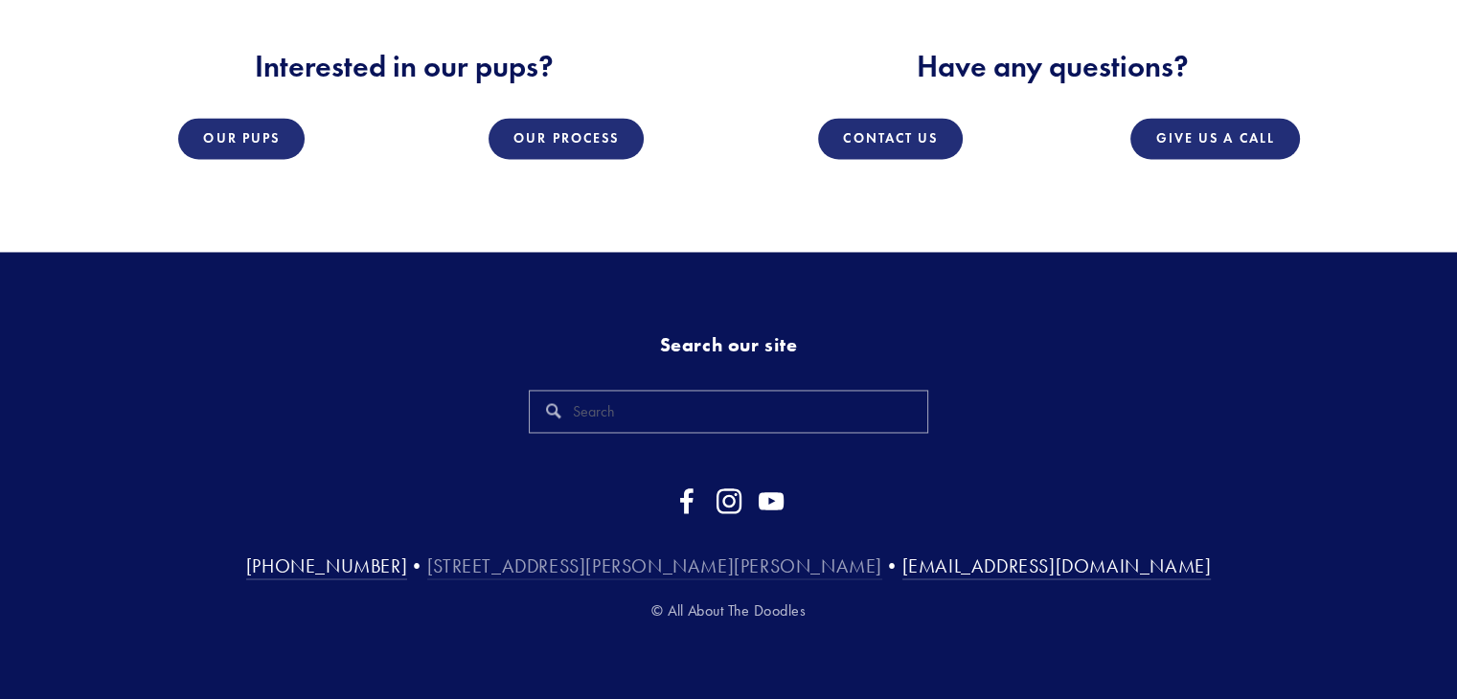
click at [755, 568] on link "[STREET_ADDRESS][PERSON_NAME][PERSON_NAME]" at bounding box center [654, 567] width 455 height 25
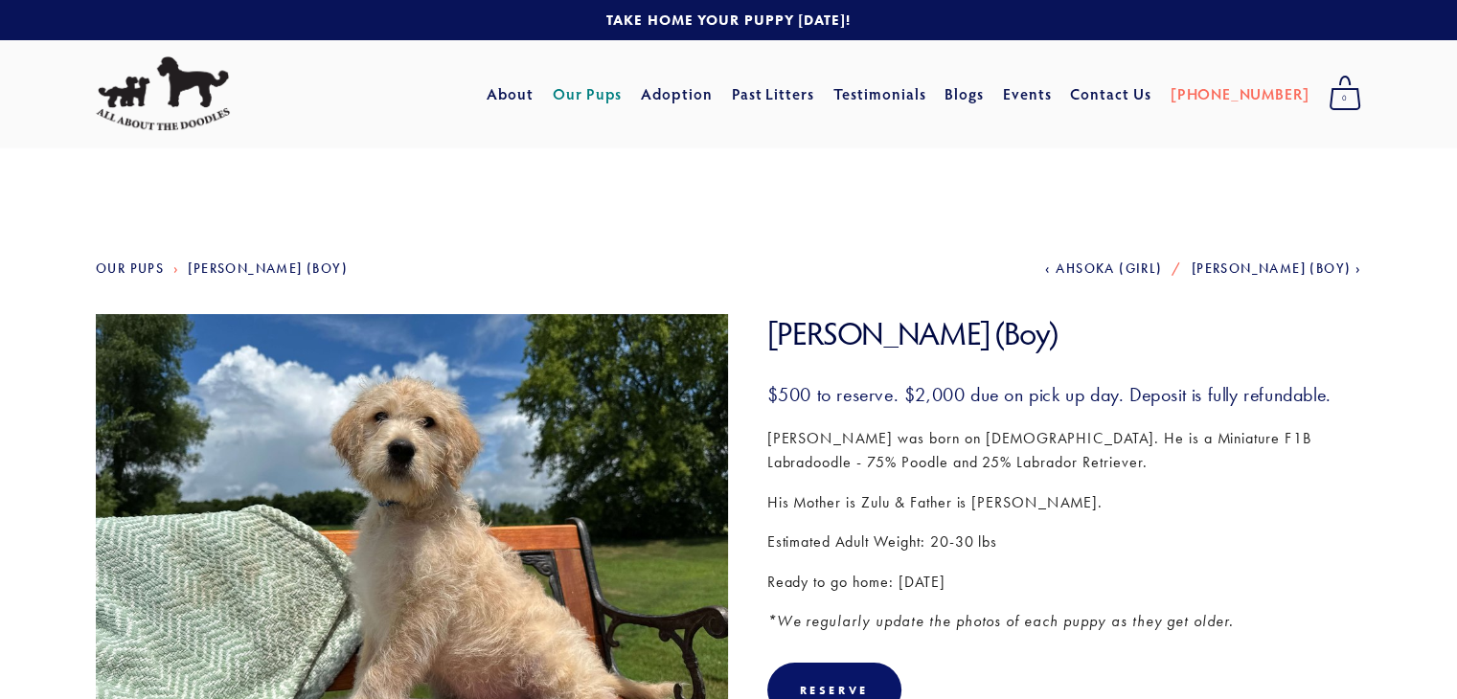
click at [119, 271] on link "Our Pups" at bounding box center [130, 268] width 68 height 16
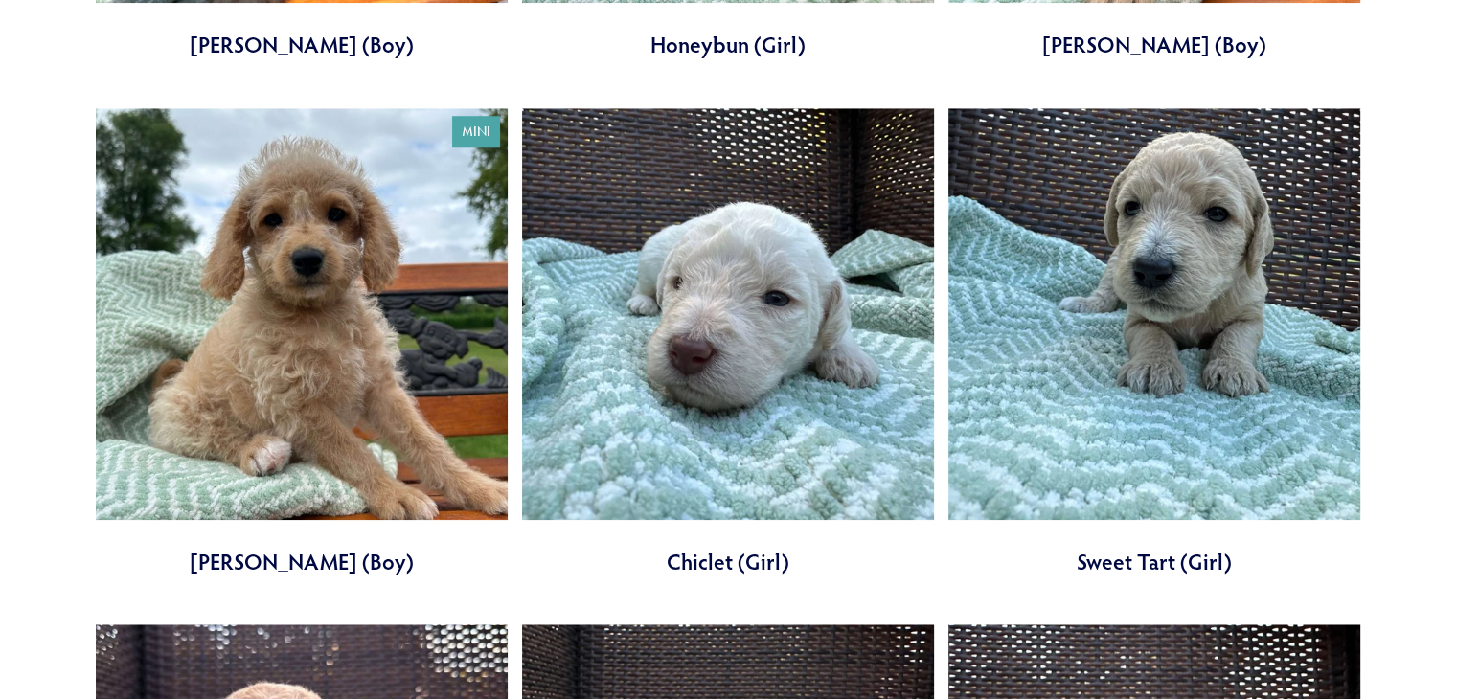
scroll to position [1670, 0]
